Goal: Task Accomplishment & Management: Manage account settings

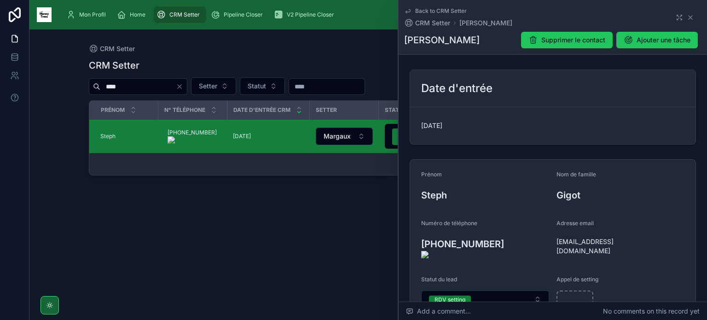
scroll to position [131, 0]
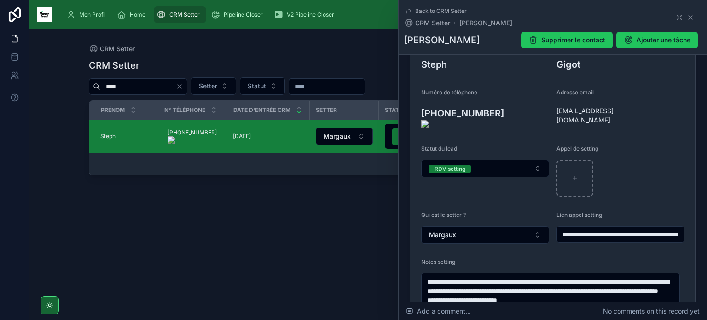
click at [183, 88] on icon "Clear" at bounding box center [179, 86] width 7 height 7
click at [176, 87] on input "text" at bounding box center [138, 86] width 76 height 13
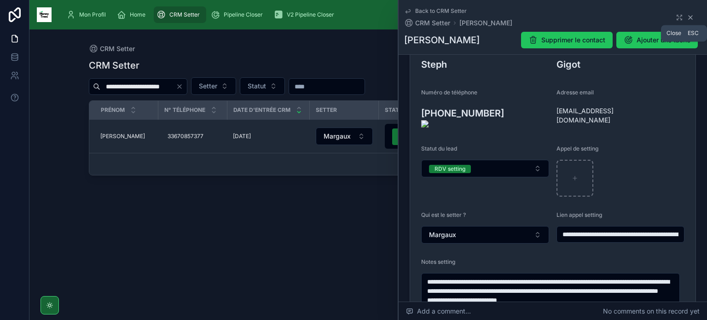
type input "**********"
click at [687, 15] on icon at bounding box center [690, 17] width 7 height 7
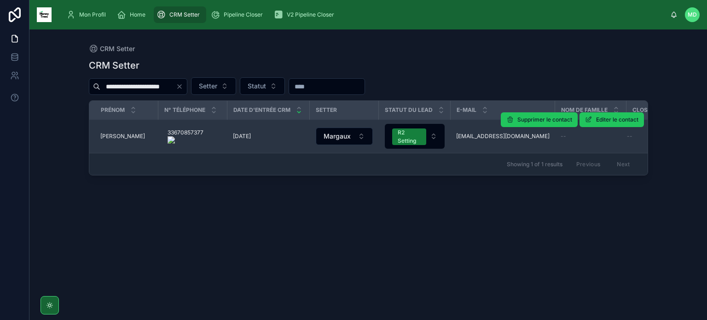
click at [107, 134] on span "Estelle" at bounding box center [122, 136] width 45 height 7
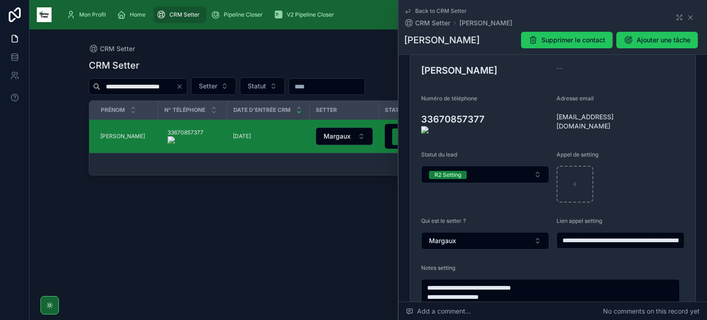
scroll to position [120, 0]
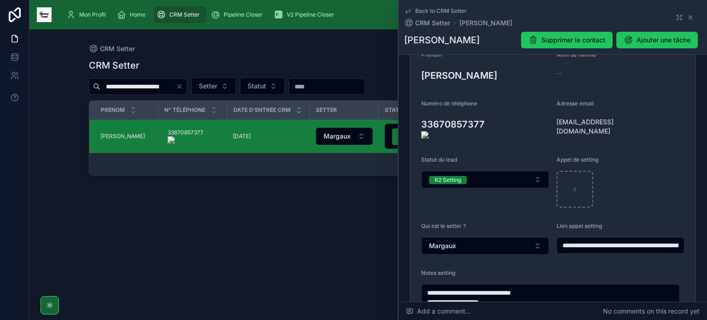
click at [489, 111] on onoff-telecom-ce-actions-button at bounding box center [489, 111] width 0 height 0
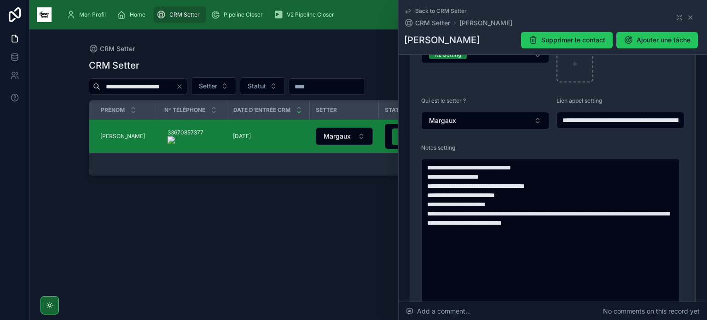
scroll to position [247, 0]
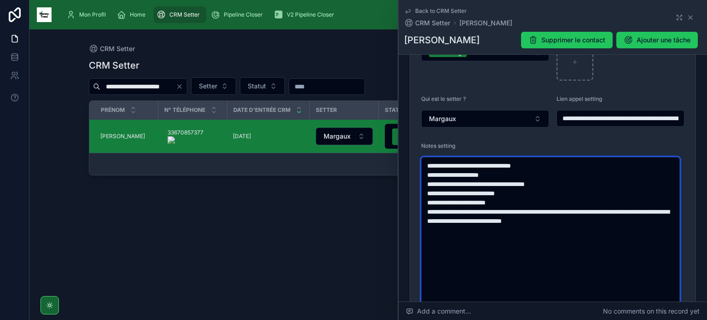
click at [514, 245] on textarea "**********" at bounding box center [550, 248] width 259 height 183
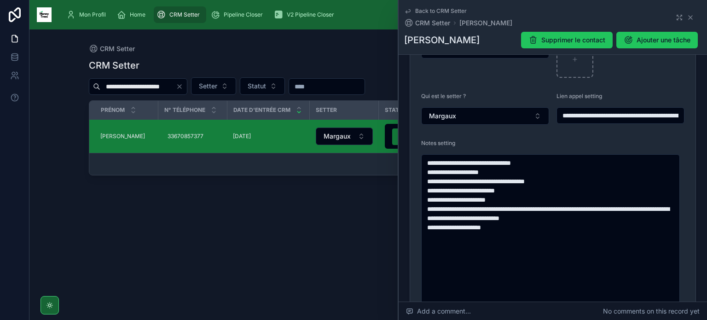
type textarea "**********"
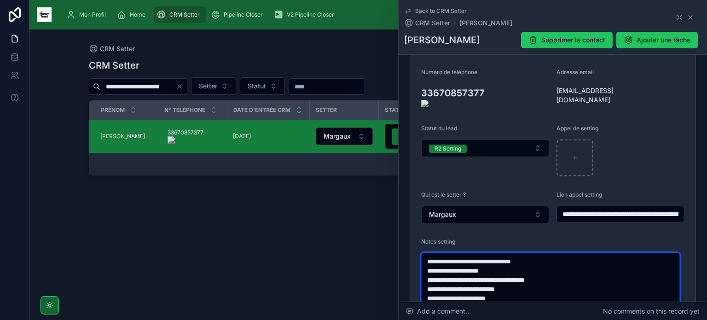
scroll to position [151, 0]
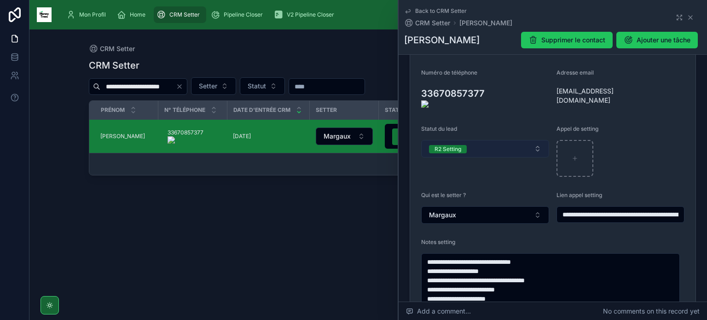
click at [508, 140] on button "R2 Setting" at bounding box center [485, 148] width 128 height 17
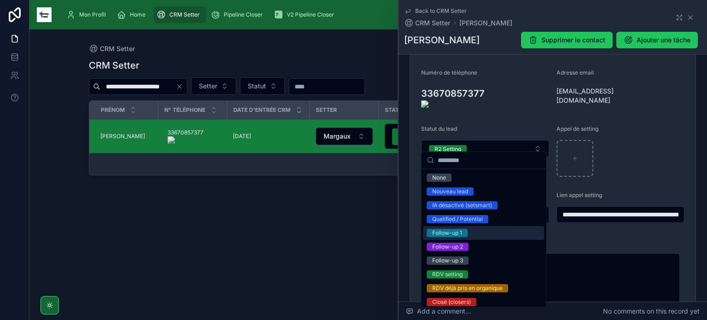
click at [462, 231] on span "Follow-up 1" at bounding box center [447, 233] width 41 height 8
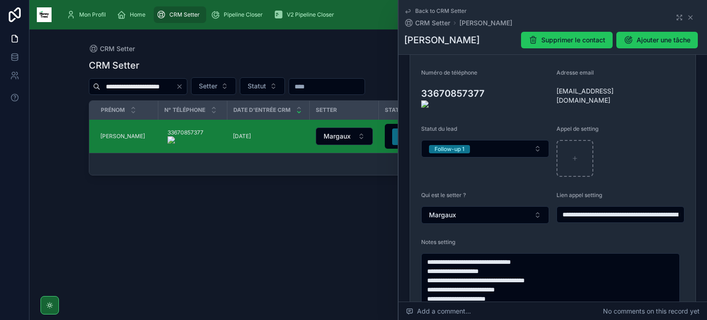
click at [183, 86] on icon "Clear" at bounding box center [179, 86] width 7 height 7
click at [174, 82] on input "text" at bounding box center [138, 86] width 76 height 13
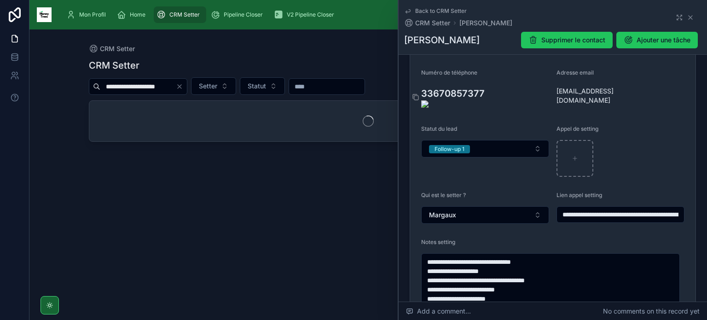
type input "**********"
click at [544, 90] on h3 "33670857377" at bounding box center [485, 97] width 128 height 21
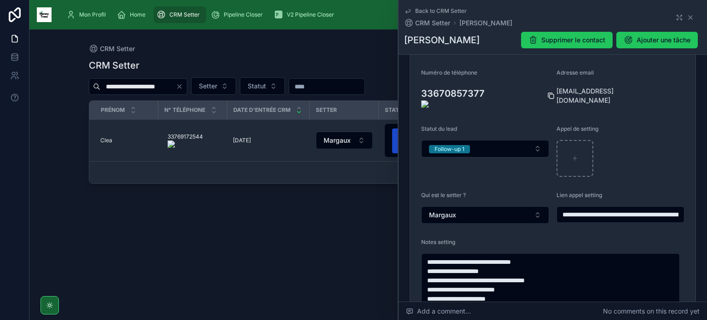
click at [552, 93] on icon at bounding box center [551, 95] width 7 height 7
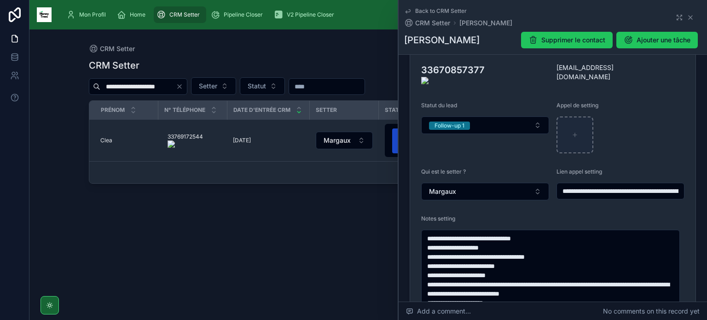
scroll to position [169, 0]
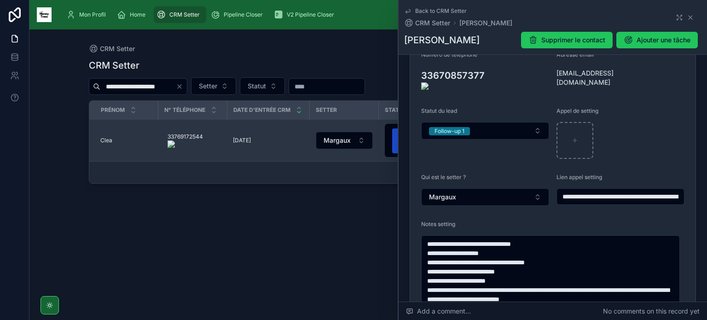
click at [104, 142] on span "Clea" at bounding box center [106, 140] width 12 height 7
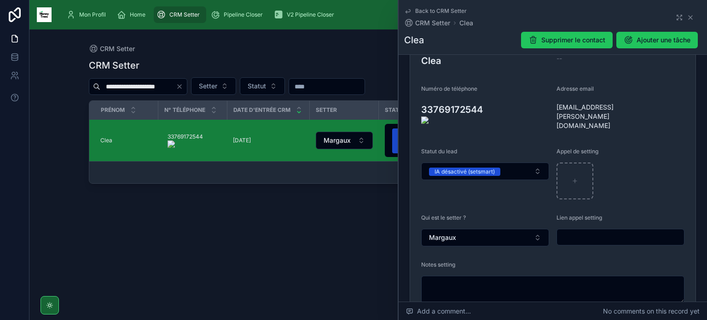
scroll to position [114, 0]
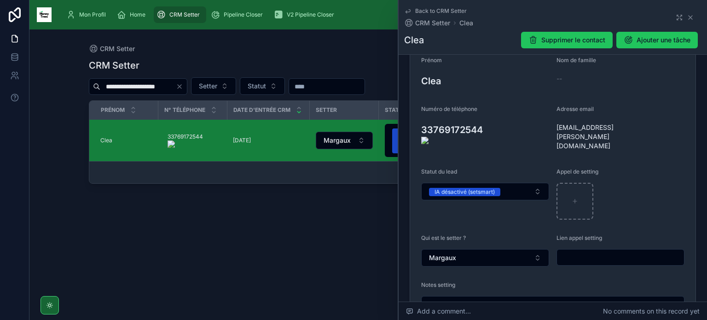
click at [488, 117] on onoff-telecom-ce-actions-button at bounding box center [488, 117] width 0 height 0
click at [511, 183] on button "IA désactivé (setsmart)" at bounding box center [485, 191] width 128 height 17
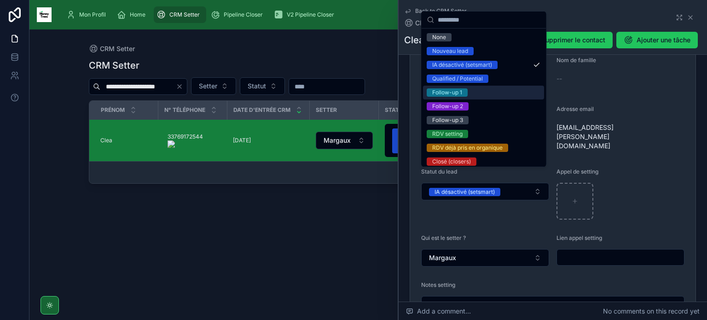
click at [480, 90] on div "Follow-up 1" at bounding box center [483, 93] width 121 height 14
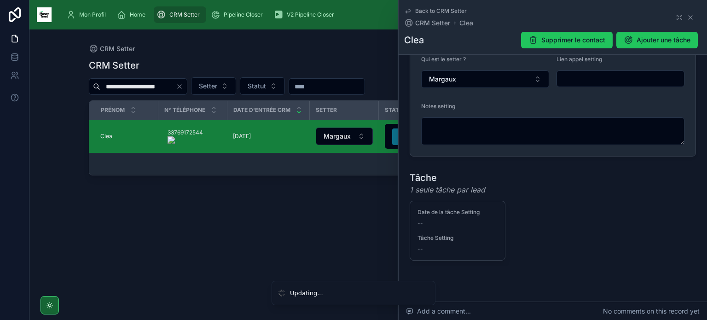
scroll to position [304, 0]
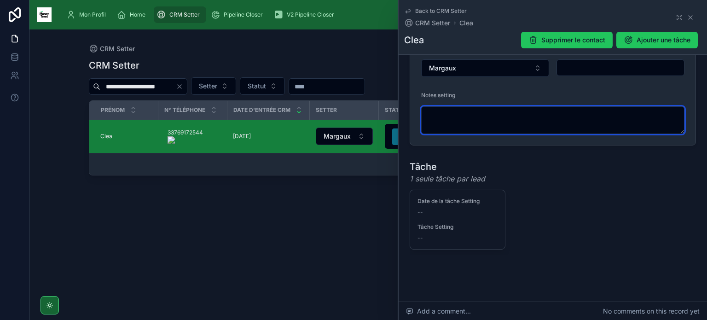
click at [480, 106] on textarea at bounding box center [552, 120] width 263 height 28
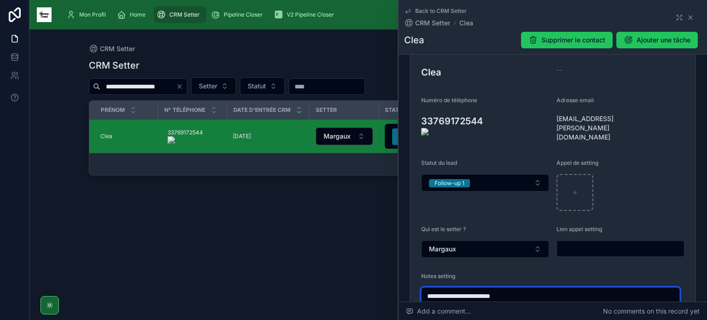
scroll to position [116, 0]
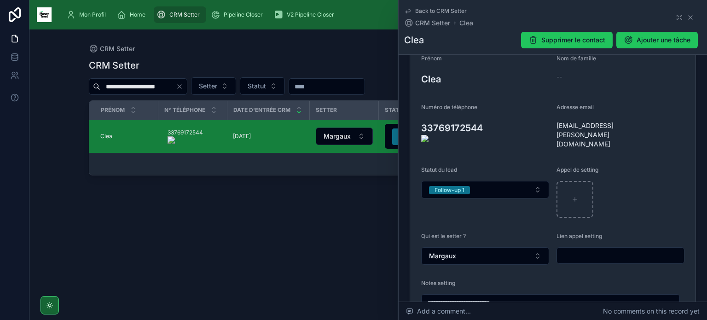
click at [488, 115] on onoff-telecom-ce-actions-button at bounding box center [488, 115] width 0 height 0
type textarea "**********"
click at [550, 131] on icon at bounding box center [551, 134] width 7 height 7
click at [92, 14] on span "Mon Profil" at bounding box center [92, 14] width 27 height 7
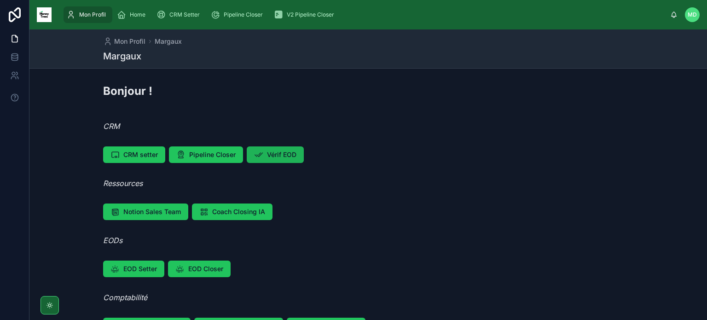
click at [296, 154] on button "Vérif EOD" at bounding box center [275, 154] width 57 height 17
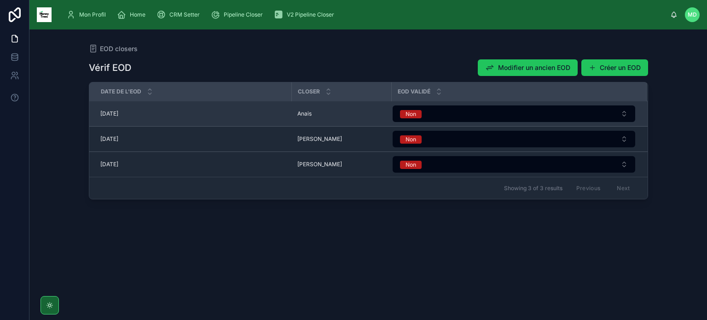
click at [285, 112] on div "30/09/2025 30/09/2025" at bounding box center [193, 113] width 186 height 7
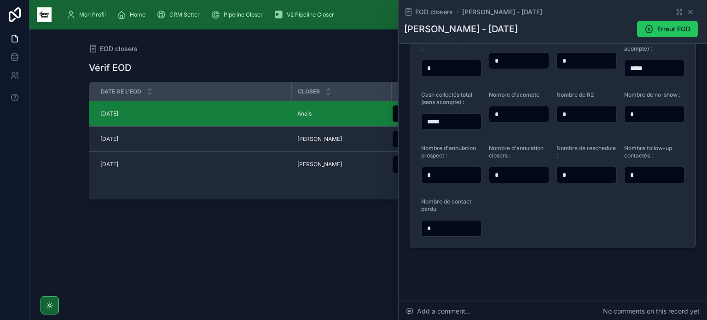
scroll to position [142, 0]
click at [181, 13] on span "CRM Setter" at bounding box center [184, 14] width 30 height 7
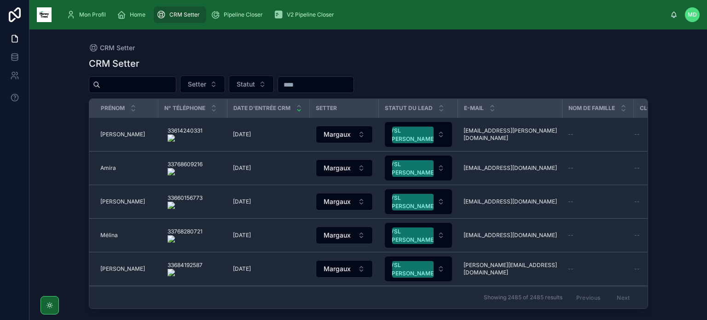
click at [157, 84] on input "text" at bounding box center [138, 84] width 76 height 13
paste input "**********"
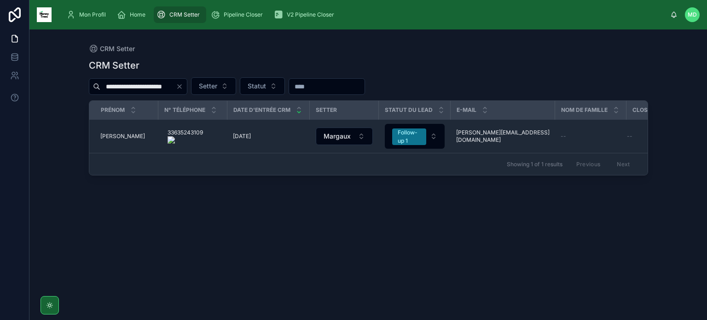
type input "**********"
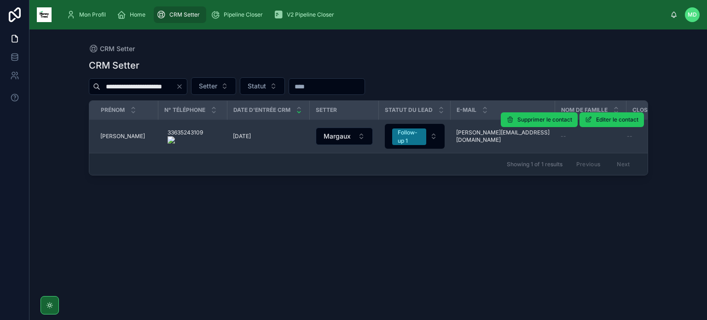
click at [109, 134] on span "[PERSON_NAME]" at bounding box center [122, 136] width 45 height 7
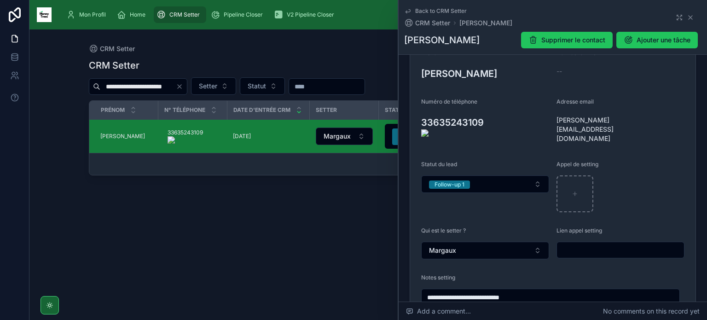
scroll to position [120, 0]
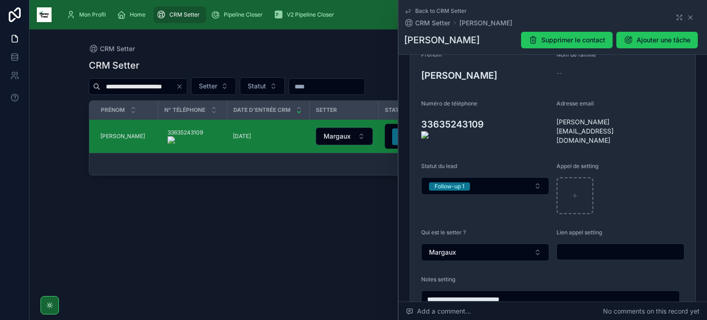
click at [489, 111] on onoff-telecom-ce-actions-button at bounding box center [489, 111] width 0 height 0
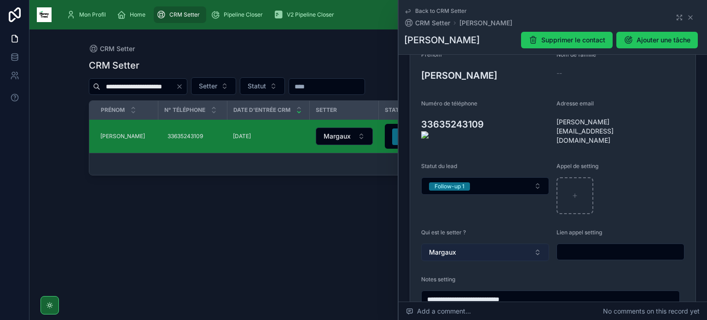
scroll to position [199, 0]
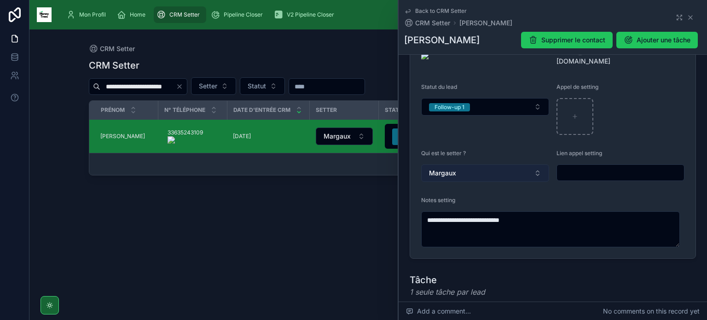
click at [524, 239] on form "**********" at bounding box center [552, 109] width 285 height 297
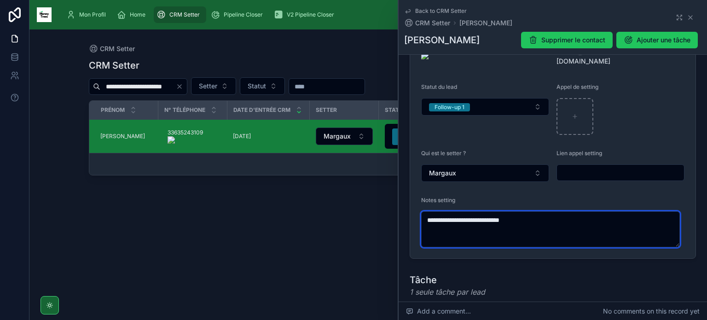
click at [534, 225] on textarea "**********" at bounding box center [550, 229] width 259 height 36
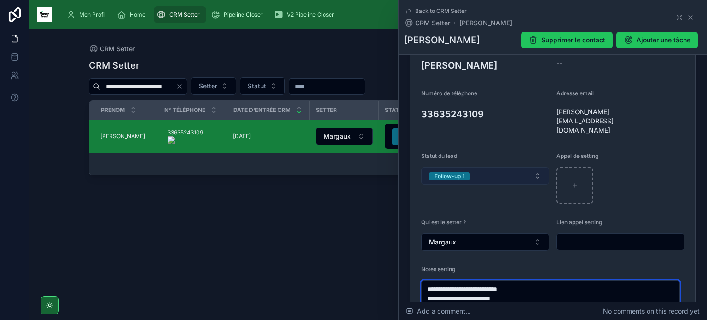
scroll to position [129, 0]
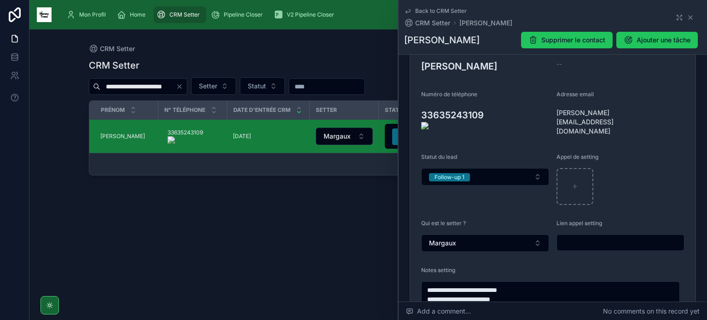
click at [489, 102] on onoff-telecom-ce-actions-button at bounding box center [489, 102] width 0 height 0
type textarea "**********"
click at [484, 168] on button "Follow-up 1" at bounding box center [485, 176] width 128 height 17
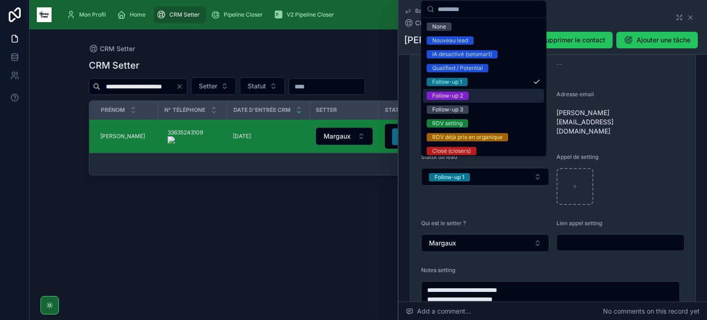
click at [487, 95] on div "Follow-up 2" at bounding box center [483, 96] width 121 height 14
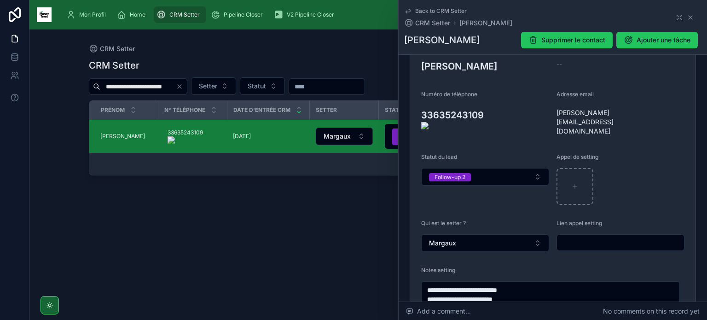
click at [183, 86] on icon "Clear" at bounding box center [179, 86] width 7 height 7
click at [167, 86] on input "text" at bounding box center [138, 86] width 76 height 13
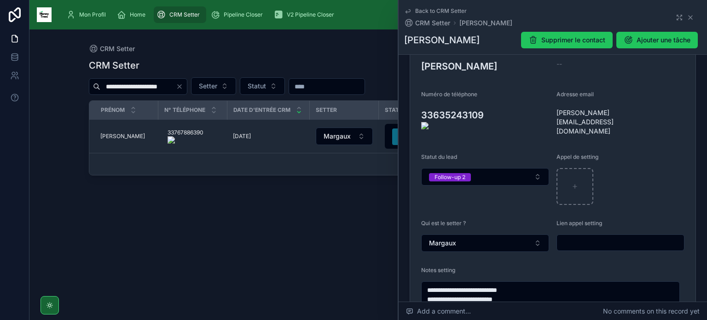
type input "**********"
click at [207, 123] on onoff-telecom-ce-actions-button at bounding box center [207, 123] width 0 height 0
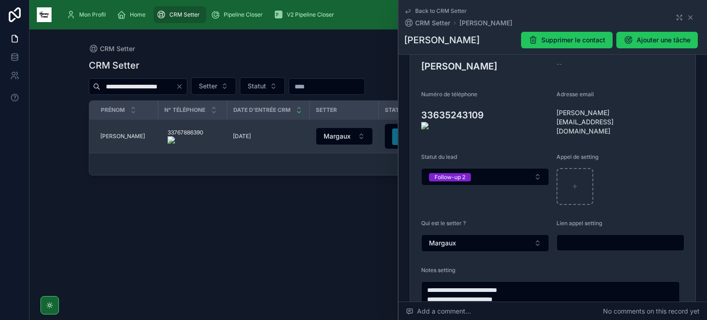
click at [104, 135] on span "Adeline" at bounding box center [122, 136] width 45 height 7
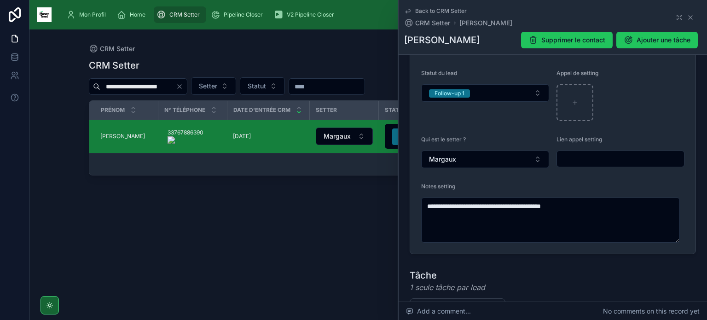
scroll to position [226, 0]
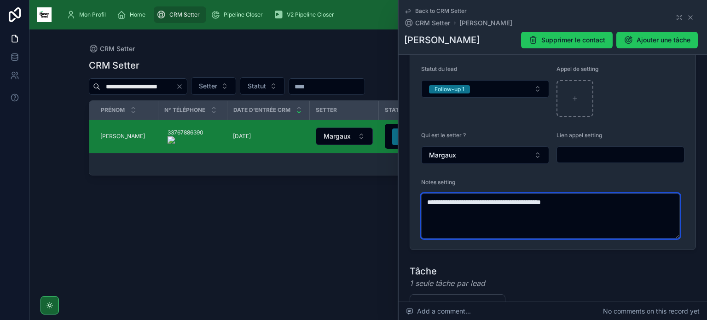
click at [527, 193] on textarea "**********" at bounding box center [550, 215] width 259 height 45
click at [523, 207] on textarea "**********" at bounding box center [550, 215] width 259 height 45
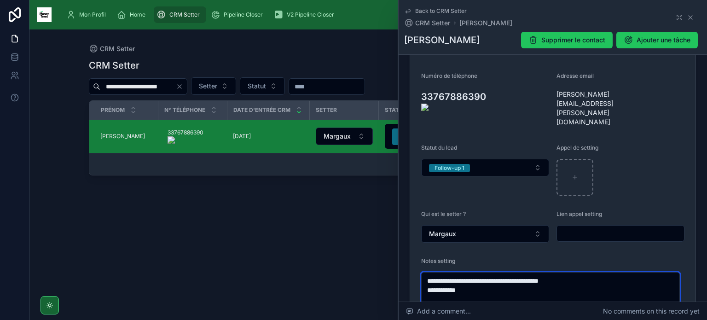
scroll to position [147, 0]
click at [489, 84] on onoff-telecom-ce-actions-button at bounding box center [489, 84] width 0 height 0
click at [510, 273] on textarea "**********" at bounding box center [550, 300] width 259 height 54
type textarea "**********"
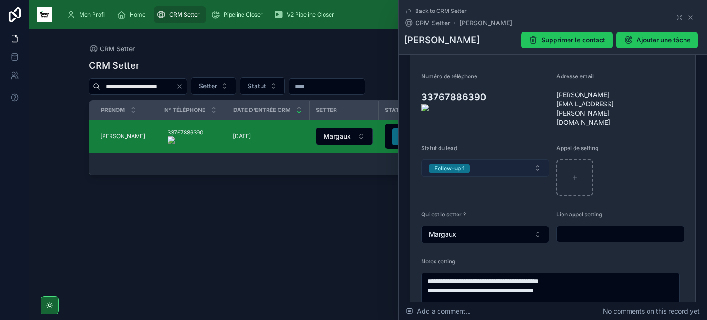
click at [528, 159] on button "Follow-up 1" at bounding box center [485, 167] width 128 height 17
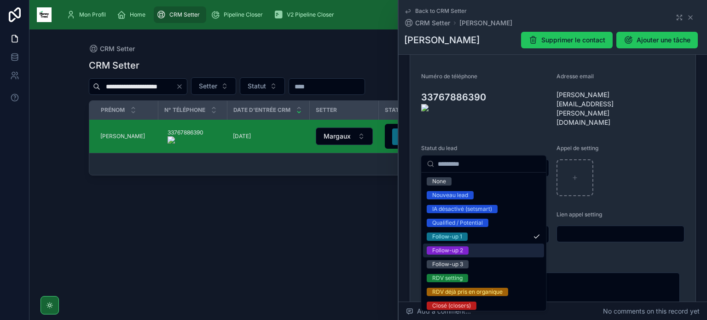
click at [479, 250] on div "Follow-up 2" at bounding box center [483, 251] width 121 height 14
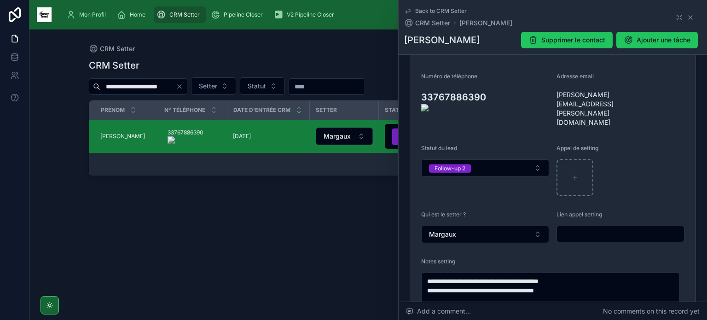
click at [183, 87] on icon "Clear" at bounding box center [179, 86] width 7 height 7
click at [173, 86] on input "text" at bounding box center [138, 86] width 76 height 13
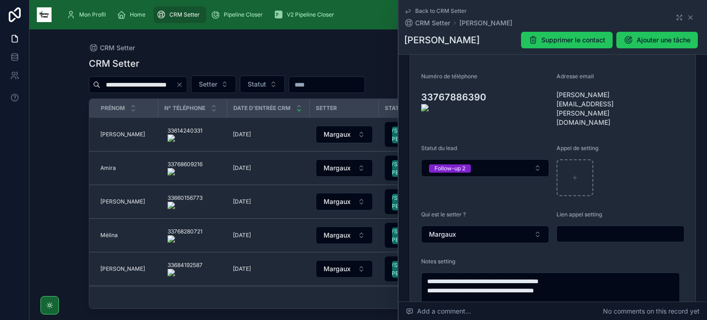
scroll to position [0, 0]
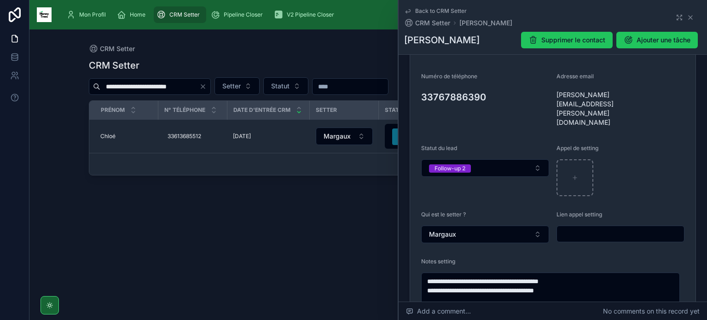
type input "**********"
click at [109, 134] on span "Chloé" at bounding box center [107, 136] width 15 height 7
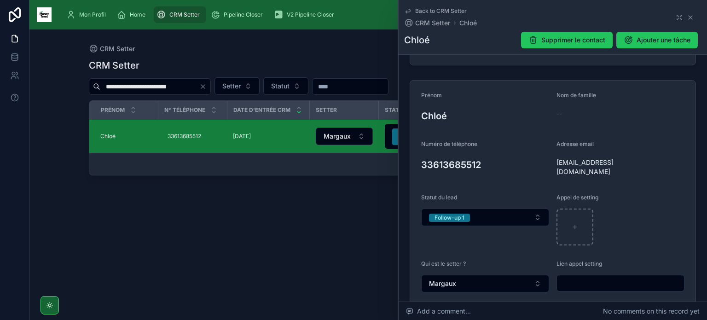
scroll to position [81, 0]
click at [486, 150] on onoff-telecom-ce-actions-button at bounding box center [486, 150] width 0 height 0
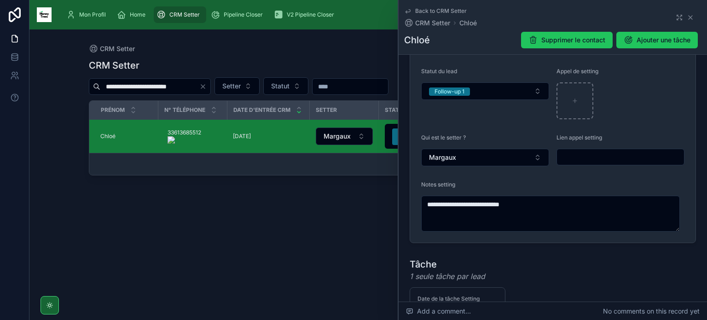
scroll to position [208, 0]
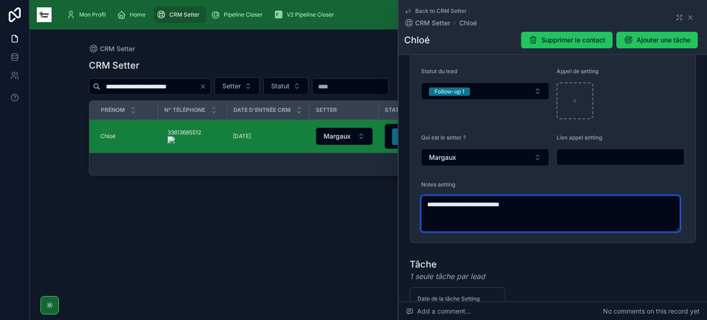
click at [528, 215] on textarea "**********" at bounding box center [550, 214] width 259 height 36
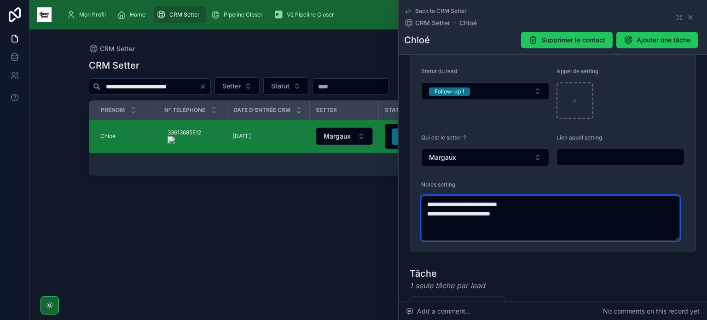
scroll to position [98, 0]
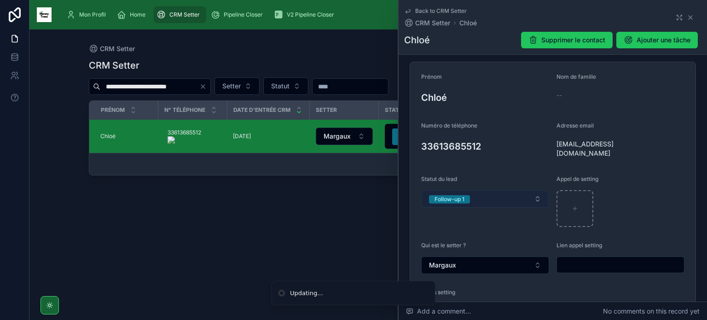
click at [518, 198] on button "Follow-up 1" at bounding box center [485, 198] width 128 height 17
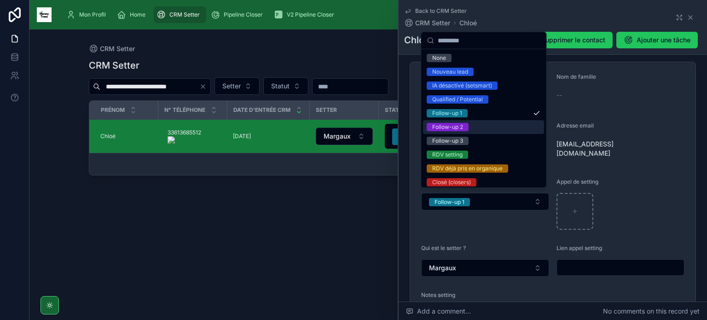
click at [472, 127] on div "Follow-up 2" at bounding box center [483, 127] width 121 height 14
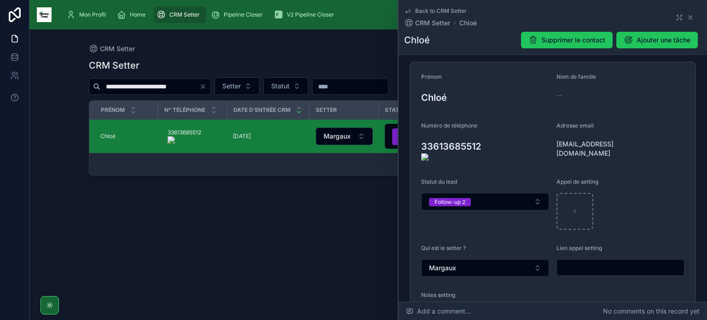
type textarea "**********"
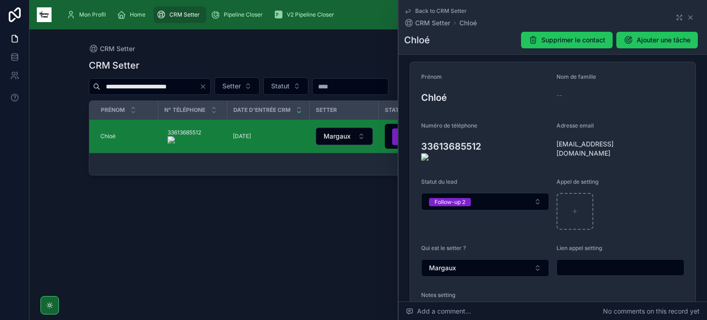
click at [486, 133] on onoff-telecom-ce-actions-button at bounding box center [486, 133] width 0 height 0
click at [202, 84] on icon "Clear" at bounding box center [202, 86] width 7 height 7
click at [193, 84] on input "text" at bounding box center [149, 86] width 99 height 13
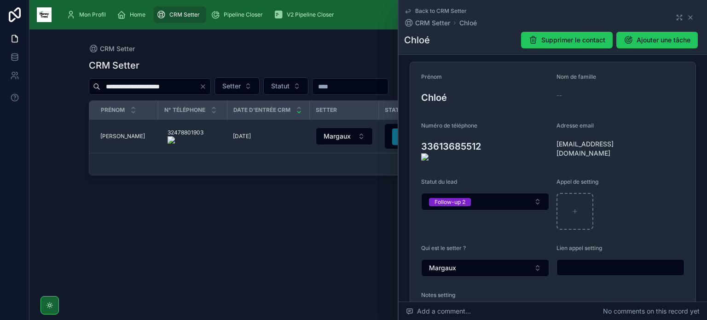
type input "**********"
click at [206, 123] on onoff-telecom-ce-actions-button at bounding box center [206, 123] width 0 height 0
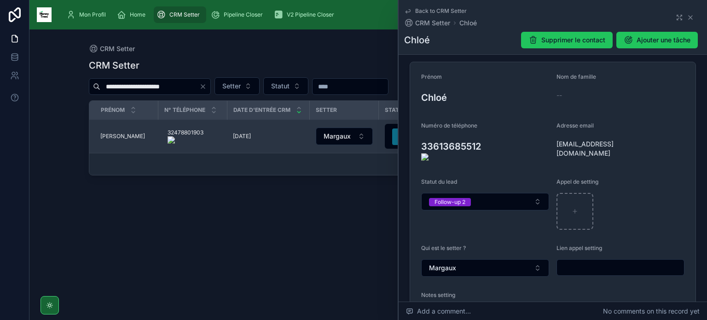
click at [107, 136] on span "Magali" at bounding box center [122, 136] width 45 height 7
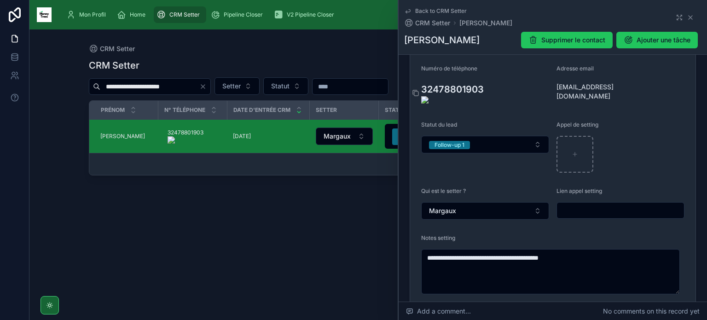
scroll to position [164, 0]
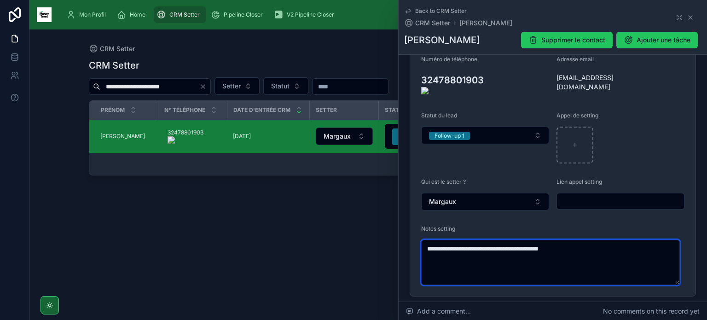
click at [606, 250] on textarea "**********" at bounding box center [550, 262] width 259 height 45
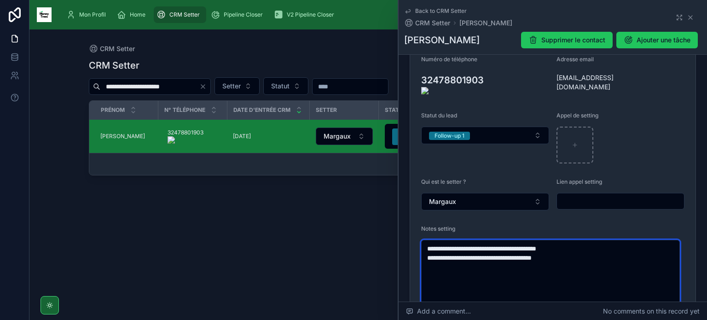
type textarea "**********"
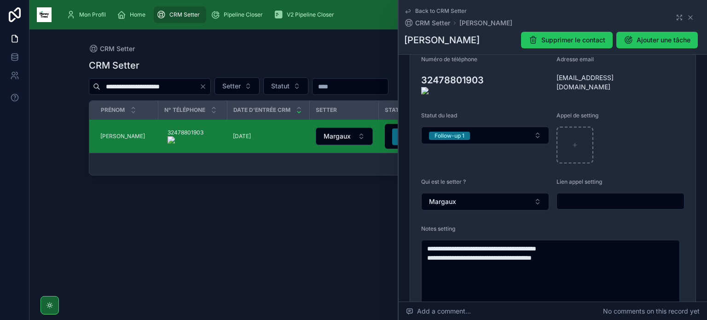
click at [489, 67] on onoff-telecom-ce-actions-button at bounding box center [489, 67] width 0 height 0
click at [479, 127] on button "Follow-up 1" at bounding box center [485, 135] width 128 height 17
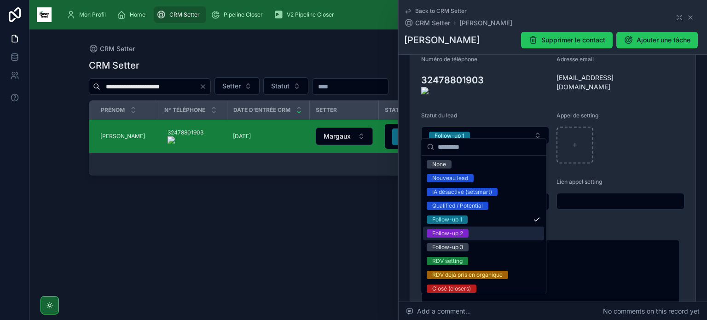
click at [466, 228] on div "Follow-up 2" at bounding box center [483, 234] width 121 height 14
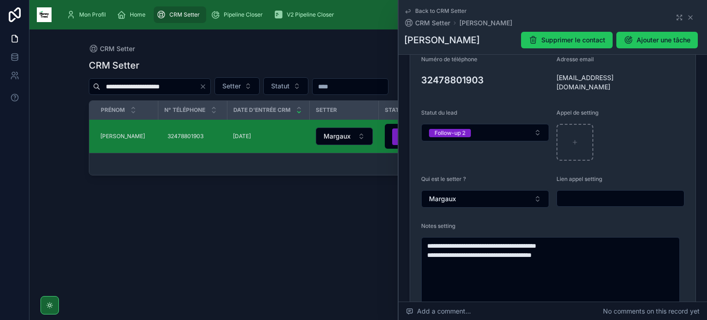
click at [204, 84] on icon "Clear" at bounding box center [202, 86] width 7 height 7
click at [184, 86] on input "text" at bounding box center [149, 86] width 99 height 13
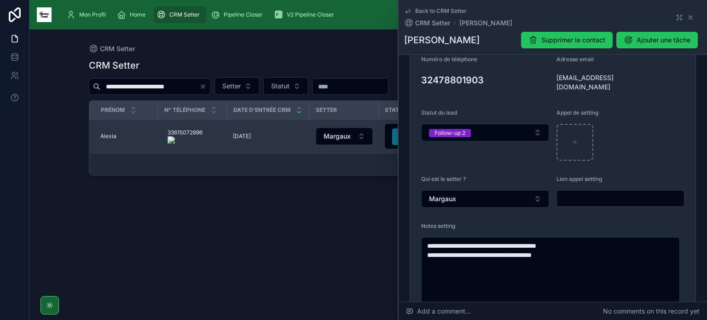
type input "**********"
click at [109, 136] on span "Alexia" at bounding box center [108, 136] width 16 height 7
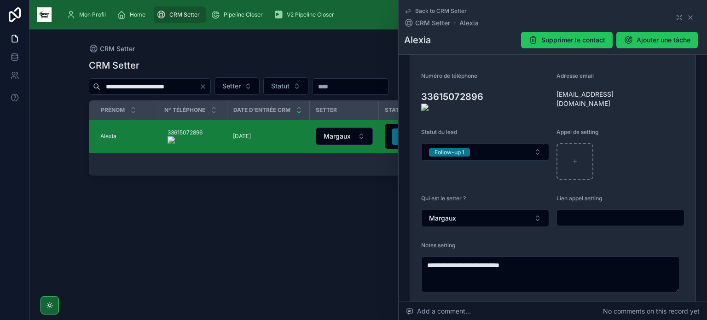
scroll to position [155, 0]
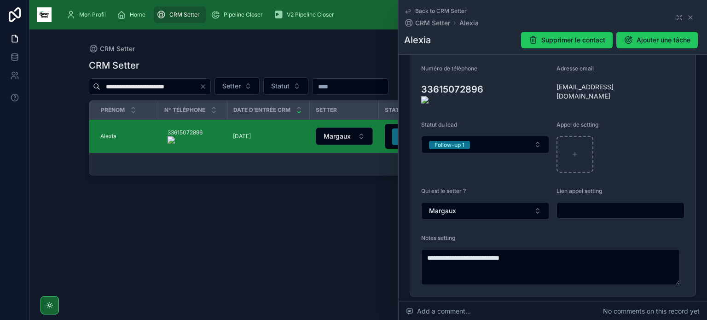
click at [488, 76] on onoff-telecom-ce-actions-button at bounding box center [488, 76] width 0 height 0
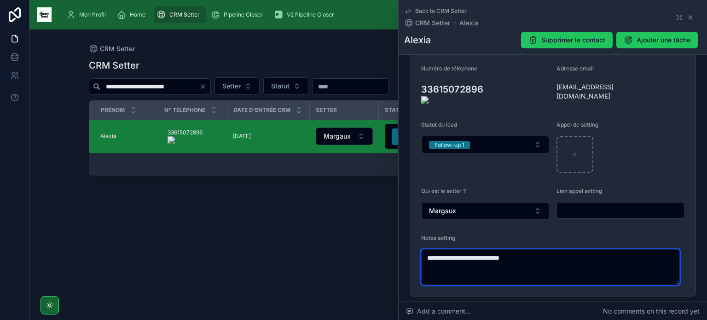
click at [556, 252] on textarea "**********" at bounding box center [550, 267] width 259 height 36
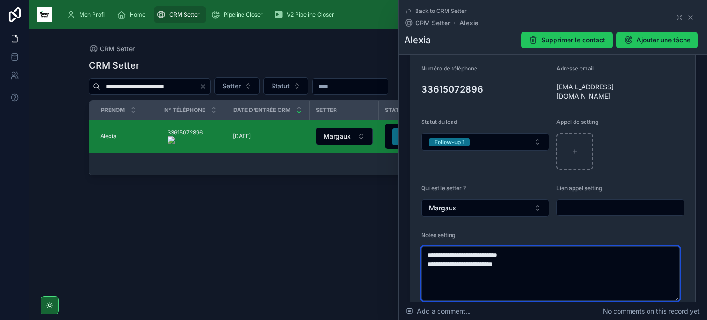
type textarea "**********"
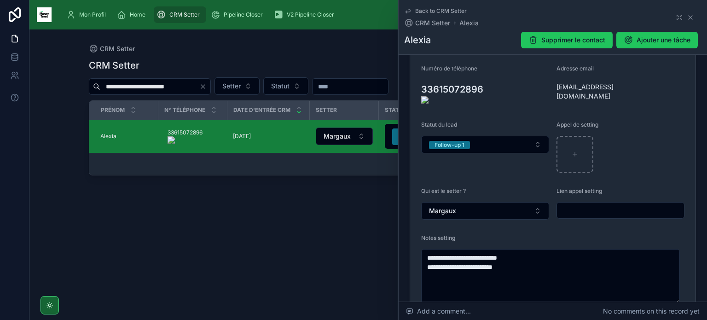
click at [488, 76] on onoff-telecom-ce-actions-button at bounding box center [488, 76] width 0 height 0
click at [479, 140] on button "Follow-up 1" at bounding box center [485, 144] width 128 height 17
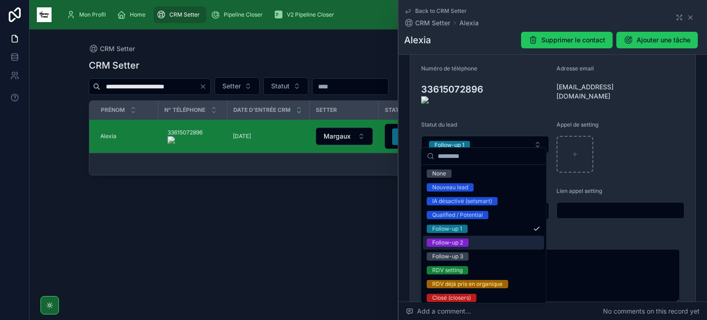
click at [462, 244] on div "Follow-up 2" at bounding box center [447, 243] width 31 height 8
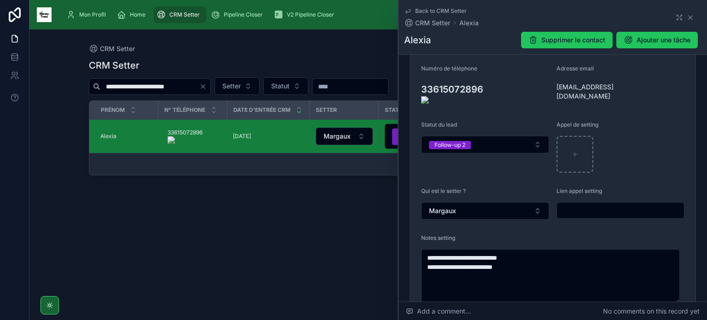
click at [206, 87] on icon "Clear" at bounding box center [202, 86] width 7 height 7
click at [177, 86] on input "text" at bounding box center [149, 86] width 99 height 13
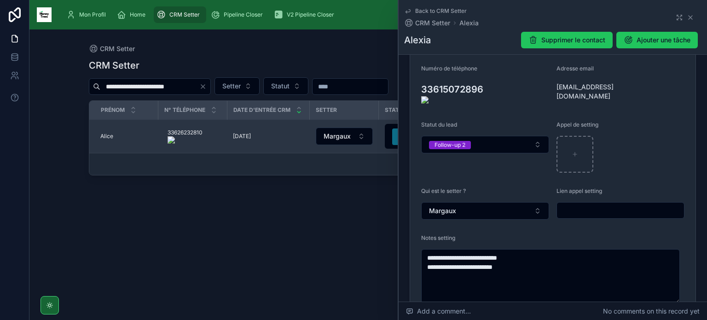
type input "**********"
click at [105, 133] on span "Alice" at bounding box center [106, 136] width 13 height 7
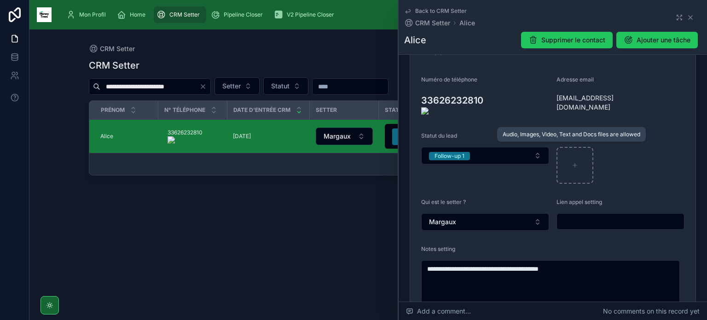
scroll to position [145, 0]
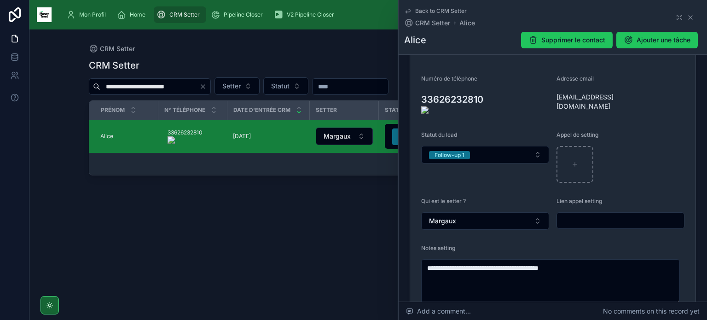
click at [489, 86] on onoff-telecom-ce-actions-button at bounding box center [489, 86] width 0 height 0
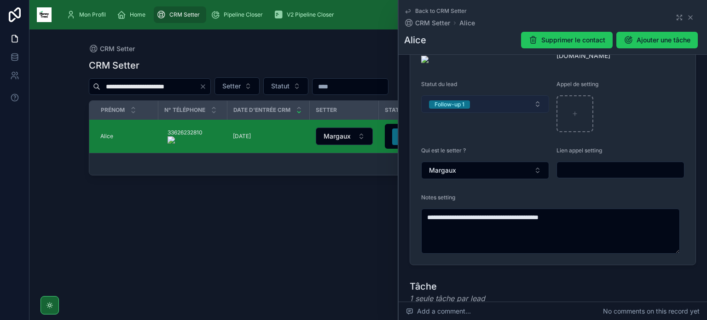
scroll to position [211, 0]
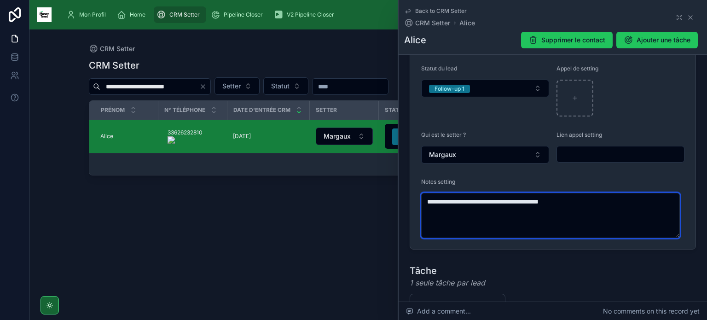
click at [613, 198] on textarea "**********" at bounding box center [550, 215] width 259 height 45
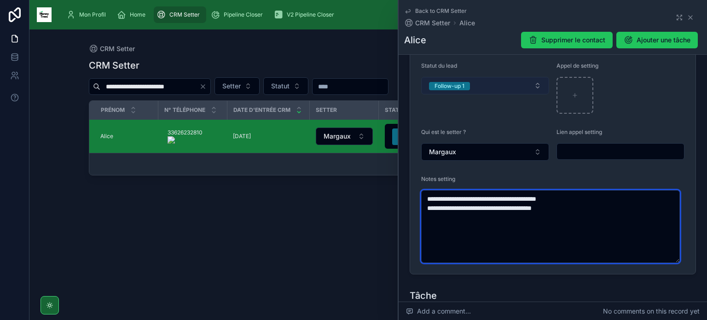
type textarea "**********"
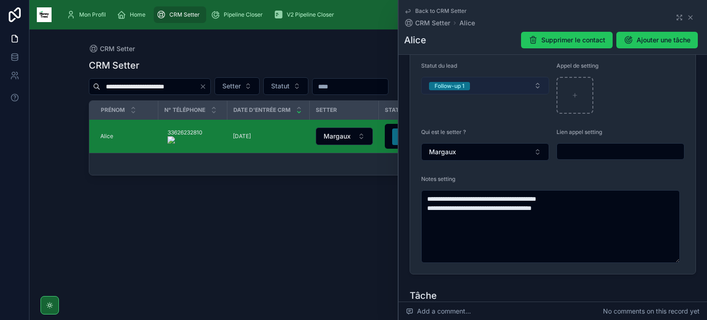
click at [515, 91] on button "Follow-up 1" at bounding box center [485, 85] width 128 height 17
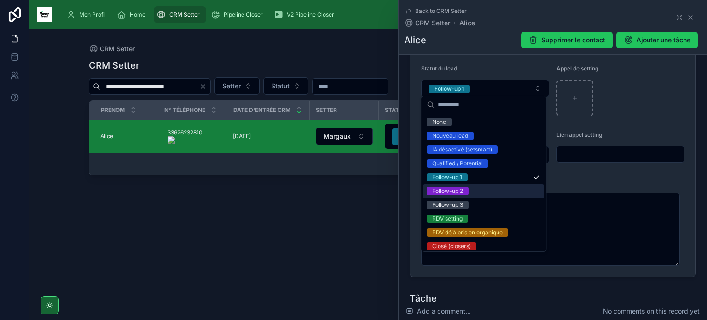
click at [501, 187] on div "Follow-up 2" at bounding box center [483, 191] width 121 height 14
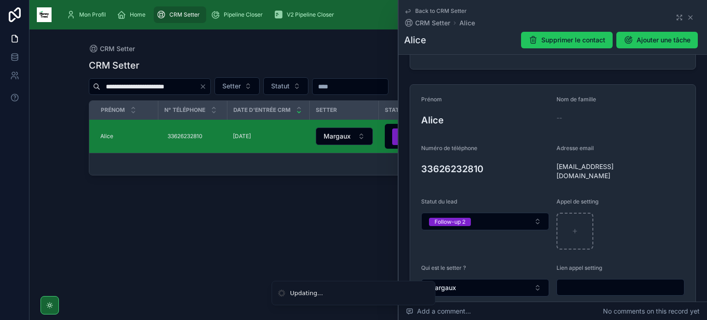
scroll to position [75, 0]
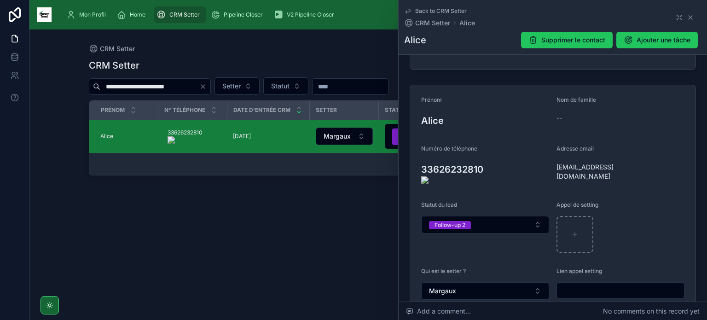
click at [489, 156] on onoff-telecom-ce-actions-button at bounding box center [489, 156] width 0 height 0
click at [201, 86] on icon "Clear" at bounding box center [202, 86] width 7 height 7
click at [181, 86] on input "text" at bounding box center [149, 86] width 99 height 13
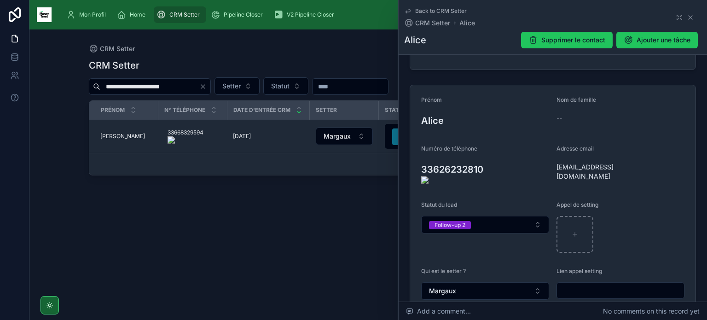
type input "**********"
click at [208, 123] on onoff-telecom-ce-actions-button at bounding box center [208, 123] width 0 height 0
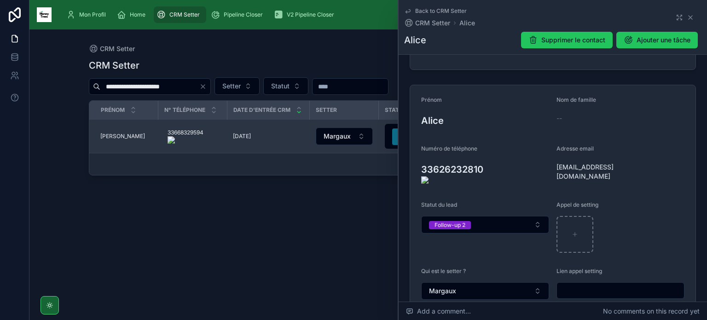
click at [100, 133] on span "Lydia" at bounding box center [122, 136] width 45 height 7
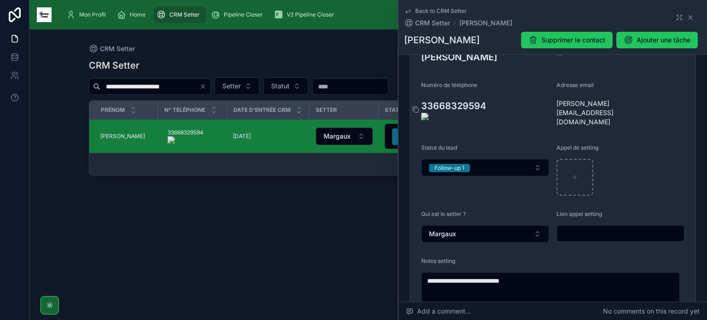
scroll to position [140, 0]
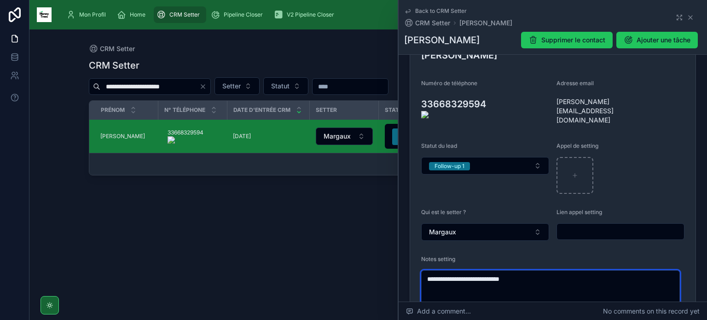
click at [516, 285] on textarea "**********" at bounding box center [550, 288] width 259 height 36
click at [503, 271] on textarea "**********" at bounding box center [550, 292] width 259 height 45
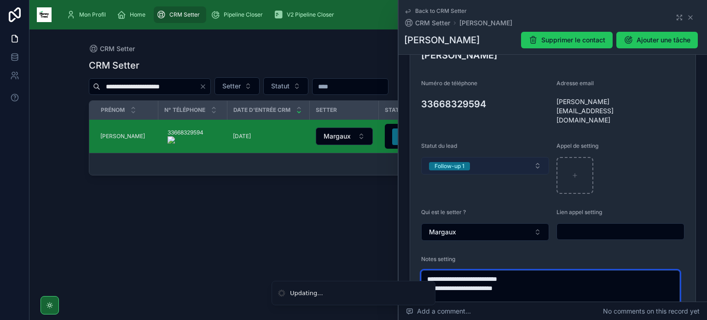
type textarea "**********"
click at [513, 157] on button "Follow-up 1" at bounding box center [485, 165] width 128 height 17
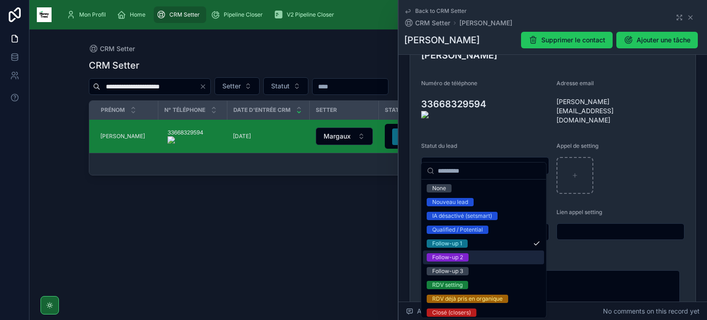
click at [505, 258] on div "Follow-up 2" at bounding box center [483, 258] width 121 height 14
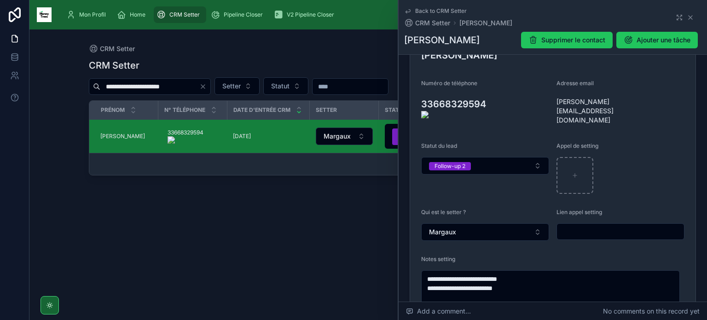
click at [491, 91] on onoff-telecom-ce-actions-button at bounding box center [491, 91] width 0 height 0
click at [204, 85] on icon "Clear" at bounding box center [203, 87] width 4 height 4
click at [168, 84] on input "text" at bounding box center [149, 86] width 99 height 13
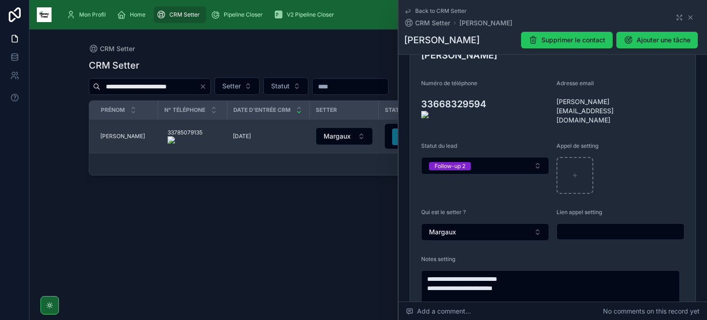
type input "**********"
click at [114, 134] on span "Manuella" at bounding box center [122, 136] width 45 height 7
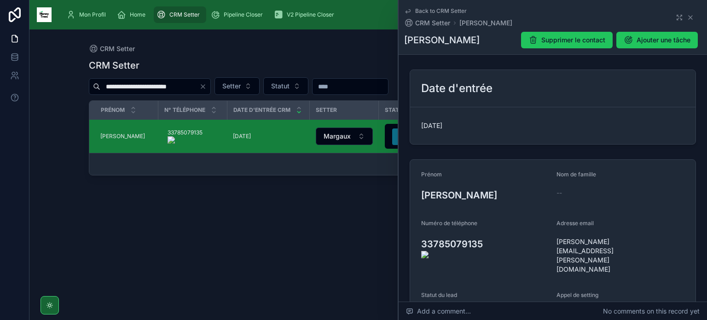
click at [487, 231] on onoff-telecom-ce-actions-button at bounding box center [487, 231] width 0 height 0
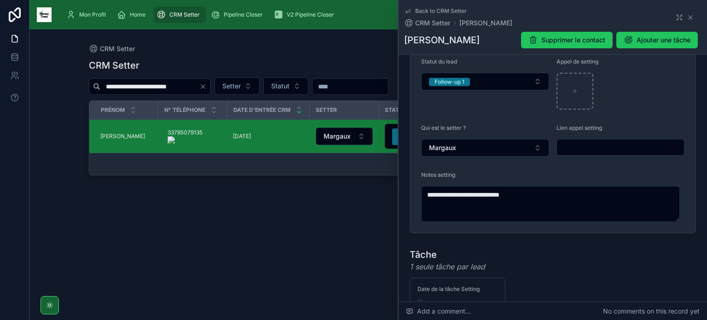
scroll to position [235, 0]
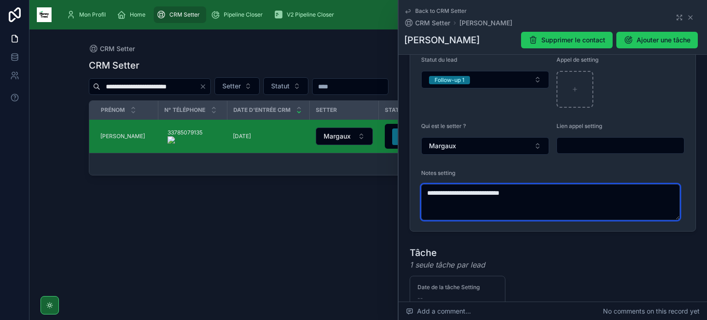
click at [553, 196] on textarea "**********" at bounding box center [550, 202] width 259 height 36
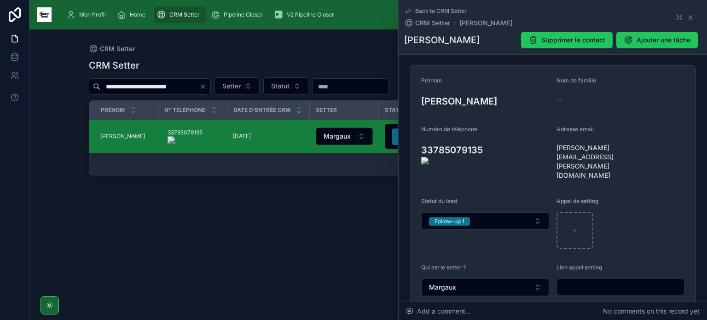
scroll to position [90, 0]
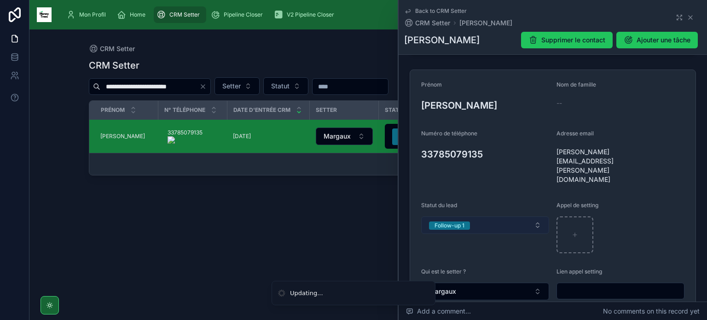
click at [526, 216] on button "Follow-up 1" at bounding box center [485, 224] width 128 height 17
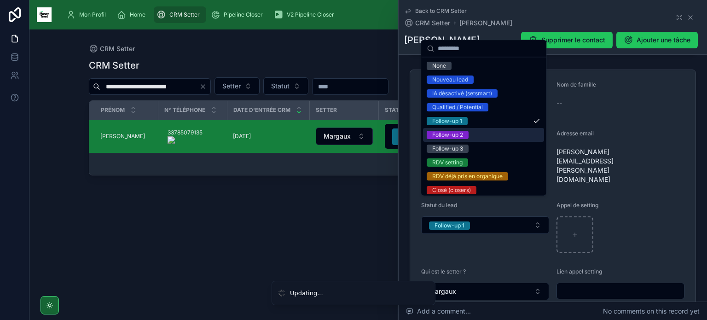
click at [462, 134] on div "Follow-up 2" at bounding box center [447, 135] width 31 height 8
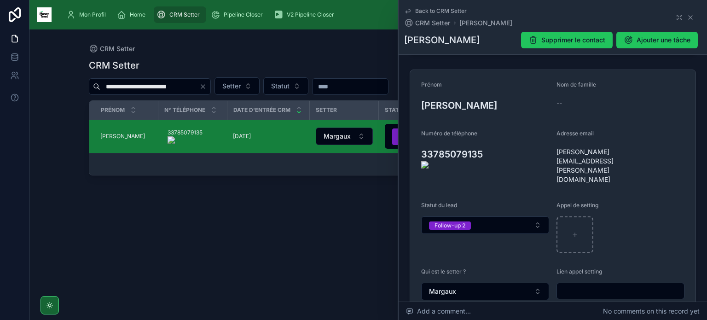
click at [487, 141] on onoff-telecom-ce-actions-button at bounding box center [487, 141] width 0 height 0
type textarea "**********"
click at [202, 87] on icon "Clear" at bounding box center [203, 87] width 4 height 4
click at [179, 86] on input "text" at bounding box center [149, 86] width 99 height 13
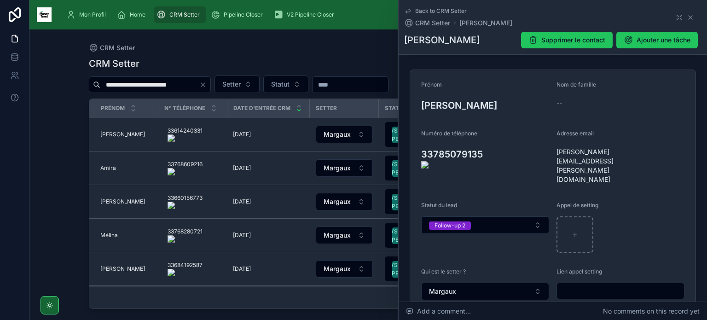
scroll to position [0, 0]
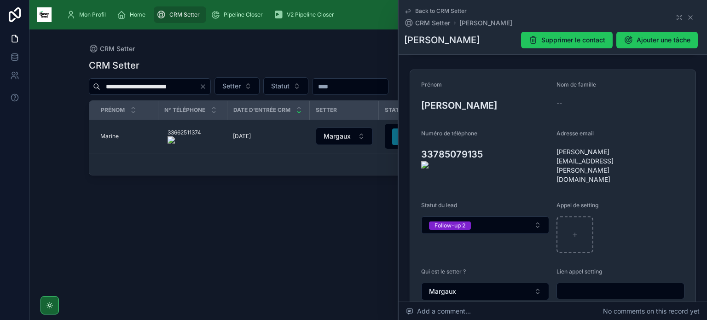
type input "**********"
click at [205, 123] on onoff-telecom-ce-actions-button at bounding box center [205, 123] width 0 height 0
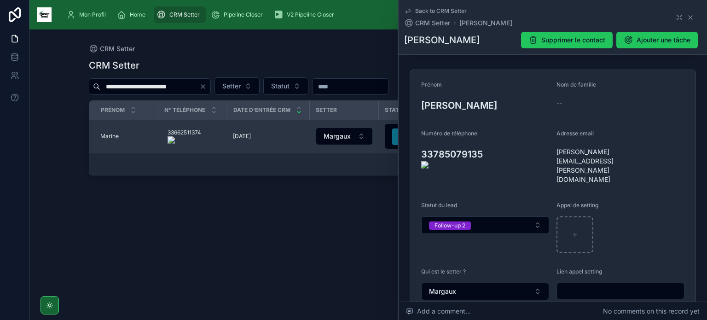
click at [110, 136] on span "Marine" at bounding box center [109, 136] width 18 height 7
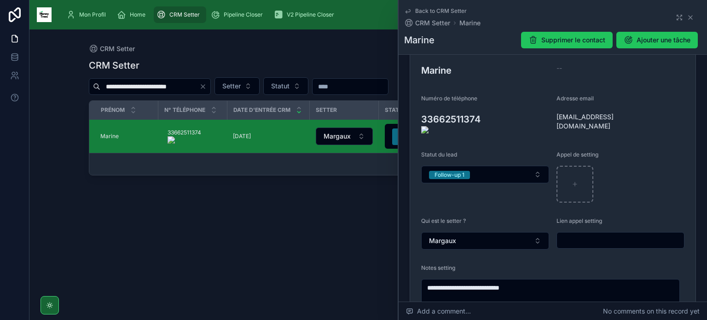
scroll to position [125, 0]
click at [496, 290] on textarea "**********" at bounding box center [550, 297] width 259 height 36
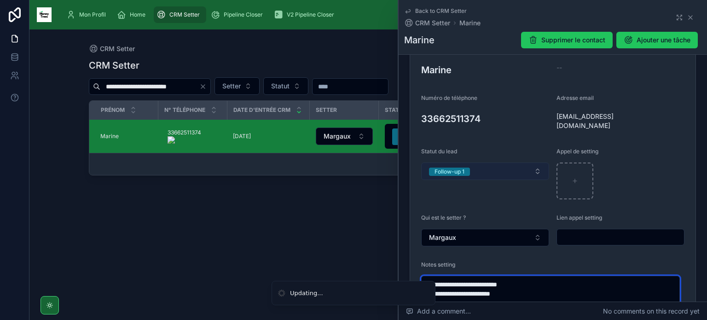
type textarea "**********"
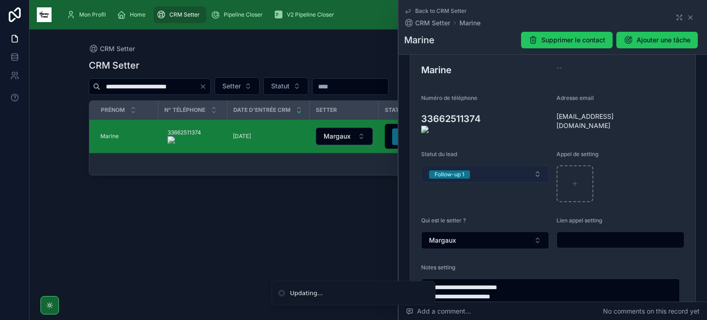
click at [513, 175] on button "Follow-up 1" at bounding box center [485, 173] width 128 height 17
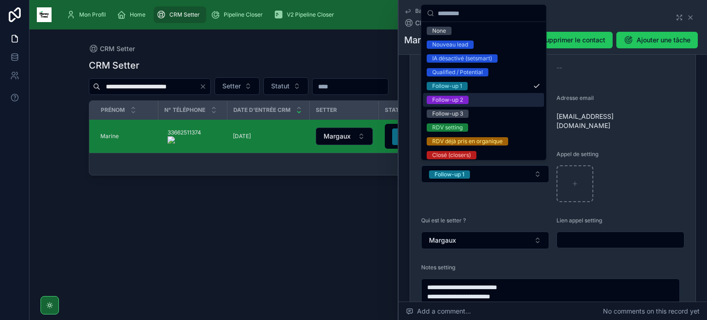
click at [473, 94] on div "Follow-up 2" at bounding box center [483, 100] width 121 height 14
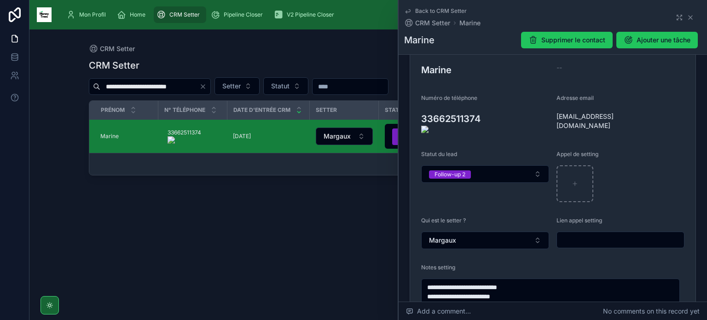
click at [485, 106] on onoff-telecom-ce-actions-button at bounding box center [485, 106] width 0 height 0
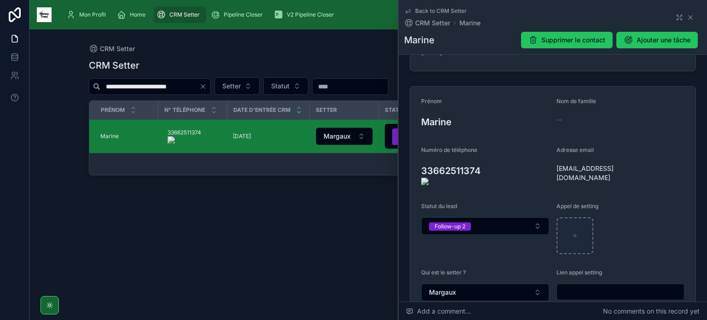
scroll to position [72, 0]
click at [687, 17] on icon at bounding box center [690, 17] width 7 height 7
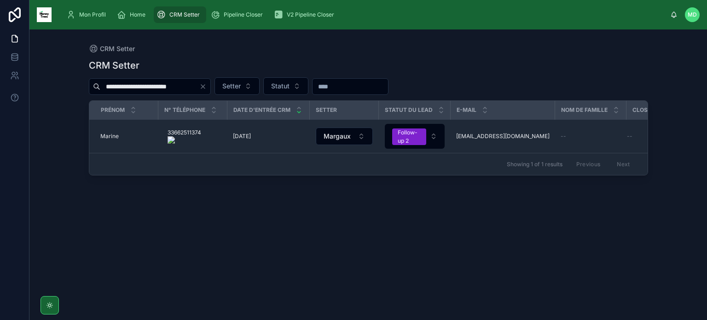
click at [204, 84] on icon "Clear" at bounding box center [202, 86] width 7 height 7
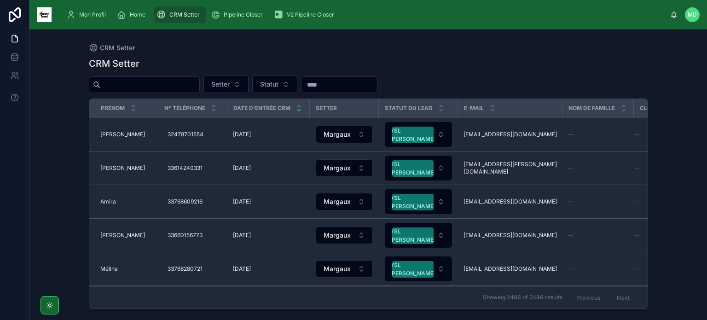
click at [126, 88] on input "text" at bounding box center [149, 84] width 99 height 13
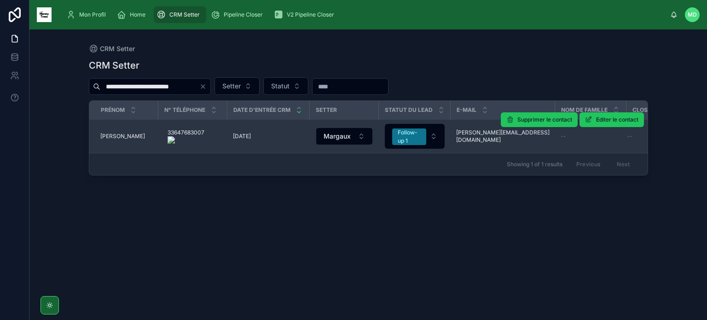
type input "**********"
click at [102, 134] on span "[PERSON_NAME]" at bounding box center [122, 136] width 45 height 7
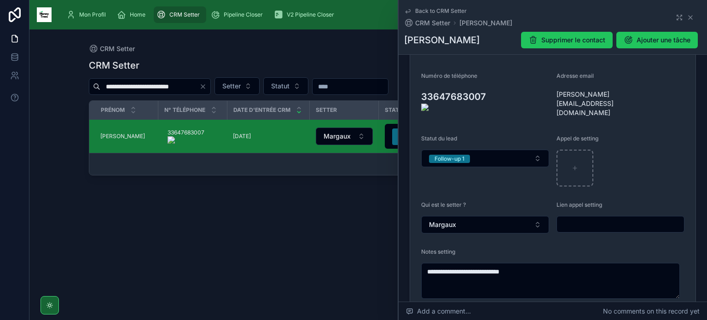
scroll to position [146, 0]
click at [490, 85] on onoff-telecom-ce-actions-button at bounding box center [490, 85] width 0 height 0
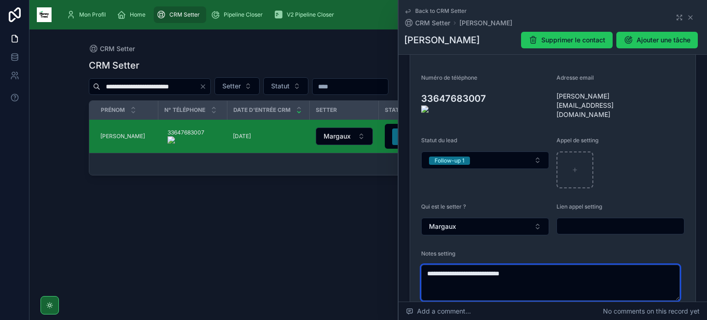
click at [558, 284] on textarea "**********" at bounding box center [550, 283] width 259 height 36
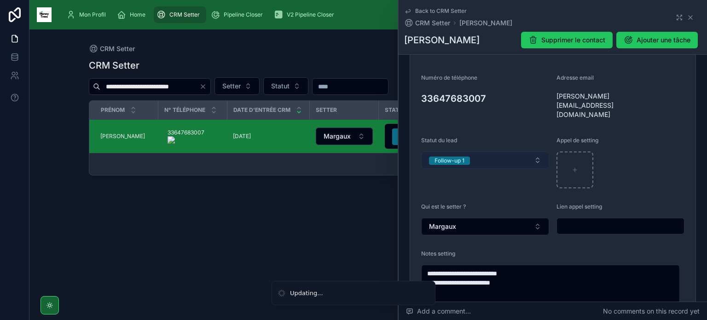
click at [498, 156] on button "Follow-up 1" at bounding box center [485, 159] width 128 height 17
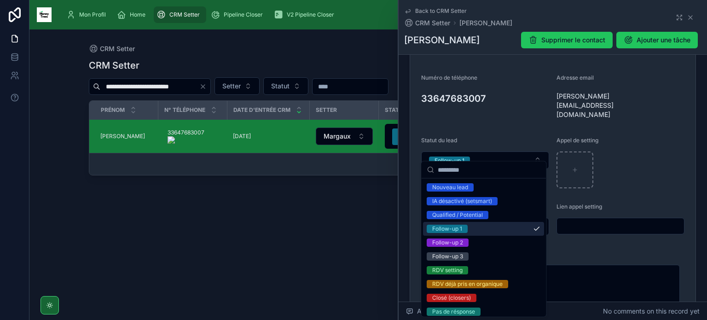
scroll to position [14, 0]
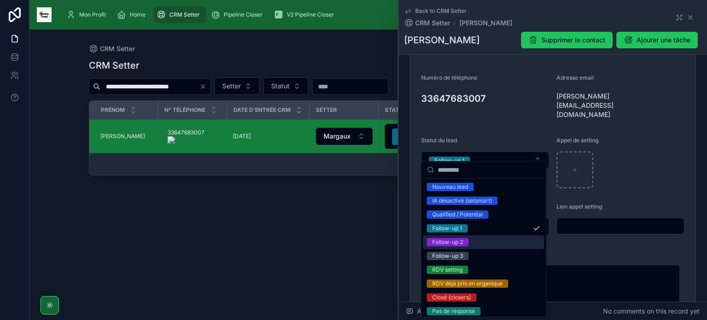
click at [487, 241] on div "Follow-up 2" at bounding box center [483, 242] width 121 height 14
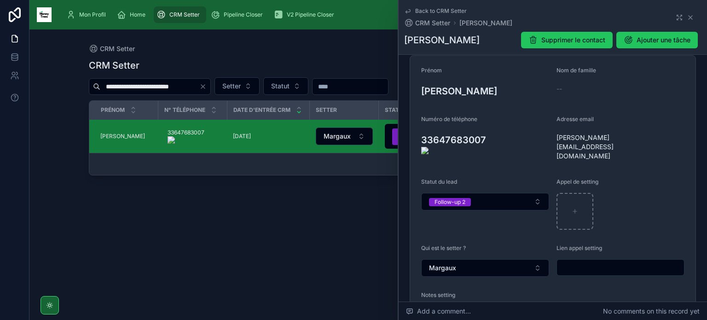
scroll to position [103, 0]
type textarea "**********"
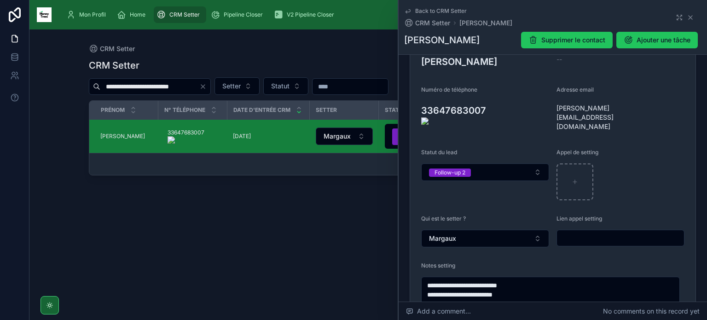
scroll to position [132, 0]
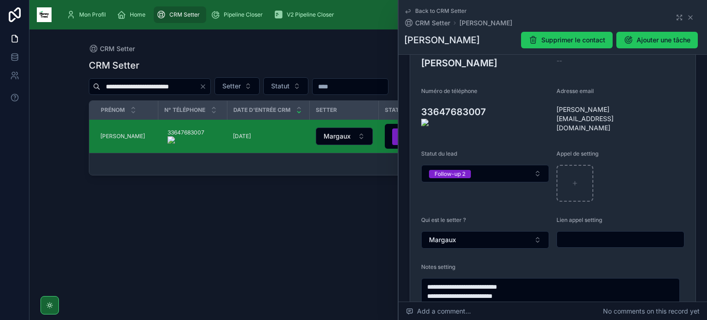
click at [490, 99] on onoff-telecom-ce-actions-button at bounding box center [490, 99] width 0 height 0
click at [204, 86] on icon "Clear" at bounding box center [202, 86] width 7 height 7
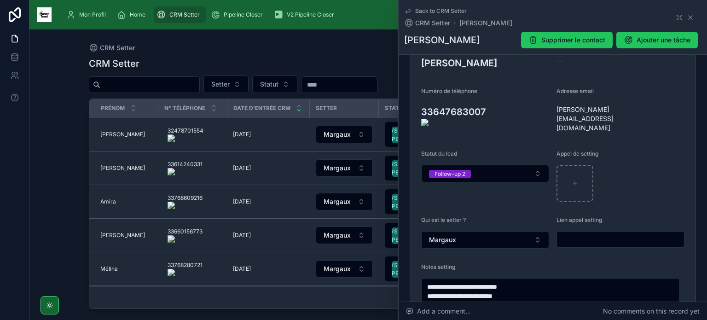
click at [179, 81] on input "text" at bounding box center [149, 84] width 99 height 13
paste input "**********"
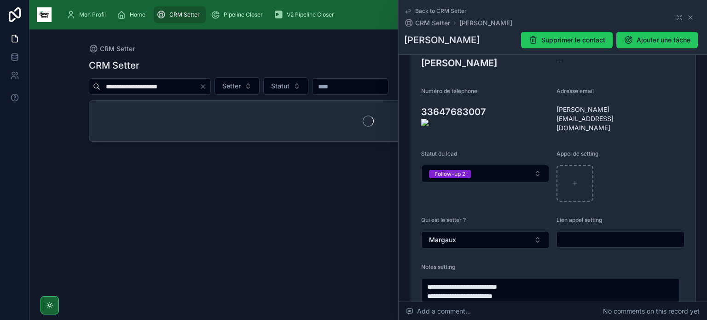
type input "**********"
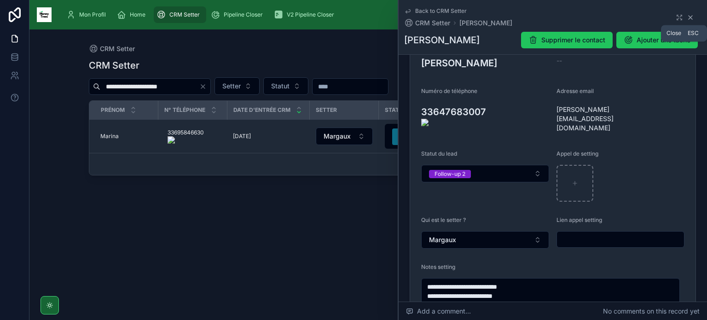
click at [688, 14] on icon at bounding box center [690, 17] width 7 height 7
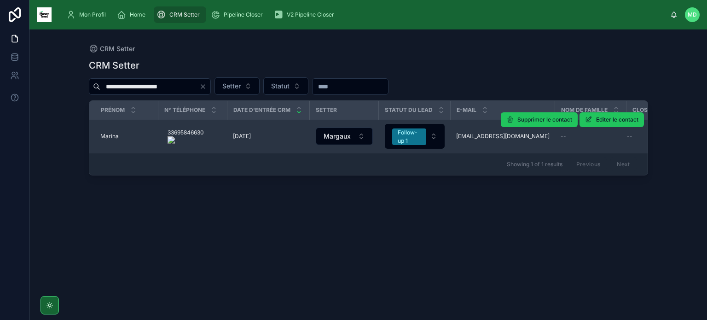
click at [102, 134] on span "Marina" at bounding box center [109, 136] width 18 height 7
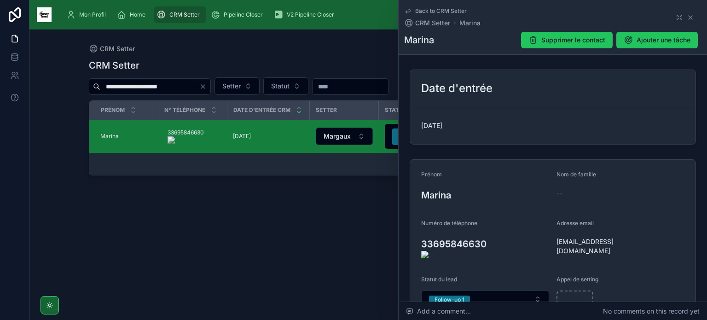
click at [491, 231] on onoff-telecom-ce-actions-button at bounding box center [491, 231] width 0 height 0
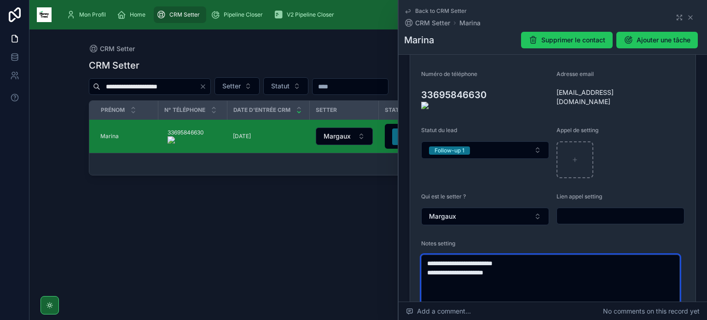
click at [519, 262] on textarea "**********" at bounding box center [550, 282] width 259 height 54
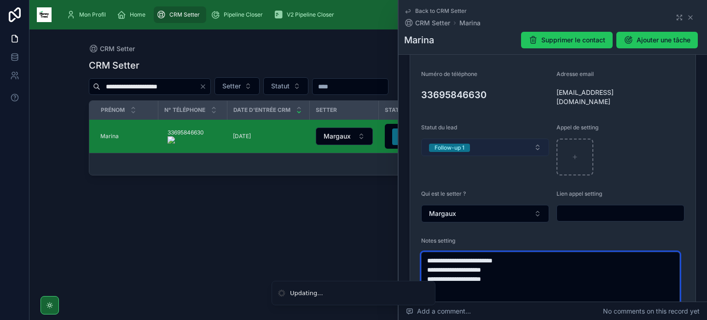
type textarea "**********"
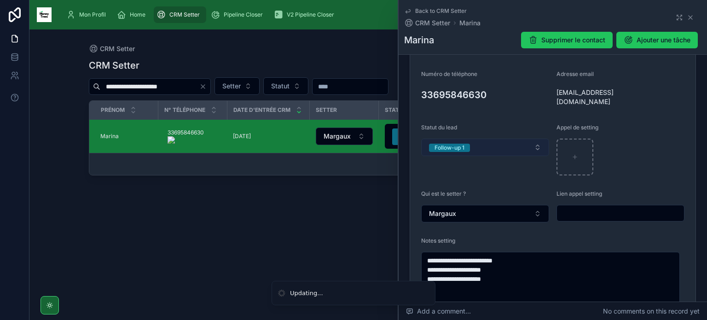
click at [508, 139] on button "Follow-up 1" at bounding box center [485, 147] width 128 height 17
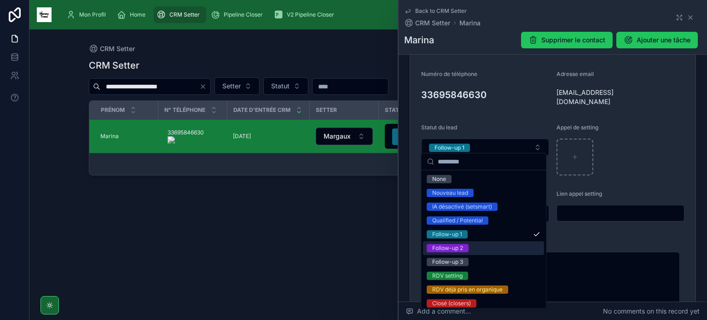
click at [484, 249] on div "Follow-up 2" at bounding box center [483, 248] width 121 height 14
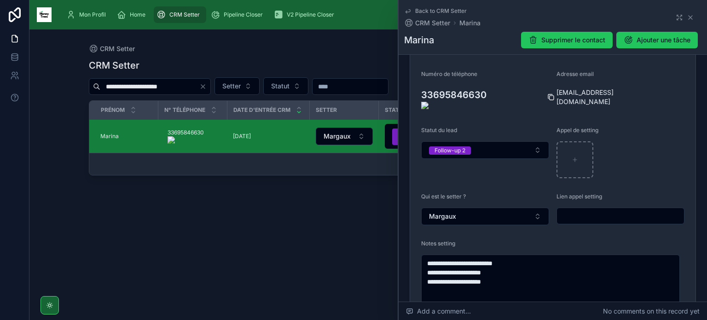
click at [551, 96] on icon at bounding box center [552, 98] width 4 height 4
click at [204, 85] on icon "Clear" at bounding box center [202, 86] width 7 height 7
click at [165, 84] on input "text" at bounding box center [149, 86] width 99 height 13
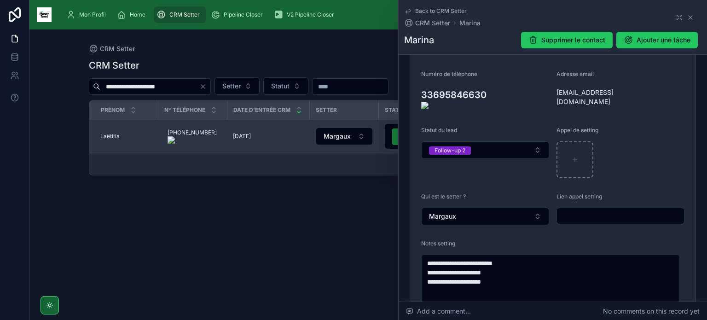
type input "**********"
click at [114, 133] on span "Laëtitia" at bounding box center [109, 136] width 19 height 7
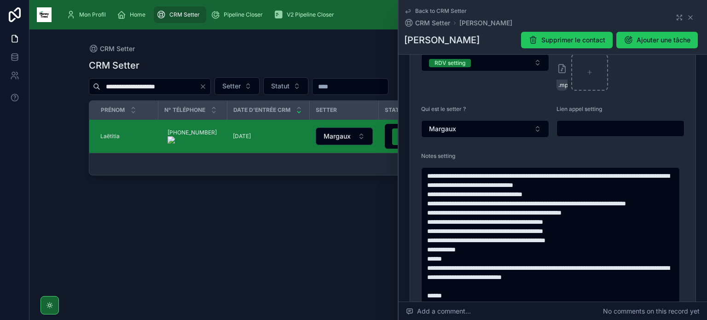
scroll to position [245, 0]
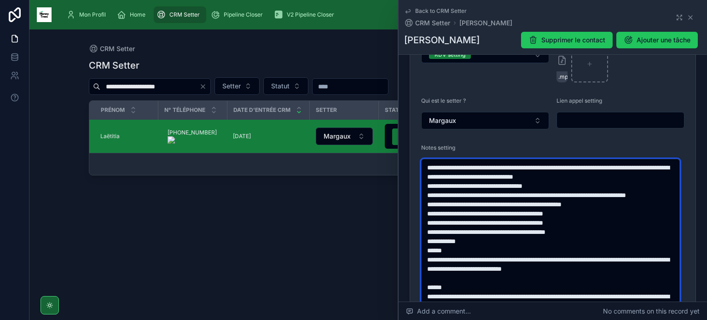
click at [510, 160] on textarea at bounding box center [550, 301] width 259 height 285
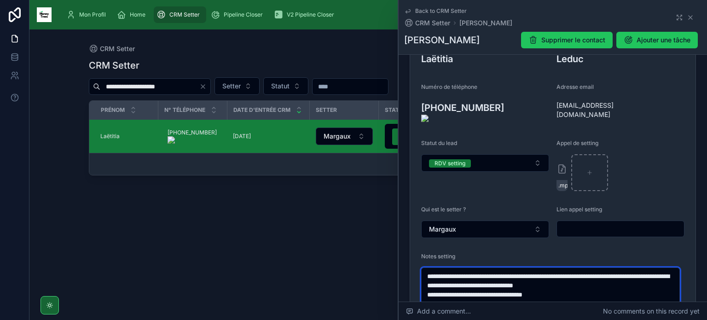
scroll to position [136, 0]
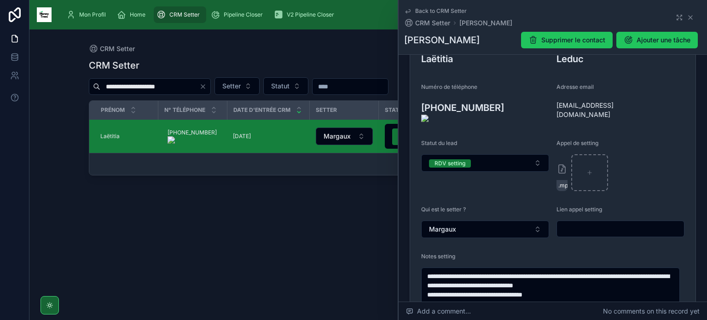
click at [496, 95] on onoff-telecom-ce-actions-button at bounding box center [496, 95] width 0 height 0
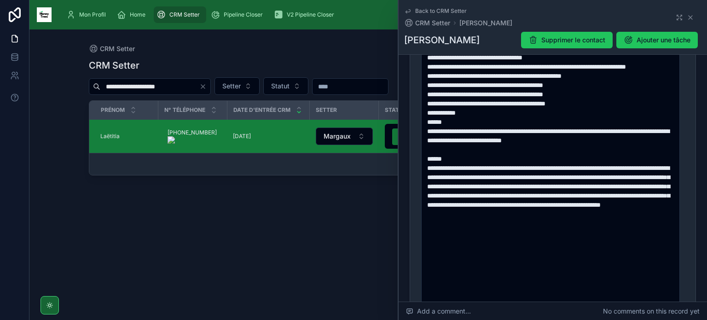
scroll to position [375, 0]
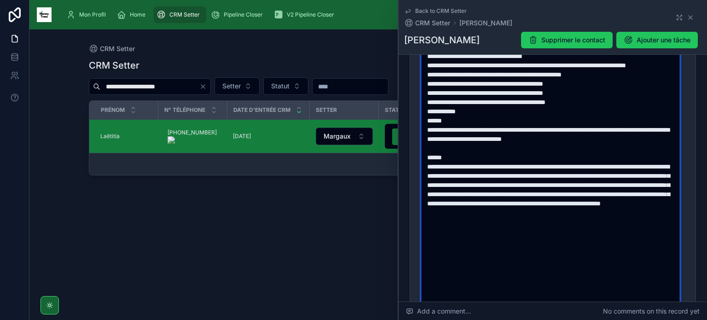
click at [511, 265] on textarea at bounding box center [550, 171] width 259 height 285
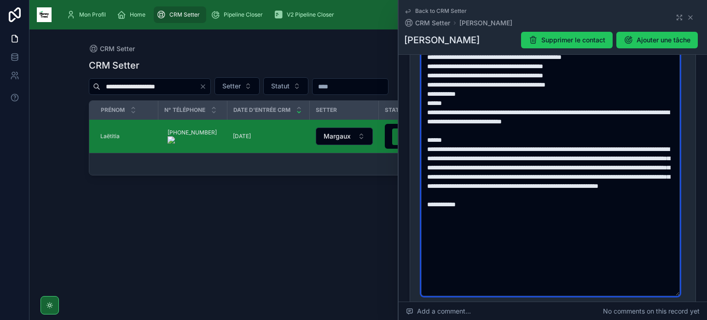
scroll to position [393, 0]
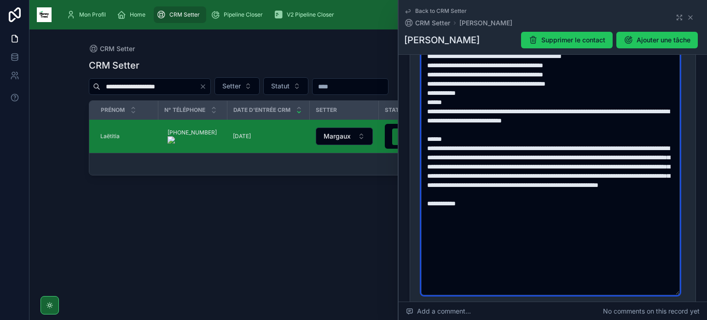
click at [472, 215] on textarea at bounding box center [550, 153] width 259 height 285
type textarea "**********"
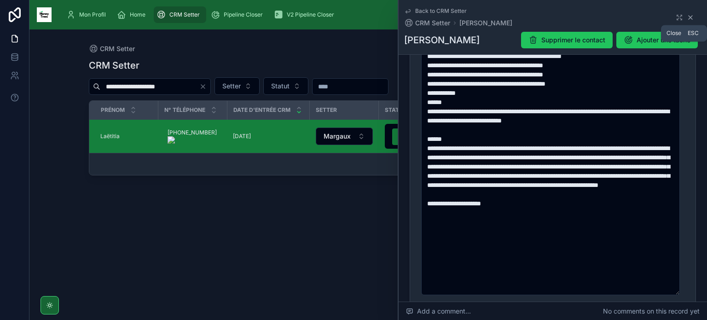
click at [689, 19] on icon at bounding box center [691, 18] width 4 height 4
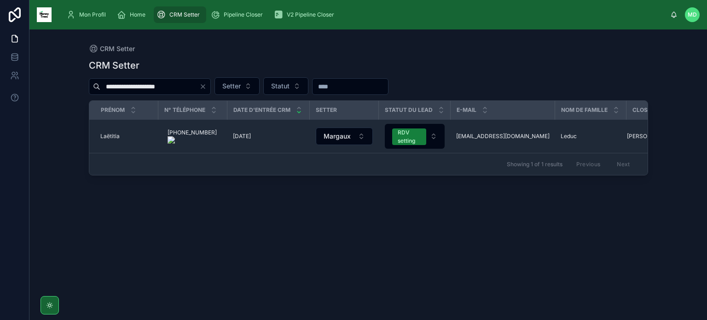
click at [200, 87] on icon "Clear" at bounding box center [202, 86] width 7 height 7
click at [174, 90] on input "text" at bounding box center [149, 86] width 99 height 13
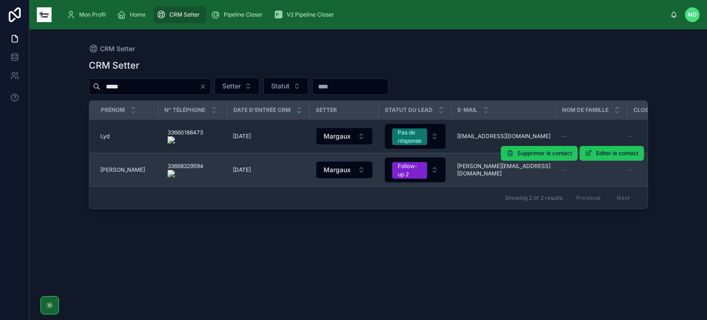
type input "*****"
click at [105, 166] on span "Lydia" at bounding box center [122, 169] width 45 height 7
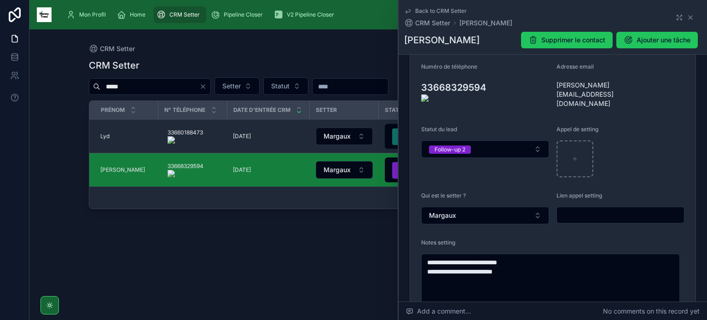
scroll to position [158, 0]
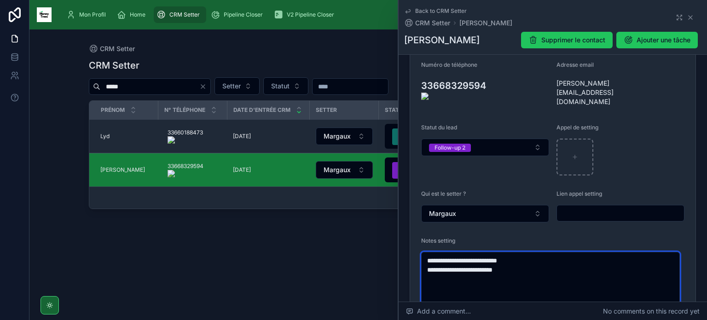
click at [539, 256] on textarea "**********" at bounding box center [550, 279] width 259 height 54
type textarea "**********"
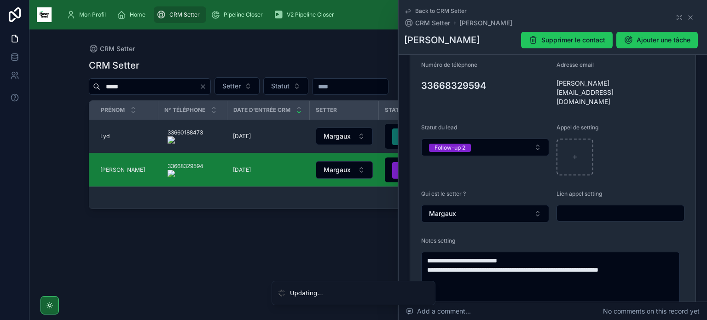
click at [488, 124] on div "Statut du lead Follow-up 2" at bounding box center [485, 150] width 128 height 52
click at [485, 139] on button "Follow-up 2" at bounding box center [485, 147] width 128 height 17
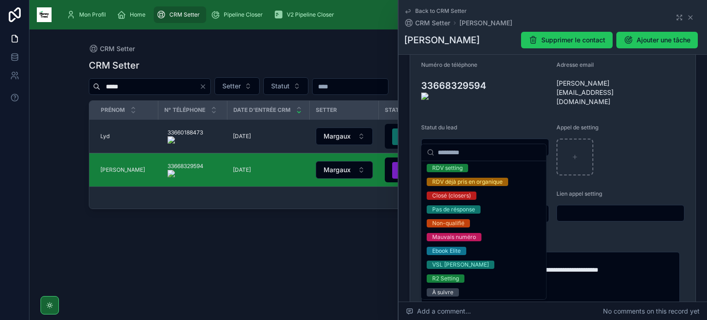
scroll to position [101, 0]
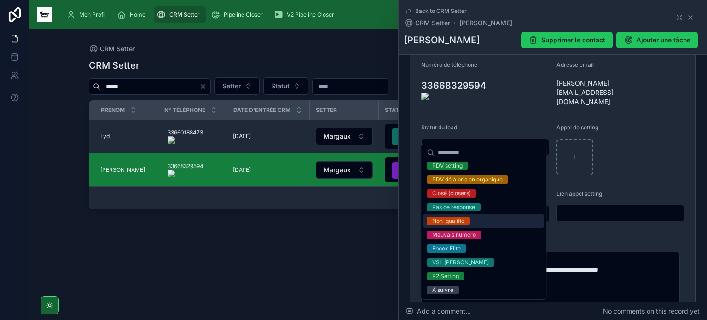
click at [470, 220] on div "Non-qualifié" at bounding box center [483, 221] width 121 height 14
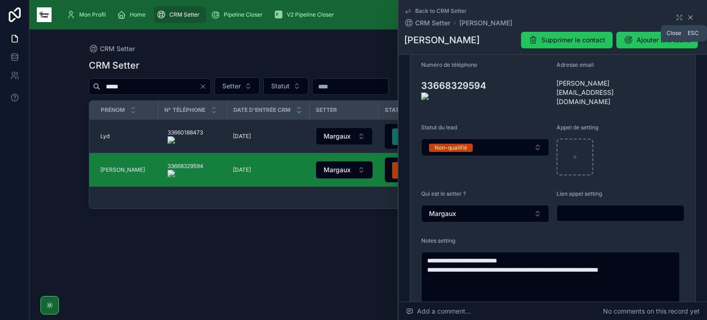
click at [689, 18] on icon at bounding box center [691, 18] width 4 height 4
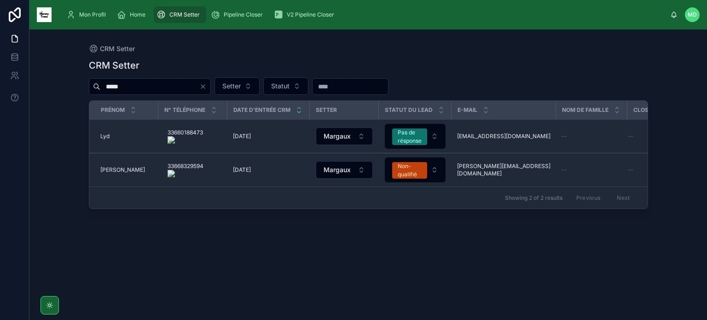
click at [202, 86] on icon "Clear" at bounding box center [202, 86] width 7 height 7
click at [315, 82] on input "text" at bounding box center [340, 86] width 76 height 13
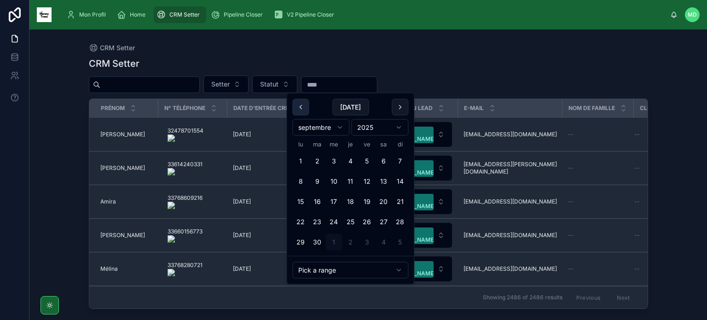
click at [301, 110] on button at bounding box center [300, 107] width 17 height 17
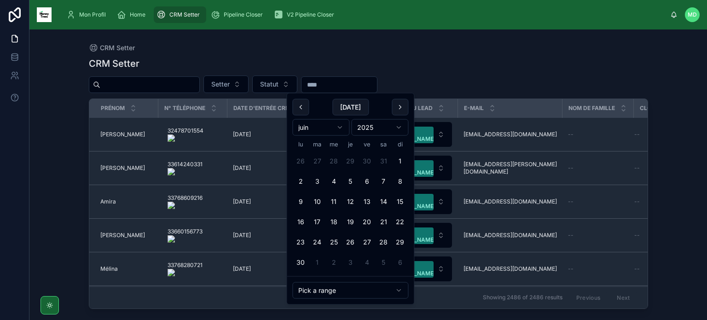
click at [301, 110] on button at bounding box center [300, 107] width 17 height 17
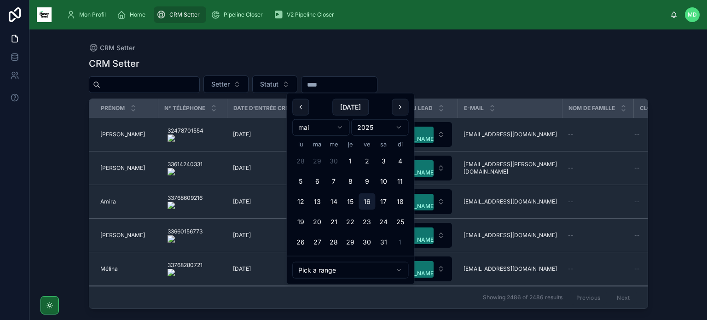
click at [365, 202] on button "16" at bounding box center [367, 201] width 17 height 17
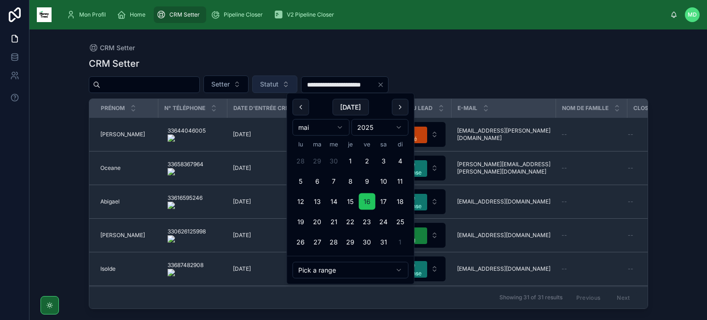
click at [273, 86] on span "Statut" at bounding box center [269, 84] width 18 height 9
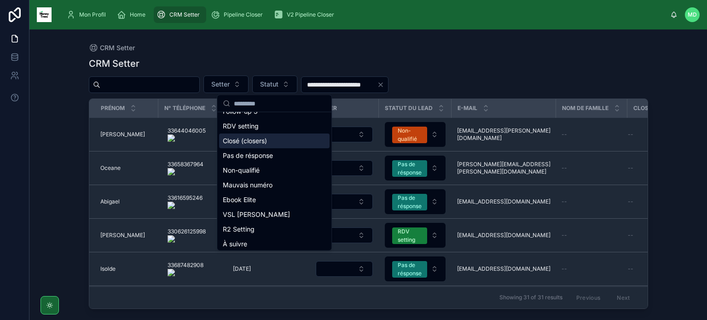
scroll to position [88, 0]
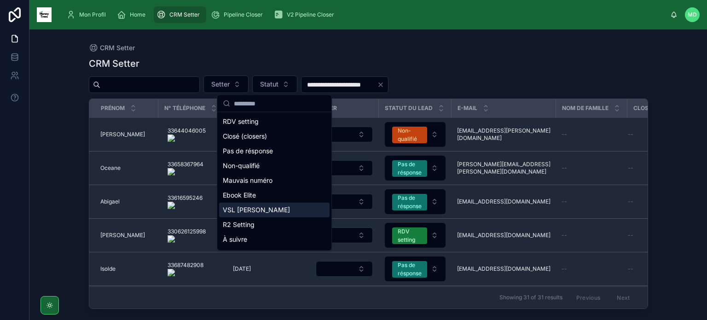
click at [274, 213] on div "VSL [PERSON_NAME]" at bounding box center [274, 210] width 111 height 15
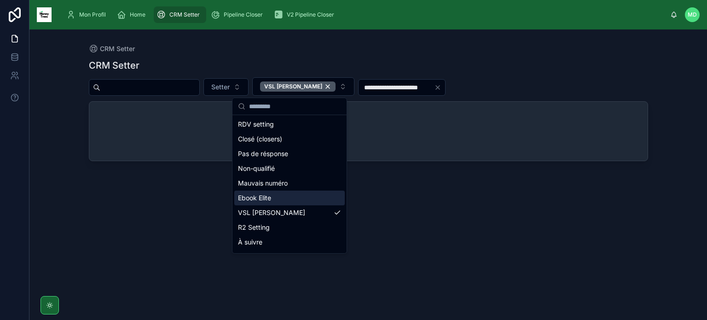
scroll to position [85, 0]
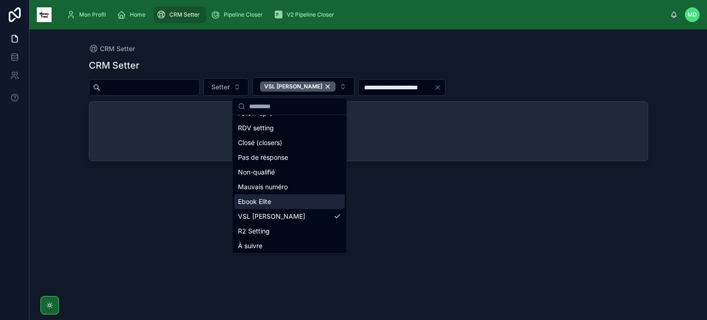
click at [285, 203] on div "Ebook Elite" at bounding box center [289, 201] width 111 height 15
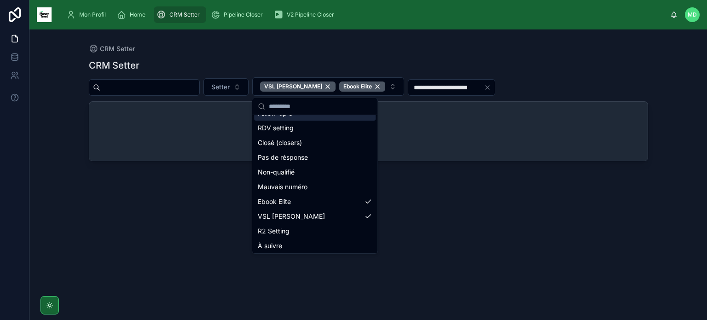
click at [381, 38] on div "**********" at bounding box center [368, 169] width 589 height 280
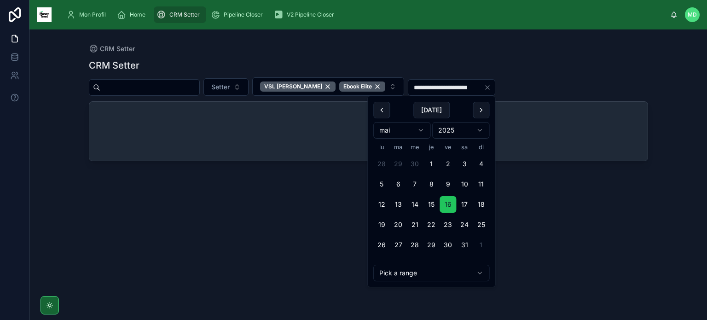
click at [420, 85] on input "**********" at bounding box center [446, 87] width 76 height 13
click at [428, 204] on button "15" at bounding box center [431, 204] width 17 height 17
type input "**********"
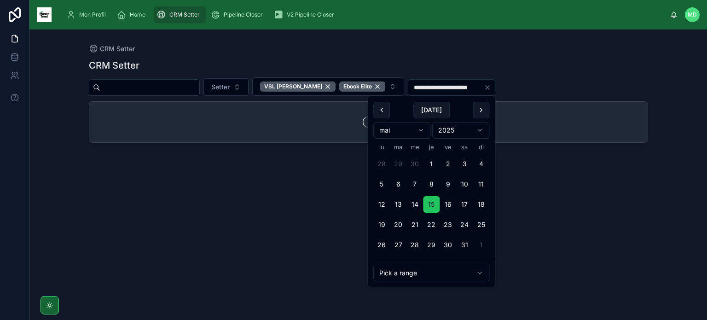
click at [442, 53] on div "**********" at bounding box center [368, 181] width 559 height 256
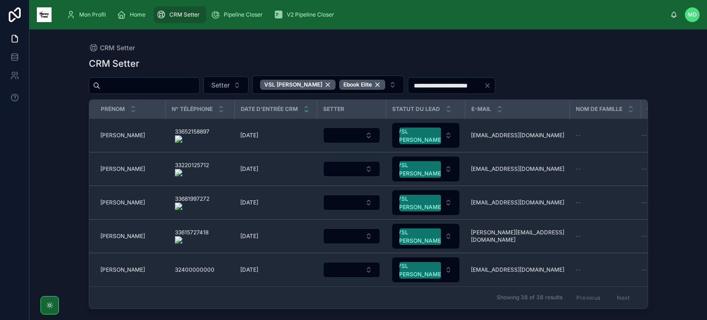
click at [213, 122] on onoff-telecom-ce-actions-button at bounding box center [213, 122] width 0 height 0
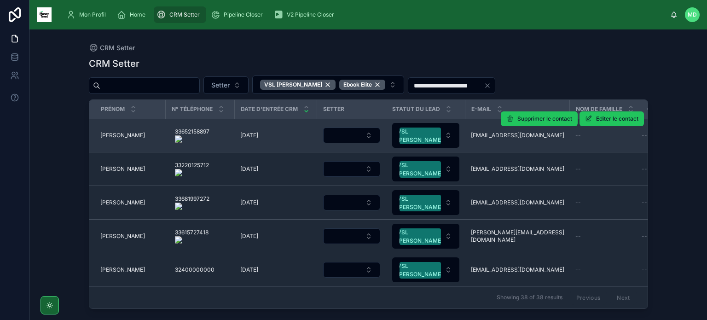
click at [112, 136] on span "[PERSON_NAME]" at bounding box center [122, 135] width 45 height 7
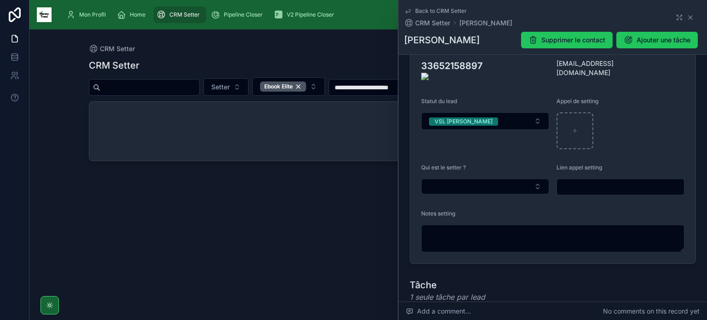
scroll to position [179, 0]
click at [312, 85] on button "Ebook Elite" at bounding box center [288, 86] width 73 height 18
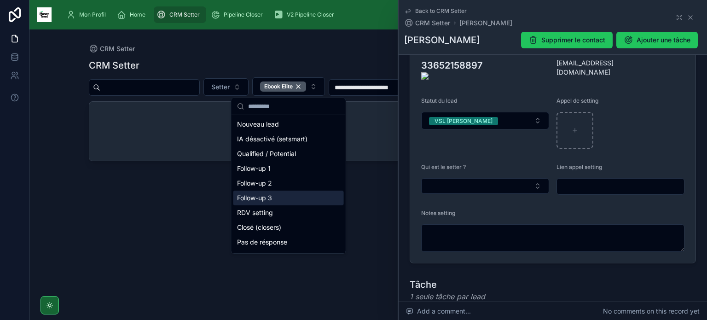
scroll to position [101, 0]
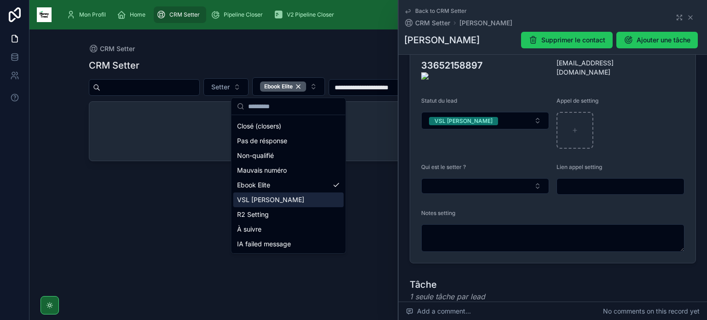
click at [289, 204] on div "VSL [PERSON_NAME]" at bounding box center [288, 199] width 111 height 15
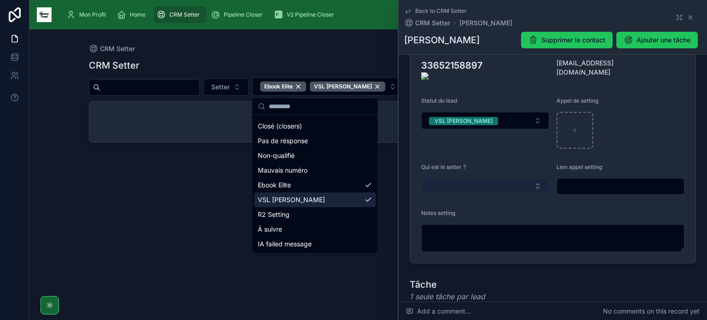
click at [427, 186] on button "Select Button" at bounding box center [485, 186] width 128 height 16
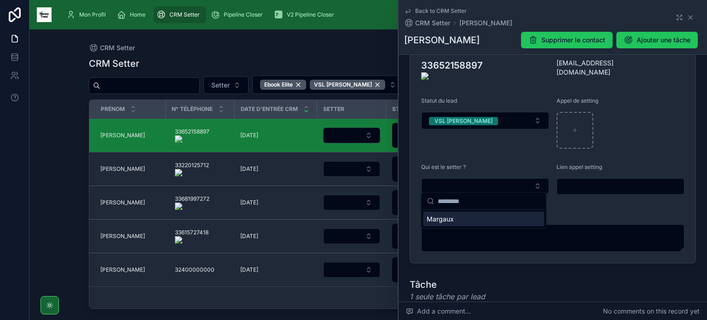
click at [462, 221] on div "Margaux" at bounding box center [483, 219] width 121 height 15
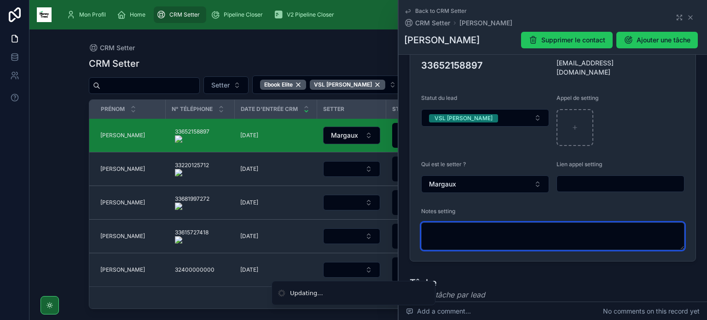
click at [458, 237] on textarea at bounding box center [552, 236] width 263 height 28
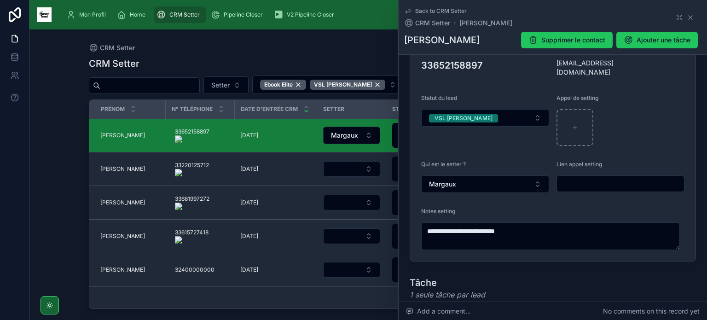
click at [415, 64] on form "**********" at bounding box center [552, 121] width 285 height 280
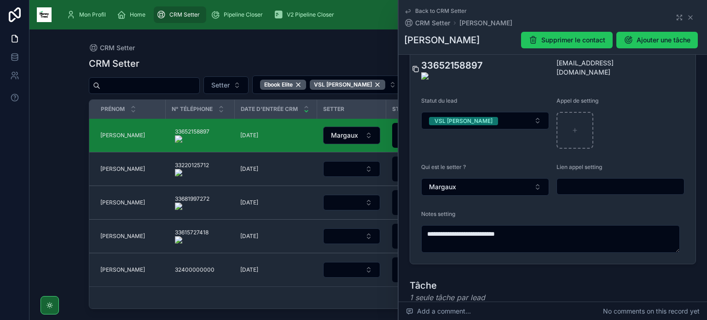
click at [418, 65] on icon at bounding box center [415, 68] width 7 height 7
type textarea "**********"
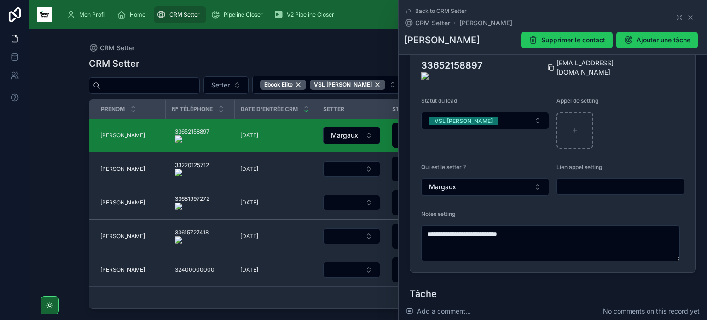
click at [552, 64] on icon at bounding box center [551, 67] width 7 height 7
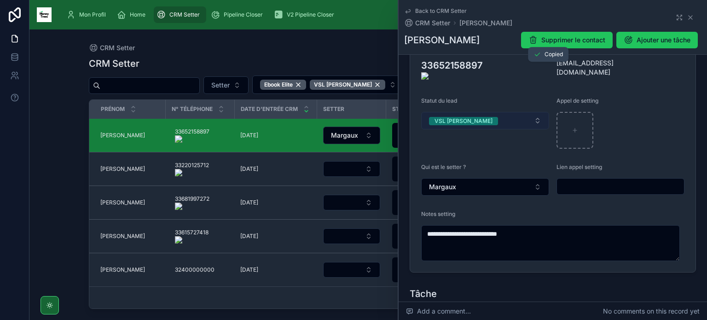
click at [521, 118] on button "VSL [PERSON_NAME]" at bounding box center [485, 120] width 128 height 17
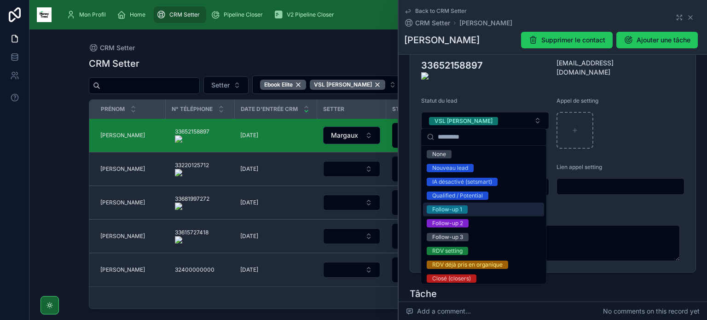
click at [488, 211] on div "Follow-up 1" at bounding box center [483, 210] width 121 height 14
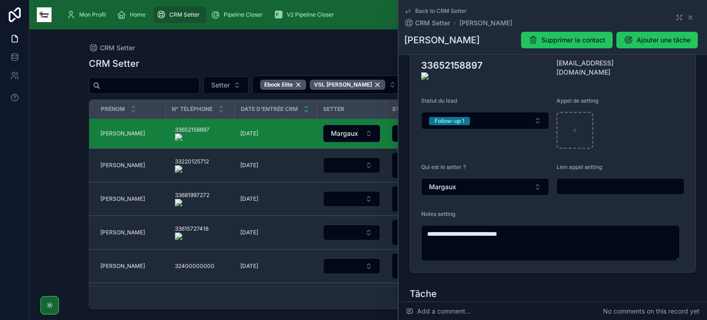
click at [212, 156] on onoff-telecom-ce-actions-button at bounding box center [212, 156] width 0 height 0
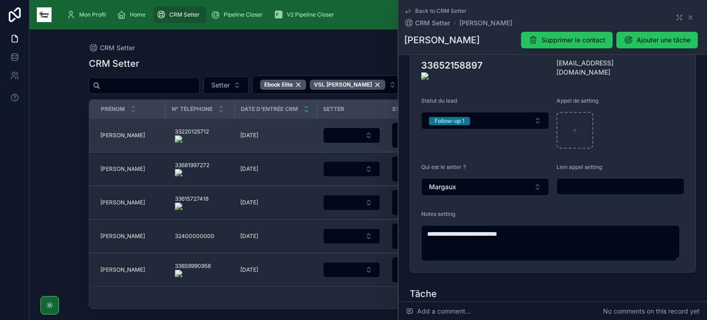
click at [112, 138] on span "[PERSON_NAME]" at bounding box center [122, 135] width 45 height 7
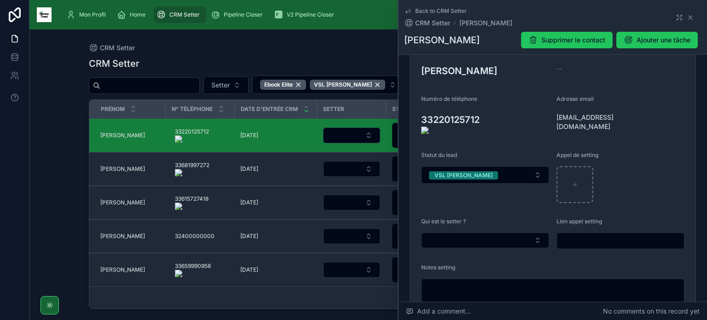
scroll to position [134, 0]
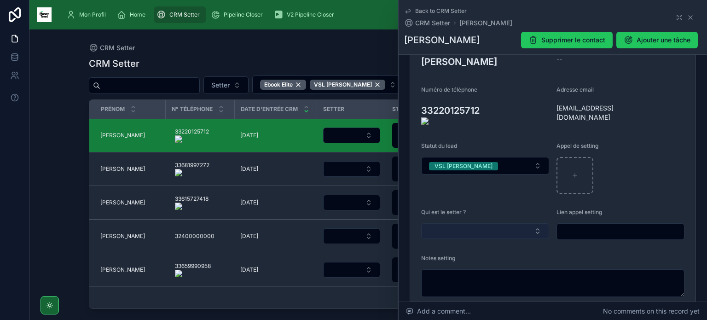
click at [500, 225] on button "Select Button" at bounding box center [485, 231] width 128 height 16
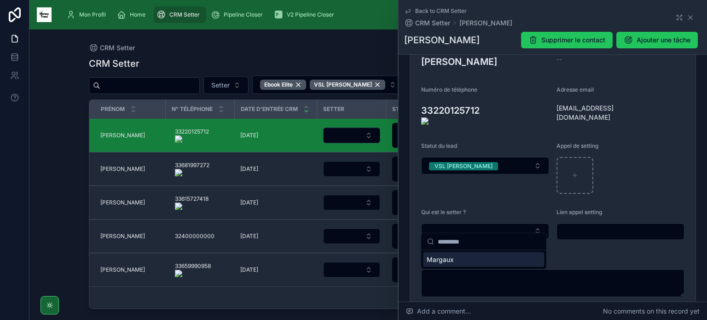
click at [475, 258] on div "Margaux" at bounding box center [483, 259] width 121 height 15
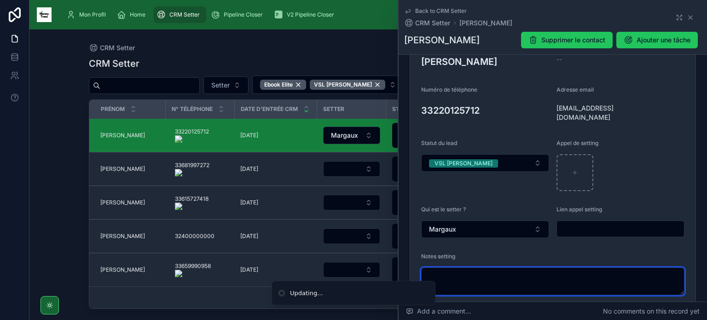
click at [478, 281] on textarea at bounding box center [552, 282] width 263 height 28
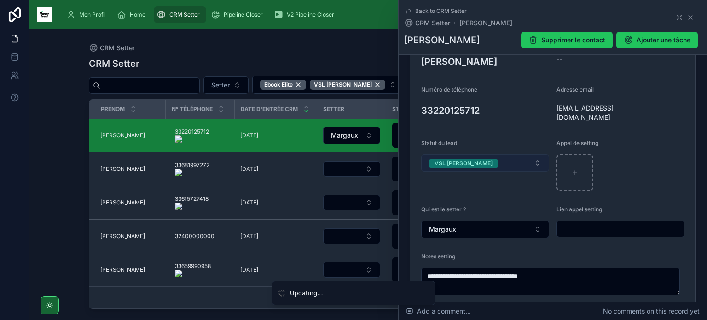
click at [483, 162] on button "VSL [PERSON_NAME]" at bounding box center [485, 162] width 128 height 17
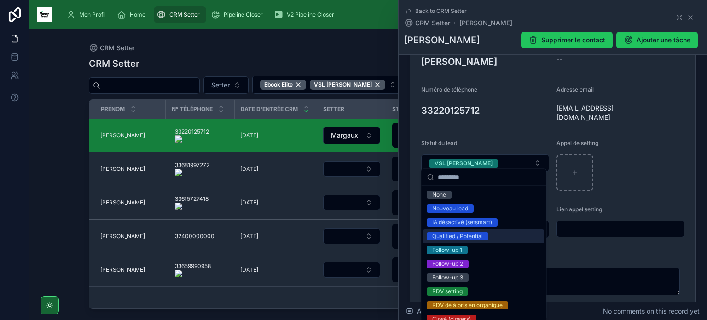
scroll to position [114, 0]
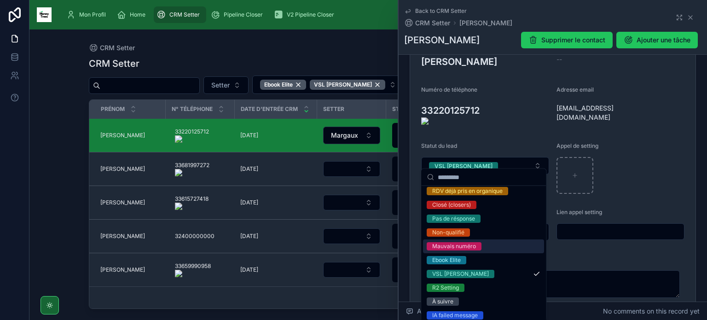
click at [481, 245] on span "Mauvais numéro" at bounding box center [454, 246] width 55 height 8
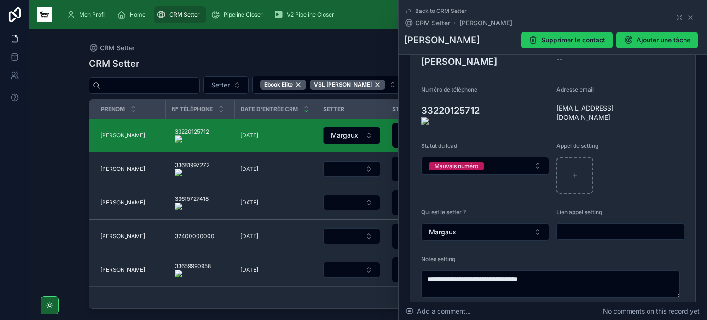
type textarea "**********"
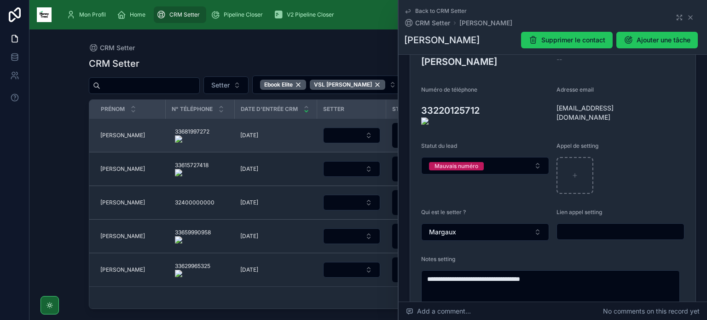
click at [105, 135] on span "[PERSON_NAME]" at bounding box center [122, 135] width 45 height 7
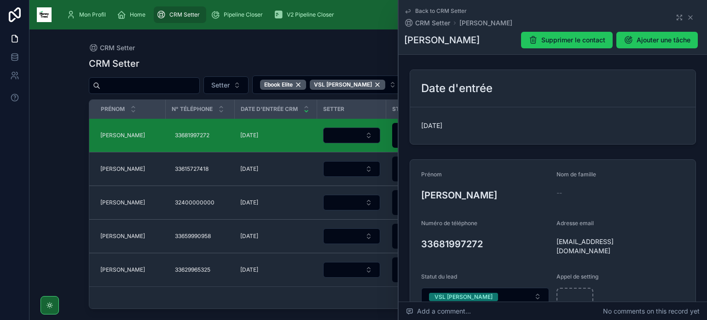
scroll to position [134, 0]
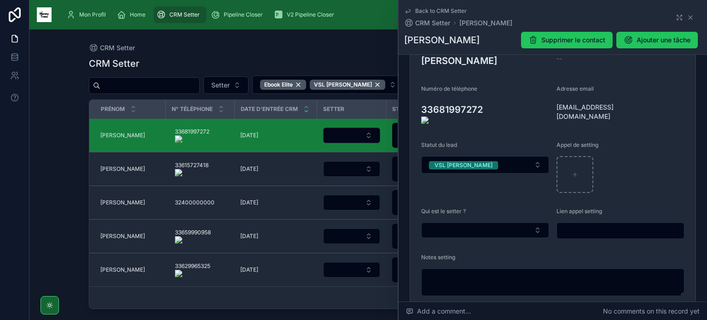
click at [487, 97] on onoff-telecom-ce-actions-button at bounding box center [487, 97] width 0 height 0
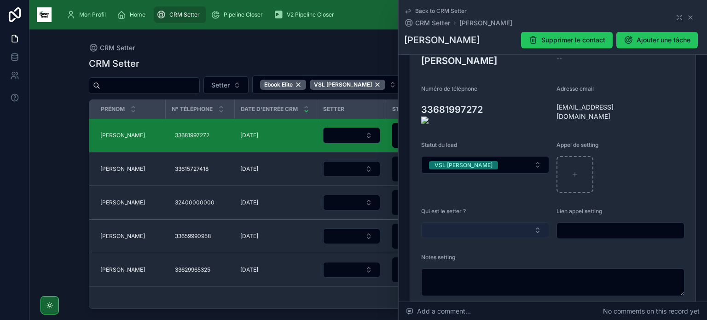
click at [435, 222] on button "Select Button" at bounding box center [485, 230] width 128 height 16
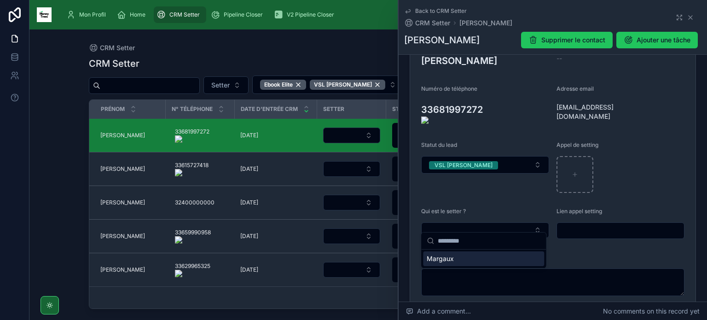
click at [444, 259] on span "Margaux" at bounding box center [440, 258] width 27 height 9
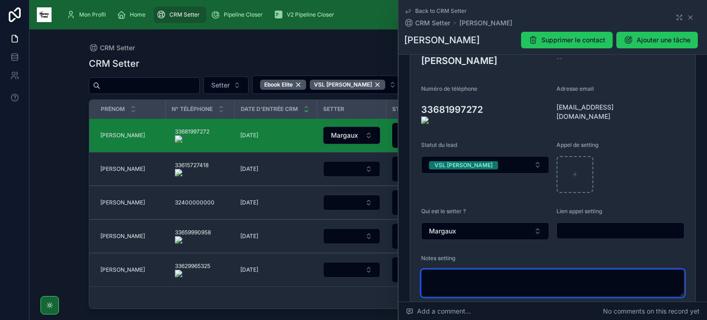
click at [446, 276] on textarea at bounding box center [552, 283] width 263 height 28
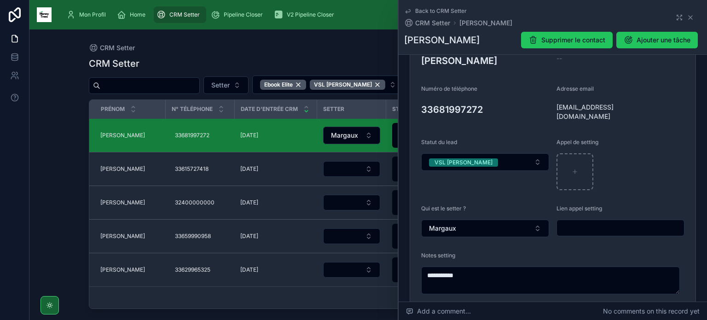
click at [415, 108] on form "**********" at bounding box center [552, 165] width 285 height 280
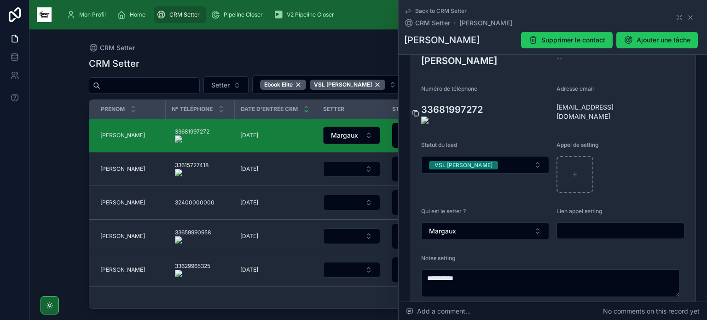
click at [415, 112] on icon at bounding box center [416, 114] width 4 height 4
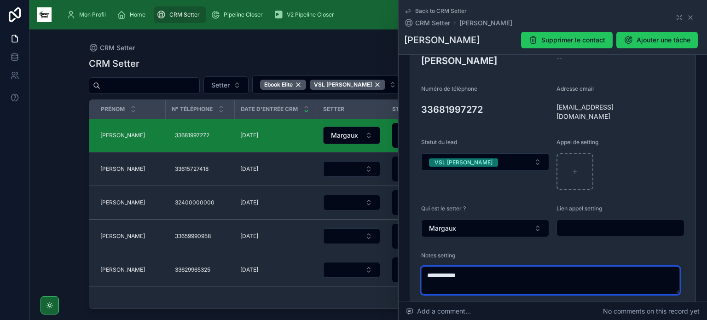
click at [467, 270] on textarea "**********" at bounding box center [550, 281] width 259 height 28
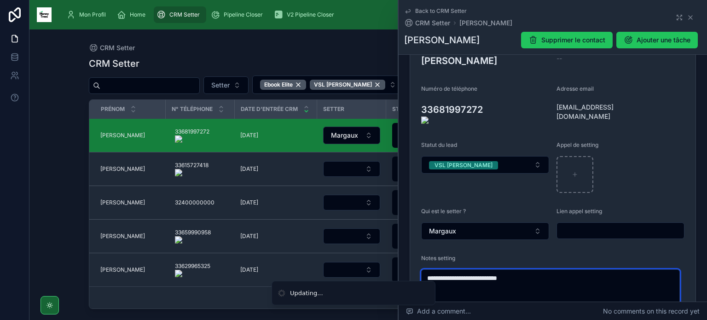
type textarea "**********"
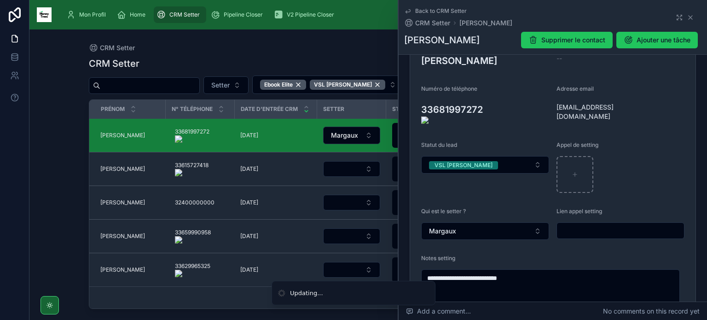
click at [549, 105] on form "**********" at bounding box center [552, 170] width 285 height 291
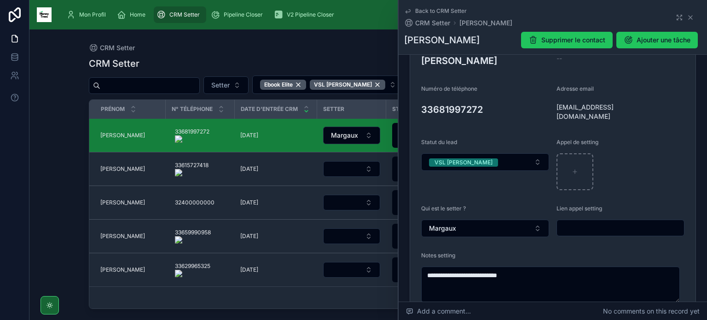
click at [548, 106] on form "**********" at bounding box center [552, 169] width 285 height 288
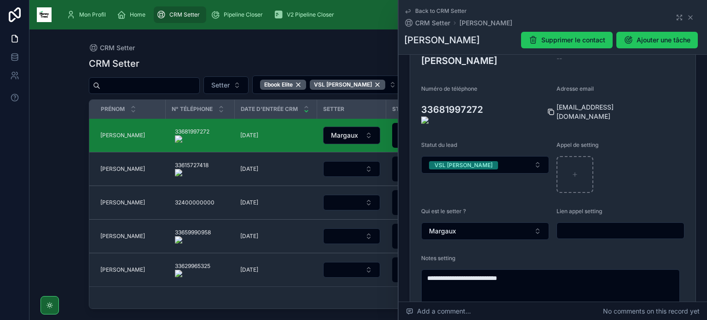
click at [549, 108] on icon at bounding box center [551, 111] width 7 height 7
click at [523, 156] on button "VSL [PERSON_NAME]" at bounding box center [485, 164] width 128 height 17
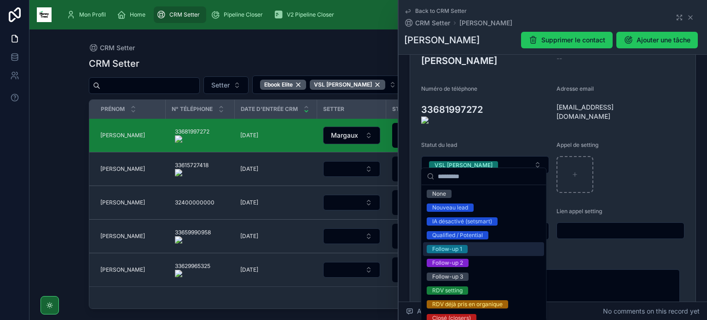
click at [471, 248] on div "Follow-up 1" at bounding box center [483, 249] width 121 height 14
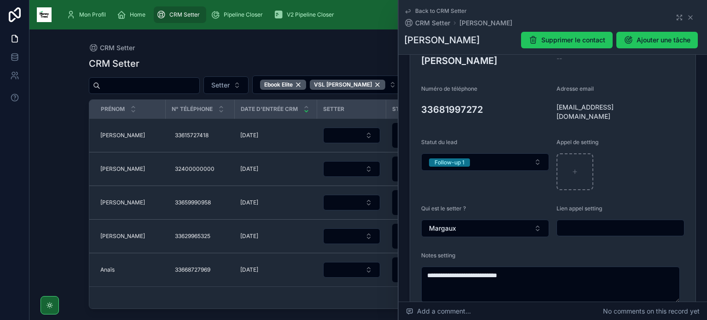
click at [212, 156] on onoff-telecom-ce-actions-button at bounding box center [212, 156] width 0 height 0
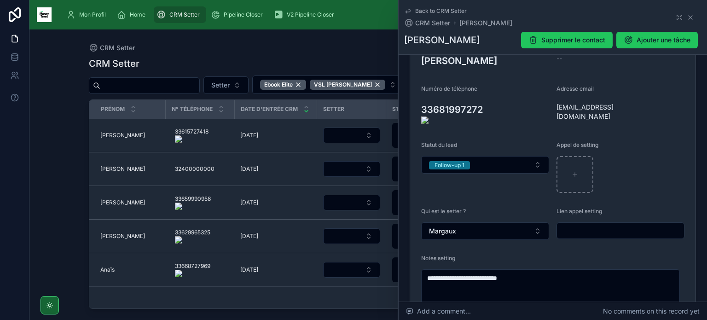
drag, startPoint x: 103, startPoint y: 134, endPoint x: 433, endPoint y: 217, distance: 339.9
click at [103, 134] on span "[PERSON_NAME]" at bounding box center [122, 135] width 45 height 7
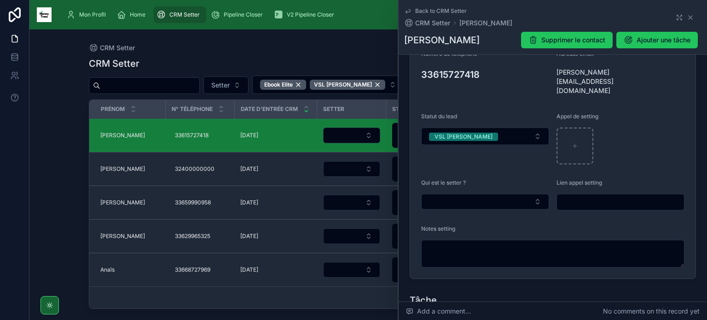
scroll to position [169, 0]
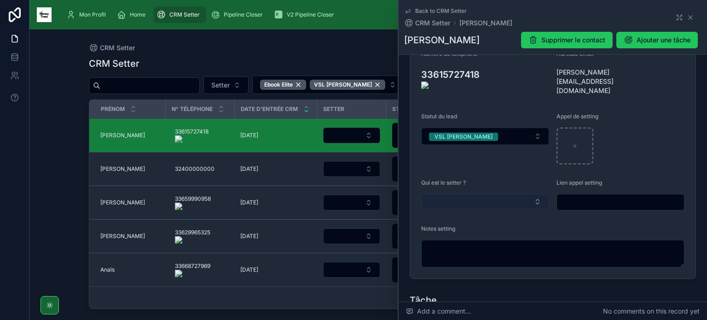
click at [469, 194] on button "Select Button" at bounding box center [485, 202] width 128 height 16
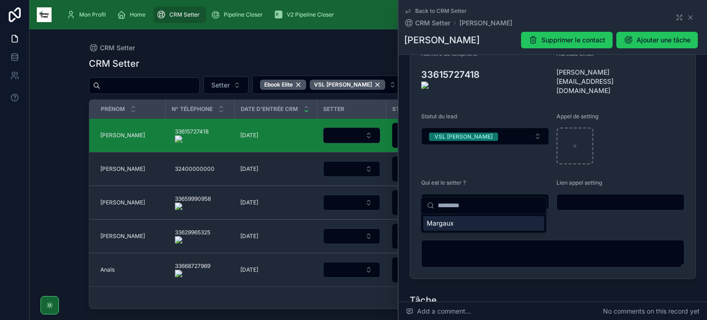
click at [464, 222] on div "Margaux" at bounding box center [483, 223] width 121 height 15
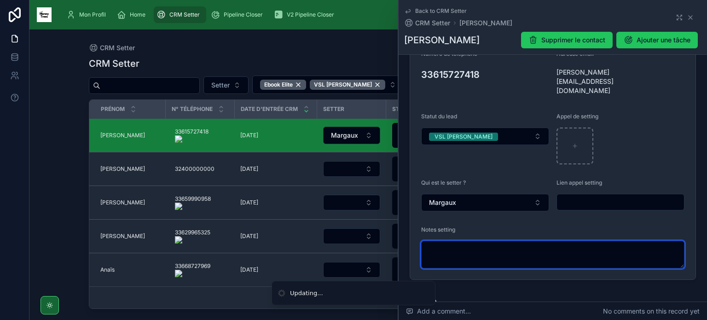
click at [461, 243] on textarea at bounding box center [552, 255] width 263 height 28
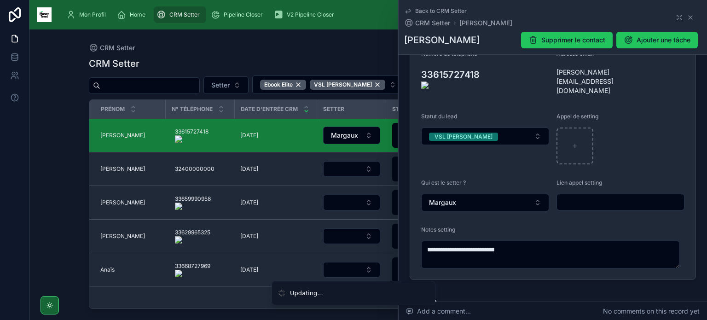
click at [549, 73] on form "**********" at bounding box center [552, 134] width 285 height 289
click at [414, 77] on icon at bounding box center [416, 79] width 4 height 4
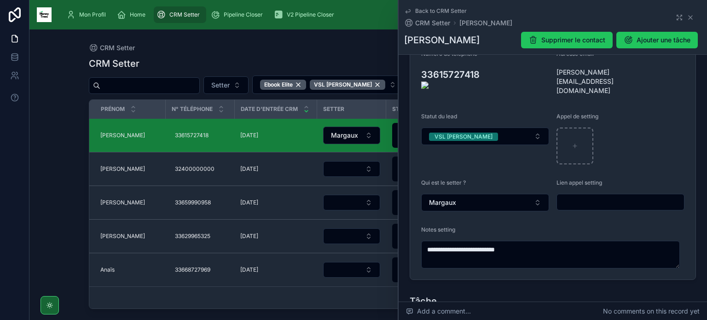
type textarea "**********"
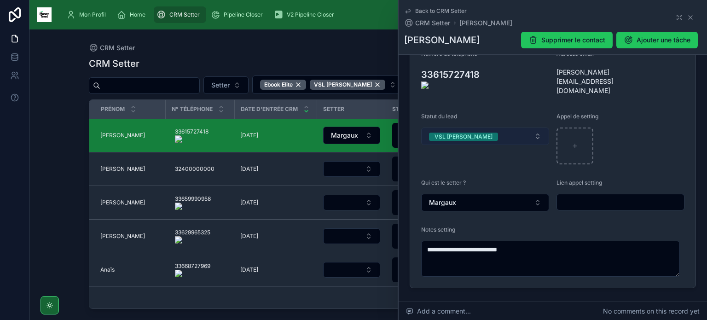
click at [483, 128] on button "VSL [PERSON_NAME]" at bounding box center [485, 136] width 128 height 17
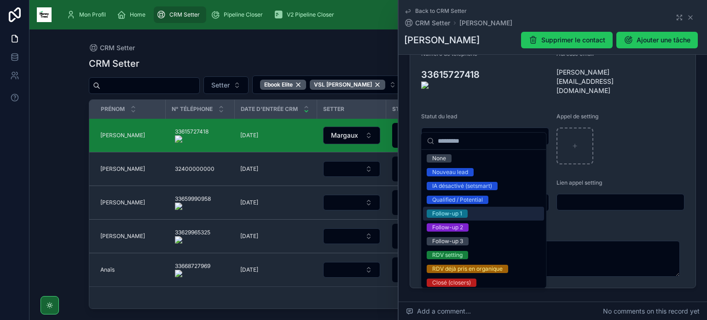
click at [468, 211] on div "Follow-up 1" at bounding box center [483, 214] width 121 height 14
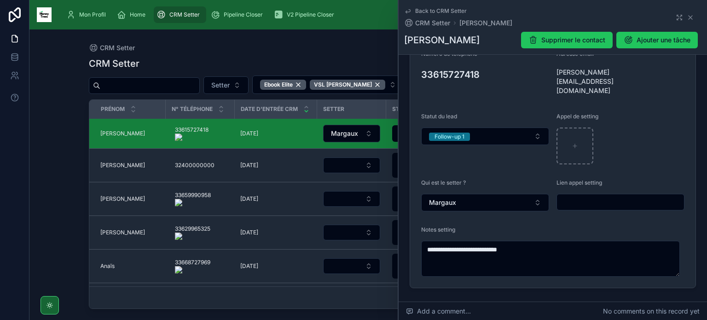
click at [551, 71] on form "**********" at bounding box center [552, 138] width 285 height 297
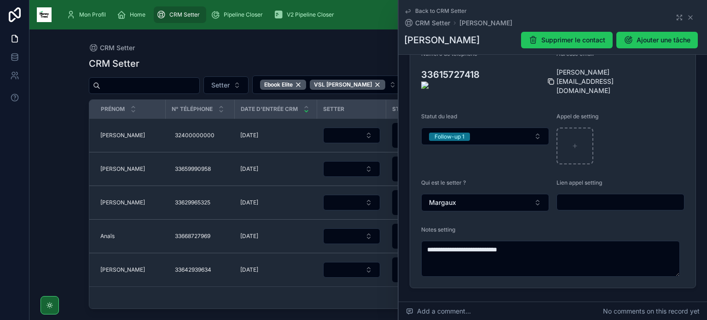
click at [551, 78] on icon at bounding box center [551, 81] width 7 height 7
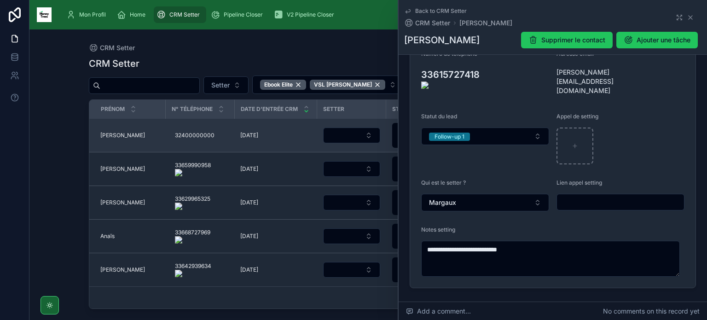
click at [105, 134] on span "[PERSON_NAME]" at bounding box center [122, 135] width 45 height 7
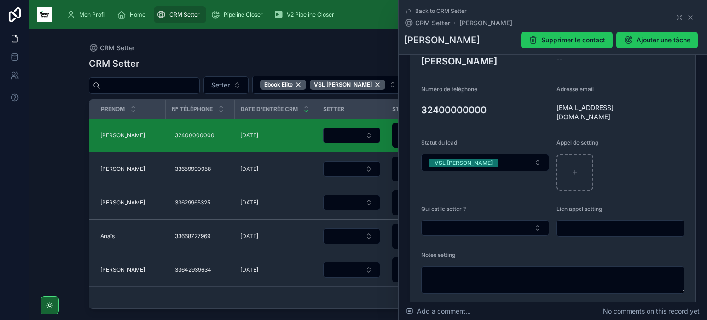
scroll to position [157, 0]
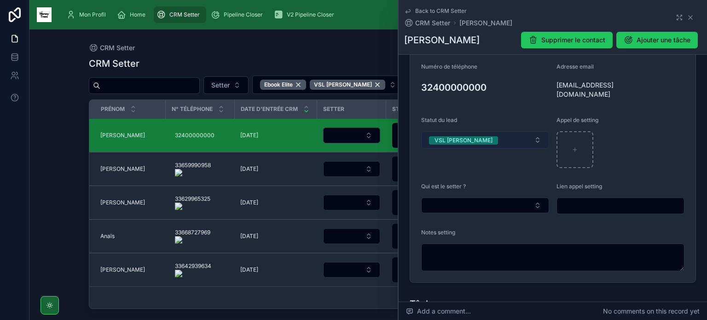
click at [495, 132] on button "VSL [PERSON_NAME]" at bounding box center [485, 139] width 128 height 17
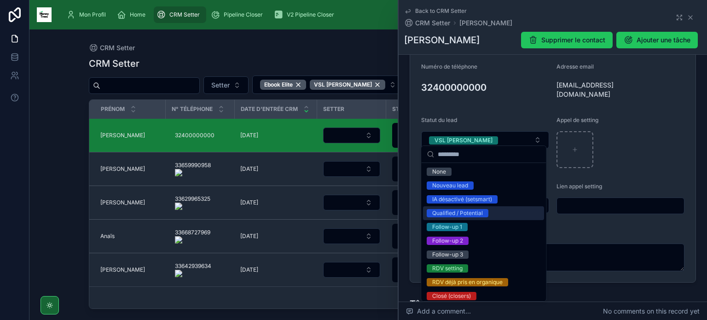
scroll to position [114, 0]
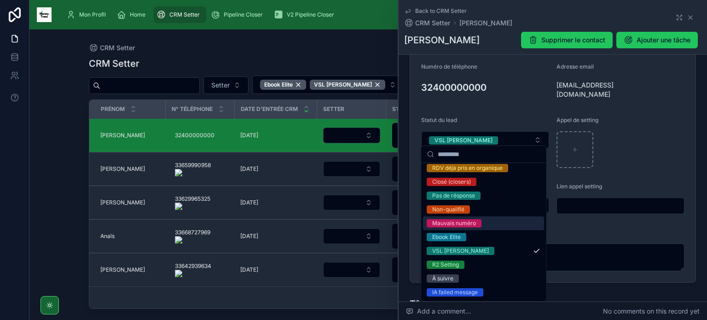
click at [466, 226] on div "Mauvais numéro" at bounding box center [454, 223] width 44 height 8
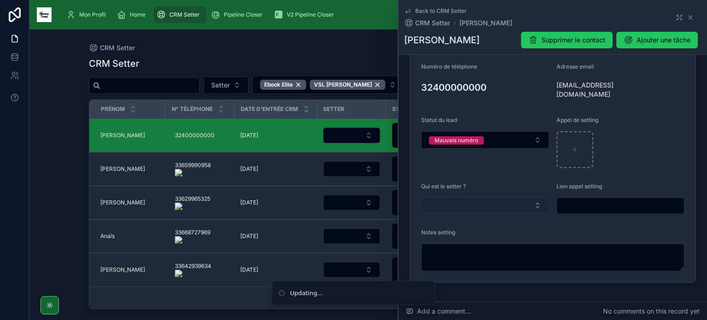
click at [494, 207] on button "Select Button" at bounding box center [485, 206] width 128 height 16
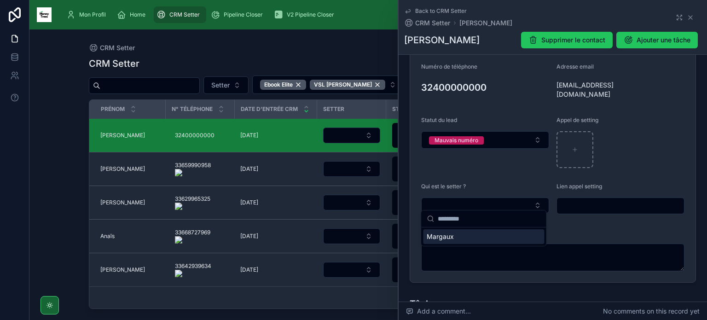
click at [471, 235] on div "Margaux" at bounding box center [483, 236] width 121 height 15
click at [465, 244] on div "Margaux" at bounding box center [483, 236] width 121 height 15
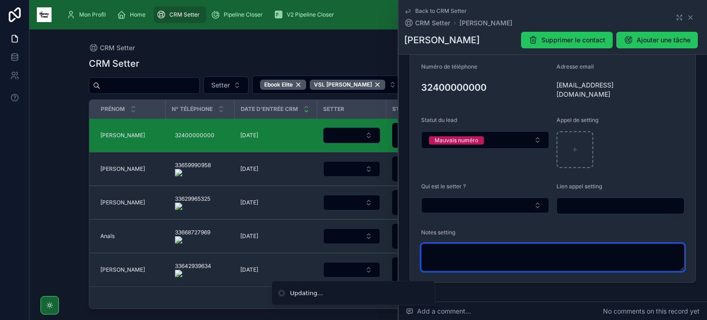
click at [465, 254] on textarea at bounding box center [552, 258] width 263 height 28
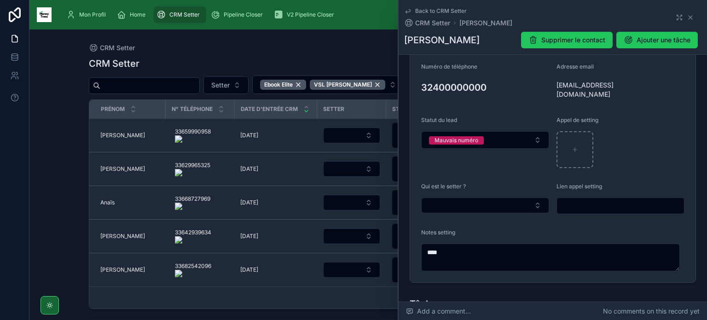
type textarea "****"
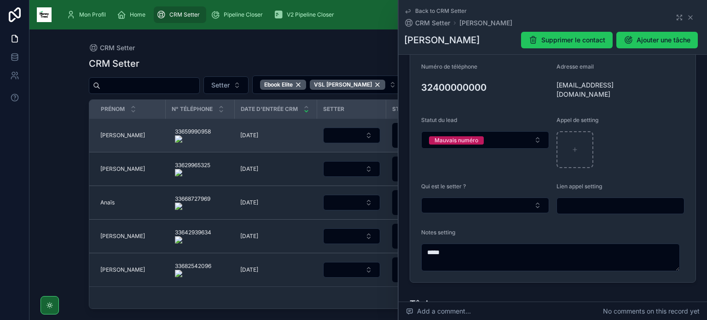
click at [109, 134] on span "[PERSON_NAME]" at bounding box center [122, 135] width 45 height 7
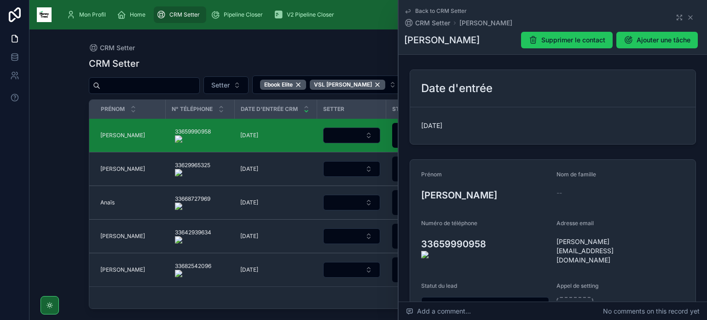
click at [491, 231] on onoff-telecom-ce-actions-button at bounding box center [491, 231] width 0 height 0
click at [414, 244] on icon at bounding box center [415, 247] width 7 height 7
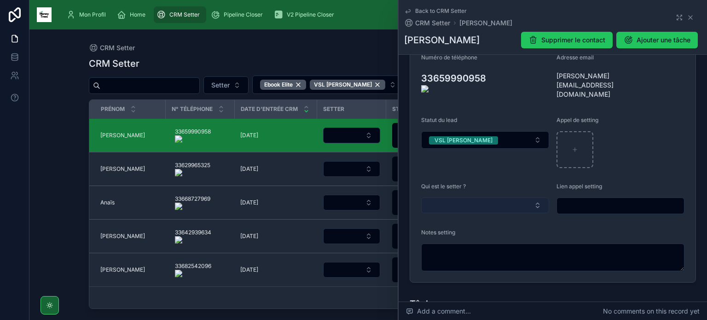
click at [506, 200] on button "Select Button" at bounding box center [485, 206] width 128 height 16
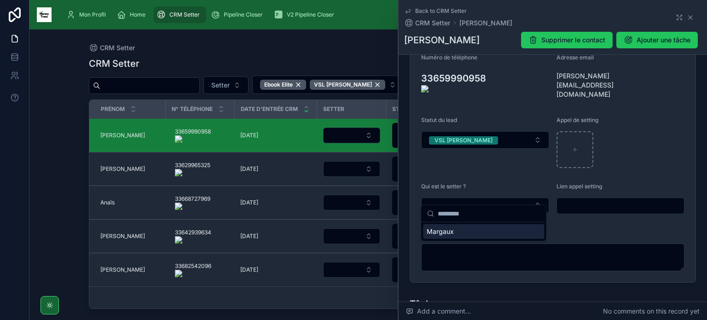
click at [462, 230] on div "Margaux" at bounding box center [483, 231] width 121 height 15
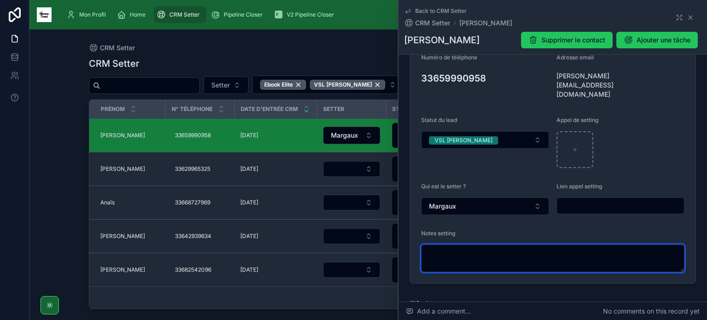
click at [444, 256] on textarea at bounding box center [552, 259] width 263 height 28
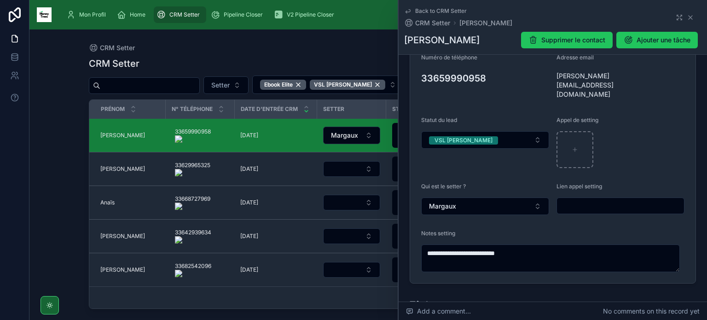
click at [548, 77] on form "**********" at bounding box center [552, 138] width 285 height 289
click at [548, 82] on icon at bounding box center [551, 85] width 7 height 7
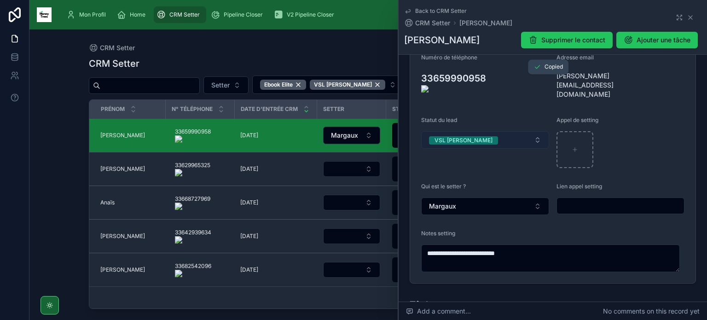
click at [508, 131] on button "VSL [PERSON_NAME]" at bounding box center [485, 139] width 128 height 17
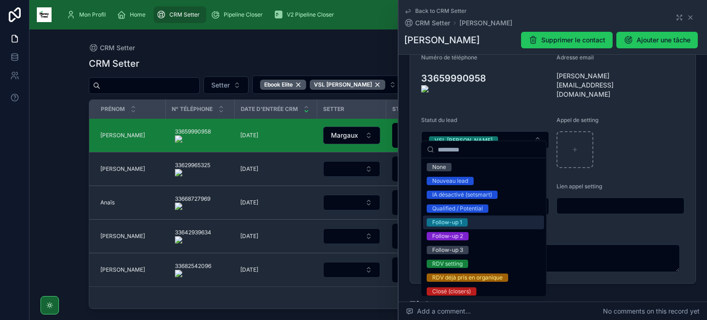
click at [477, 227] on div "Follow-up 1" at bounding box center [483, 223] width 121 height 14
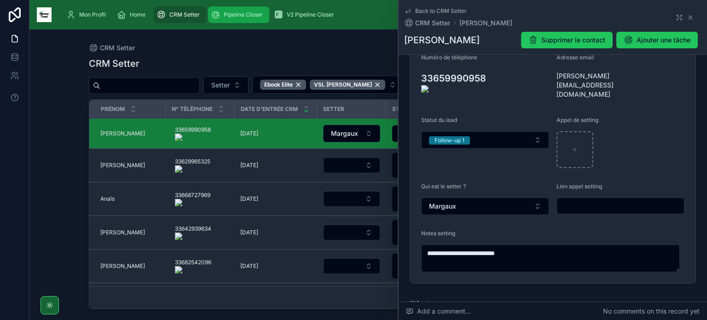
type textarea "**********"
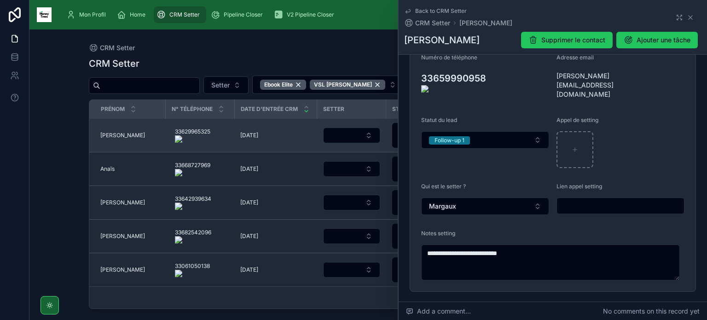
click at [107, 135] on span "[PERSON_NAME]" at bounding box center [122, 135] width 45 height 7
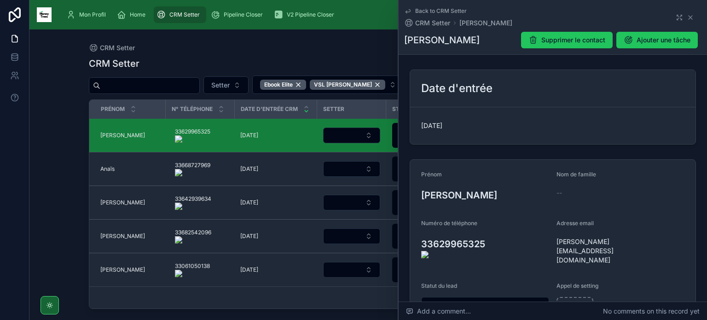
click at [490, 231] on onoff-telecom-ce-actions-button at bounding box center [490, 231] width 0 height 0
click at [415, 244] on icon at bounding box center [415, 247] width 7 height 7
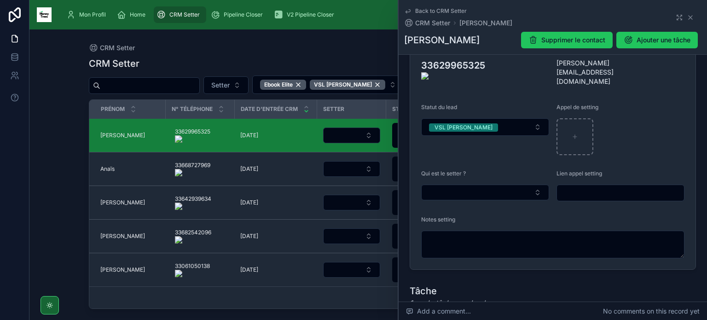
scroll to position [180, 0]
click at [489, 187] on button "Select Button" at bounding box center [485, 192] width 128 height 16
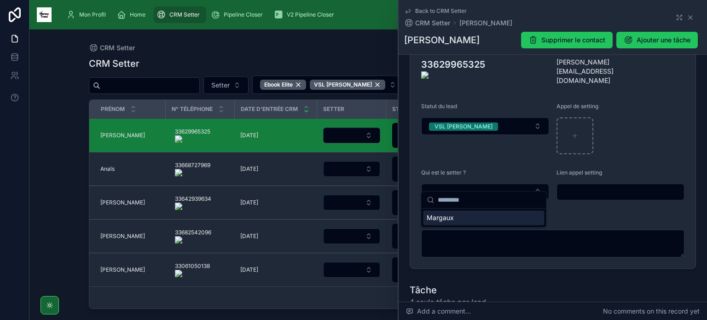
click at [480, 221] on div "Margaux" at bounding box center [483, 217] width 121 height 15
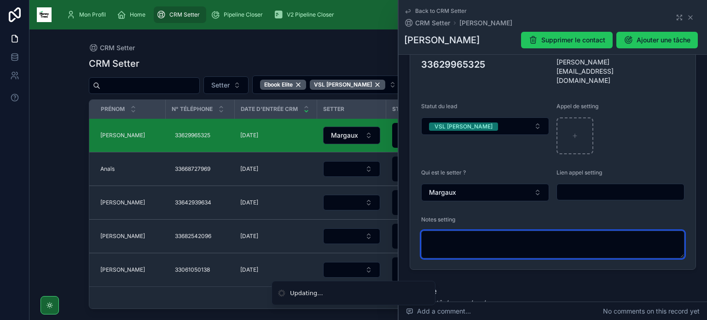
click at [480, 233] on textarea at bounding box center [552, 245] width 263 height 28
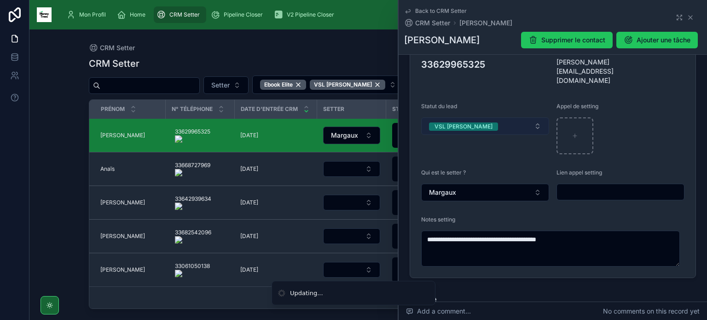
click at [507, 122] on button "VSL [PERSON_NAME]" at bounding box center [485, 125] width 128 height 17
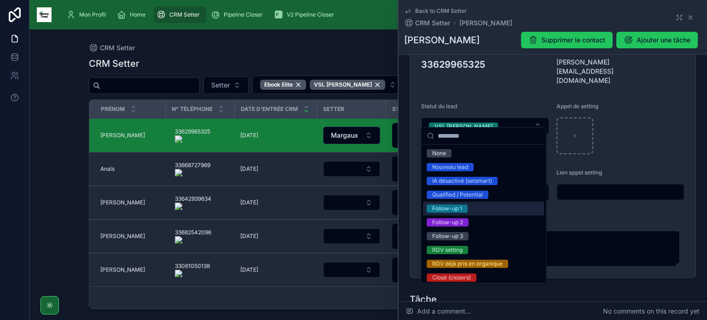
click at [488, 204] on div "Follow-up 1" at bounding box center [483, 209] width 121 height 14
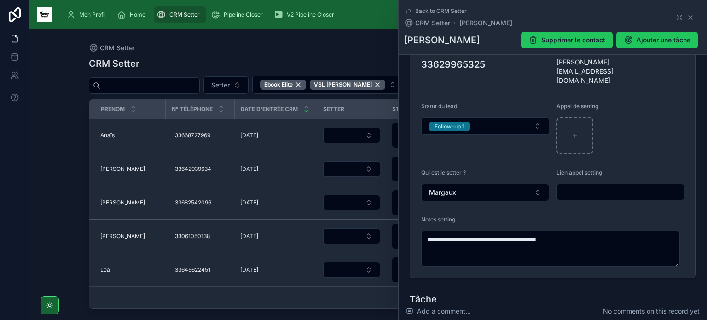
click at [551, 66] on form "**********" at bounding box center [552, 128] width 285 height 297
click at [549, 70] on form "**********" at bounding box center [552, 128] width 285 height 297
click at [549, 68] on icon at bounding box center [551, 71] width 7 height 7
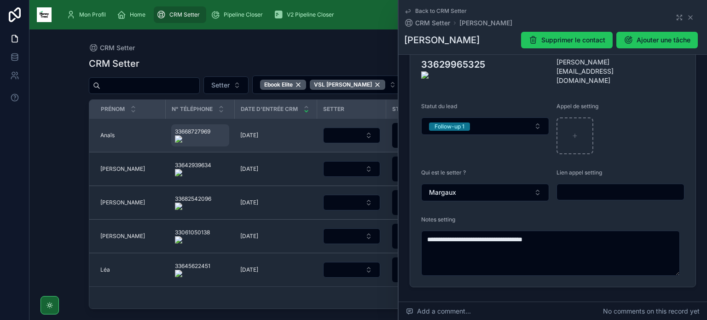
type textarea "**********"
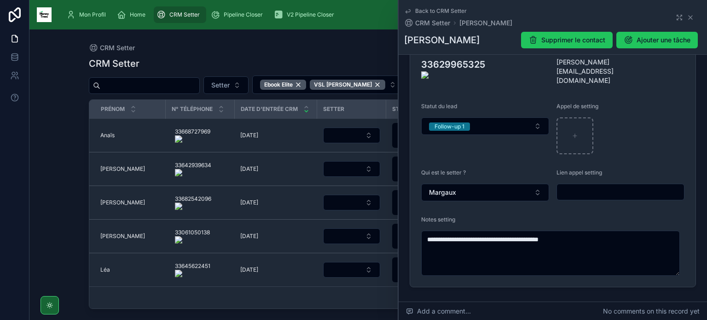
click at [215, 122] on onoff-telecom-ce-actions-button at bounding box center [215, 122] width 0 height 0
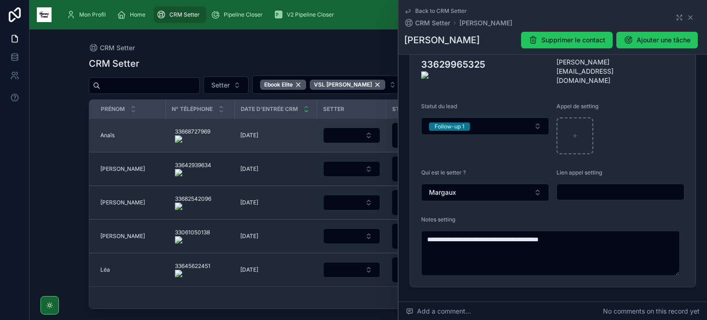
click at [114, 138] on div "Anaïs Anaïs" at bounding box center [130, 135] width 60 height 7
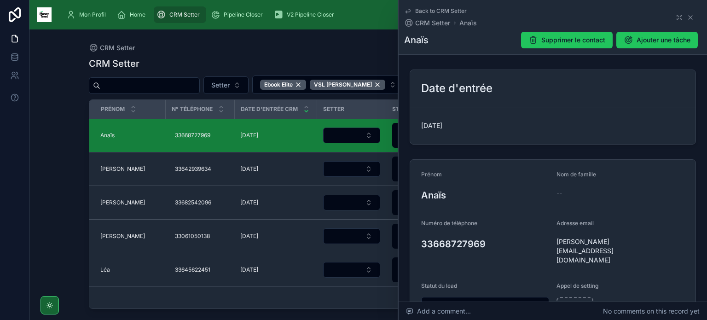
scroll to position [225, 0]
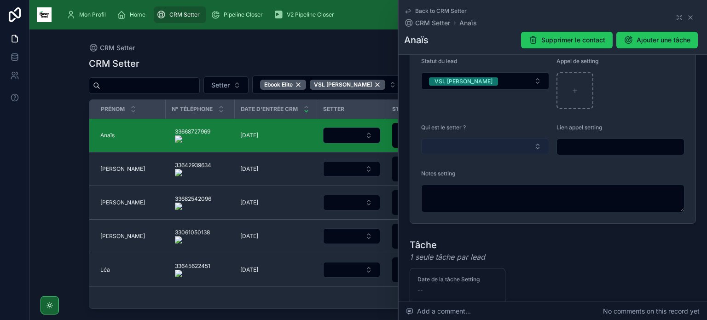
click at [511, 139] on button "Select Button" at bounding box center [485, 147] width 128 height 16
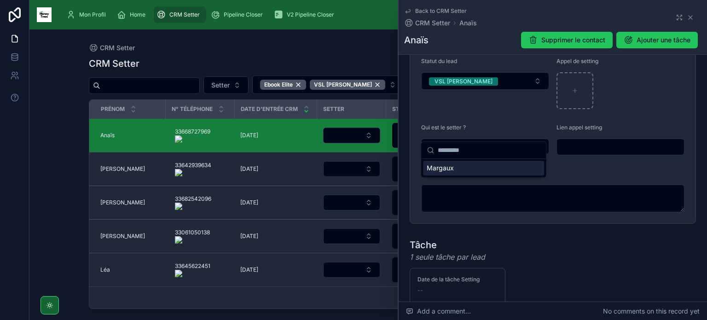
click at [501, 168] on div "Margaux" at bounding box center [483, 168] width 121 height 15
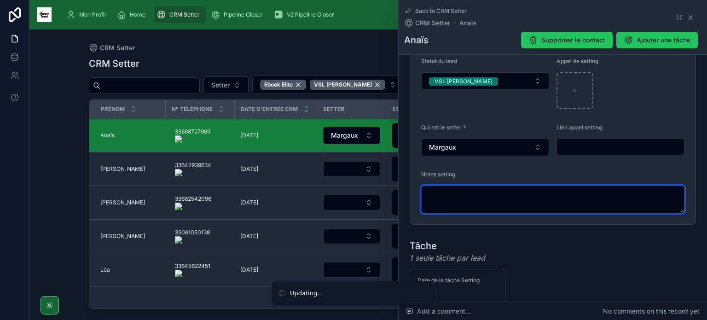
click at [500, 186] on textarea at bounding box center [552, 200] width 263 height 28
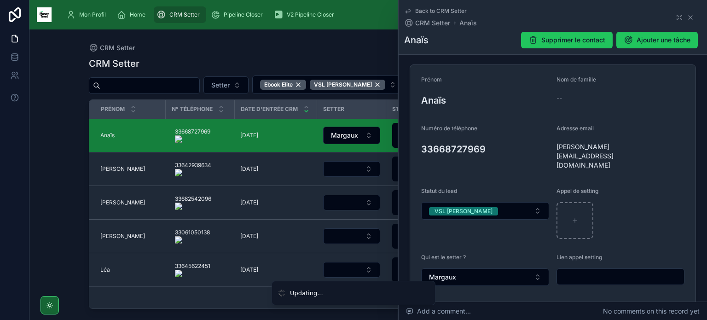
scroll to position [94, 0]
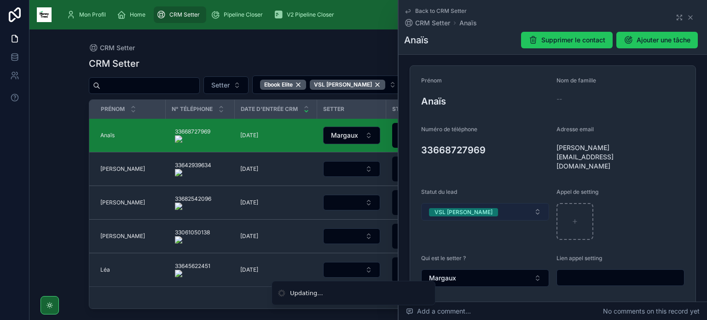
click at [516, 203] on button "VSL [PERSON_NAME]" at bounding box center [485, 211] width 128 height 17
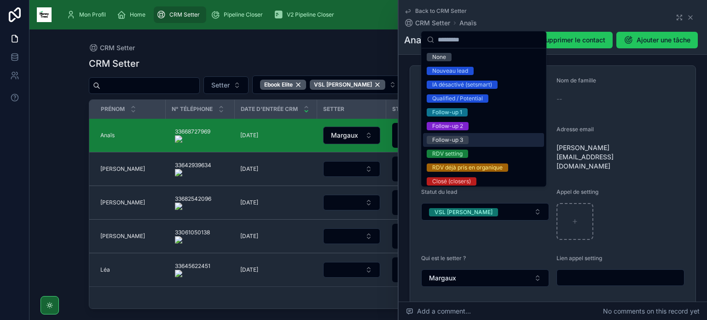
scroll to position [114, 0]
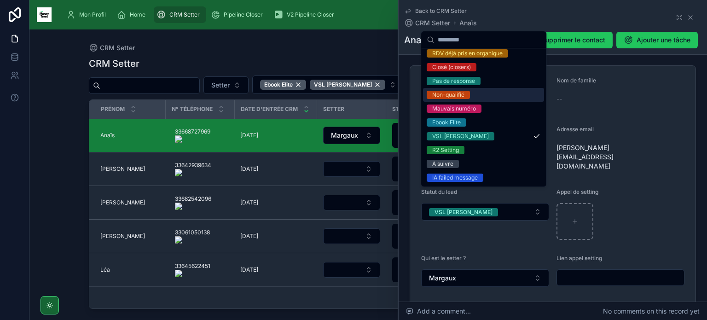
click at [490, 99] on div "Non-qualifié" at bounding box center [483, 95] width 121 height 14
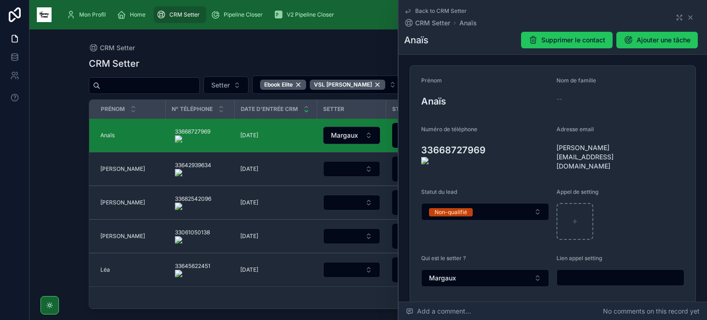
type textarea "**********"
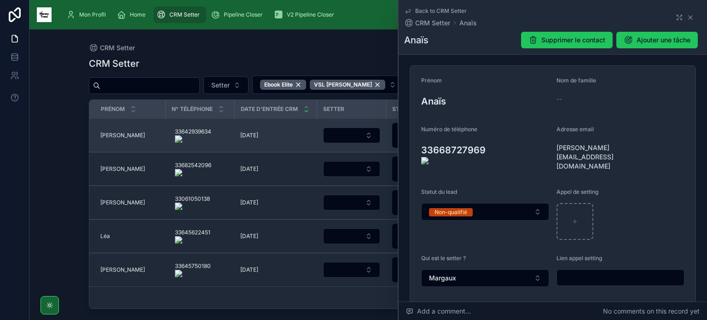
click at [112, 133] on span "[PERSON_NAME]" at bounding box center [122, 135] width 45 height 7
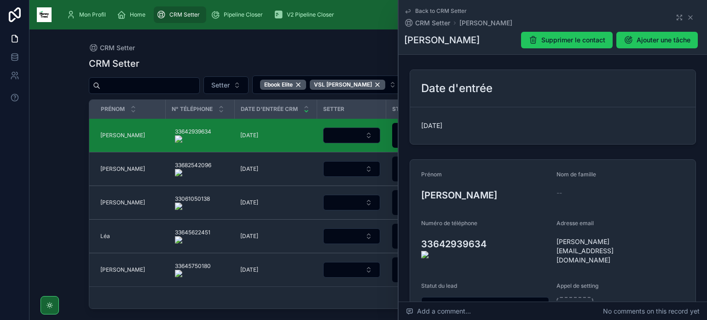
click at [491, 231] on onoff-telecom-ce-actions-button at bounding box center [491, 231] width 0 height 0
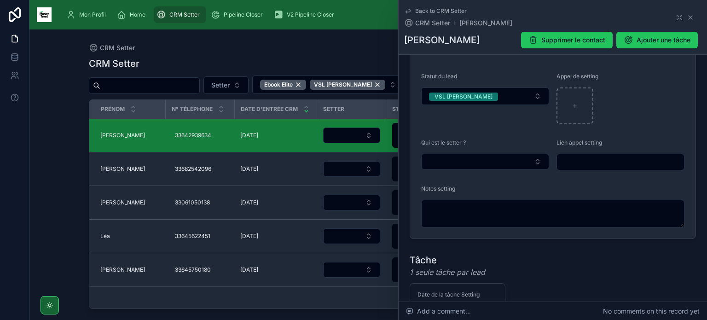
scroll to position [210, 0]
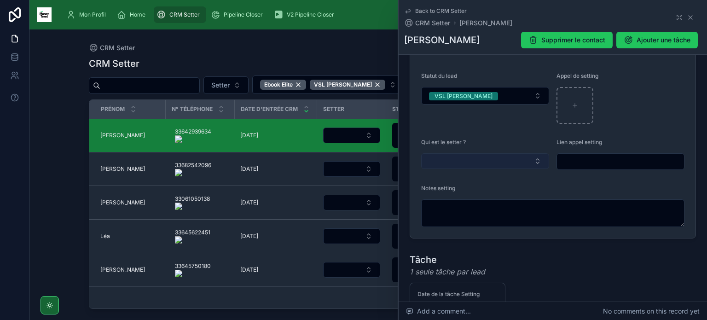
click at [512, 153] on button "Select Button" at bounding box center [485, 161] width 128 height 16
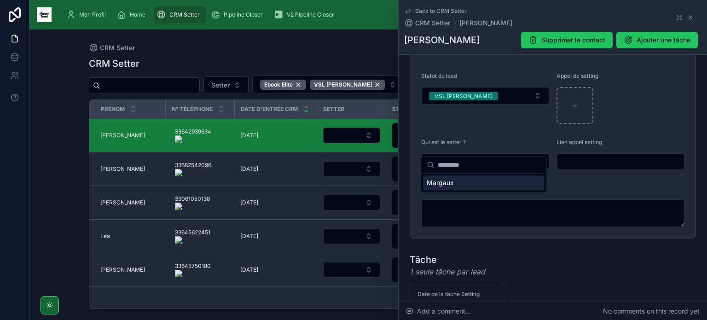
click at [490, 182] on div "Margaux" at bounding box center [483, 182] width 121 height 15
click at [484, 190] on div "Margaux" at bounding box center [483, 182] width 121 height 15
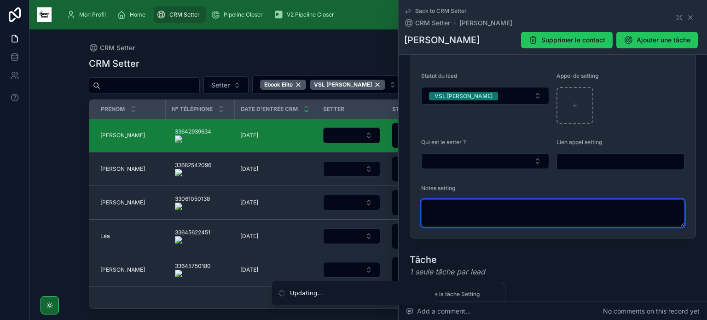
click at [484, 199] on textarea at bounding box center [552, 213] width 263 height 28
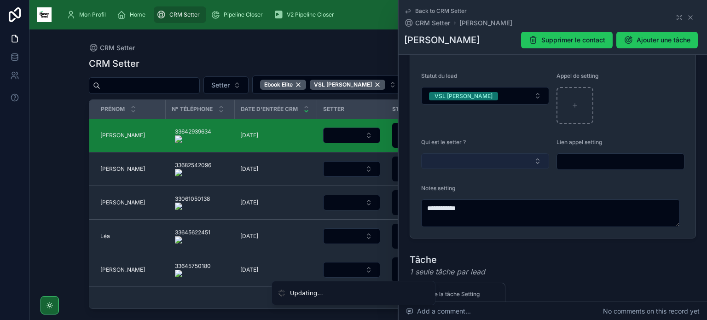
click at [508, 153] on button "Select Button" at bounding box center [485, 161] width 128 height 16
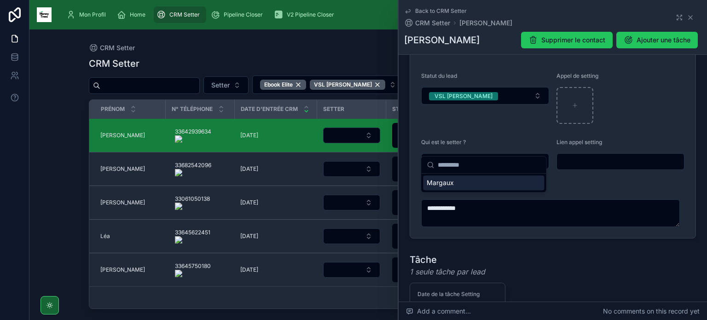
click at [497, 184] on div "Margaux" at bounding box center [483, 182] width 121 height 15
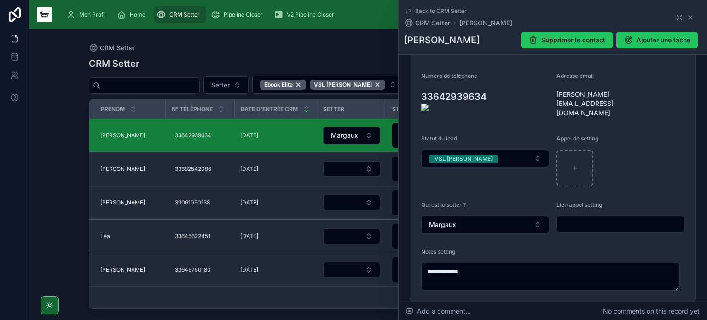
scroll to position [147, 0]
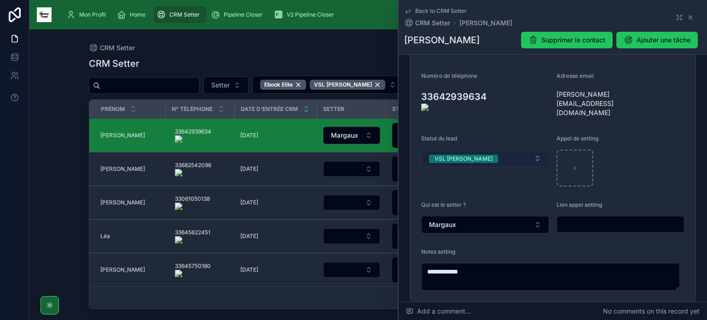
click at [532, 150] on button "VSL [PERSON_NAME]" at bounding box center [485, 158] width 128 height 17
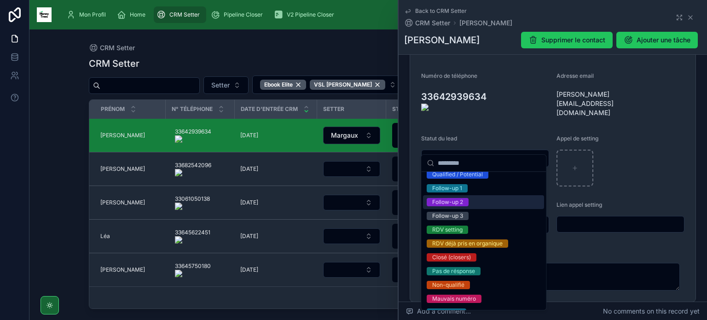
scroll to position [48, 0]
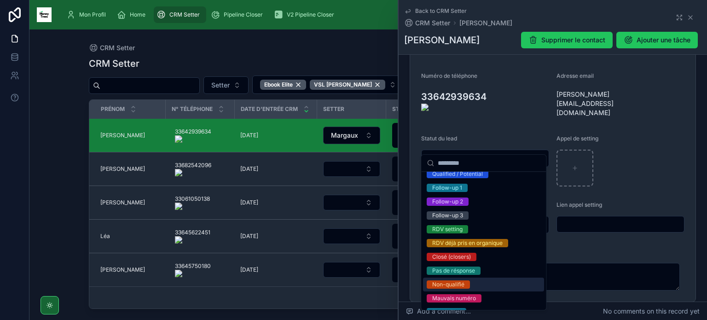
click at [473, 279] on div "Non-qualifié" at bounding box center [483, 285] width 121 height 14
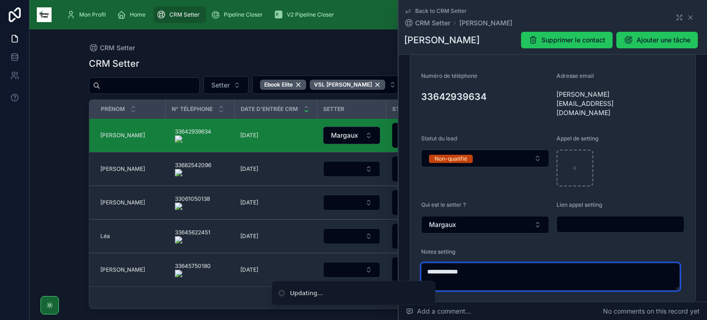
click at [501, 263] on textarea "**********" at bounding box center [550, 277] width 259 height 28
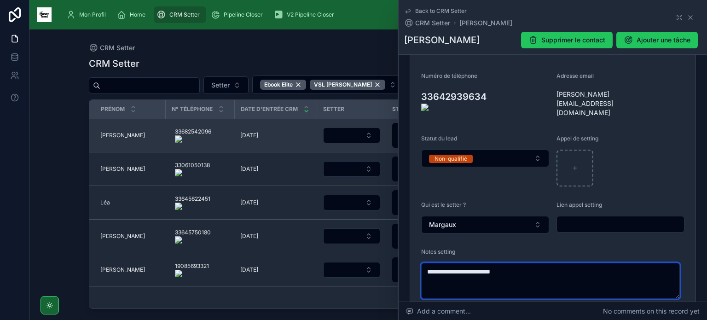
type textarea "**********"
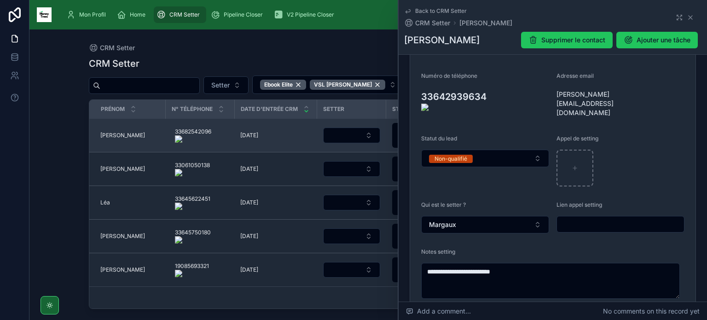
click at [100, 134] on span "[PERSON_NAME]" at bounding box center [122, 135] width 45 height 7
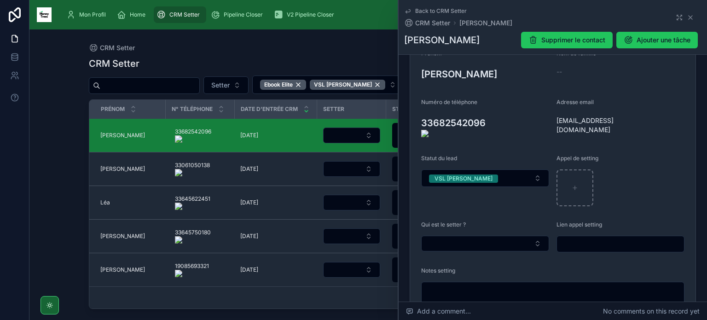
scroll to position [125, 0]
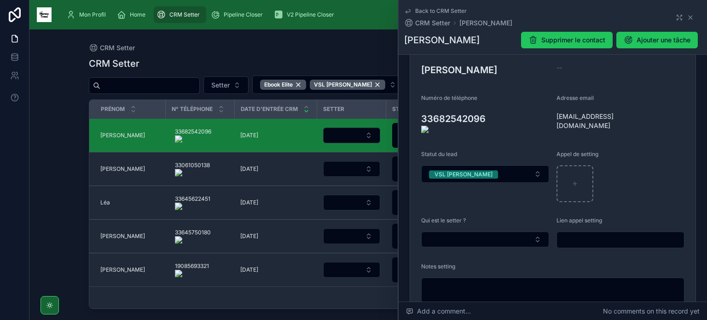
click at [491, 106] on onoff-telecom-ce-actions-button at bounding box center [491, 106] width 0 height 0
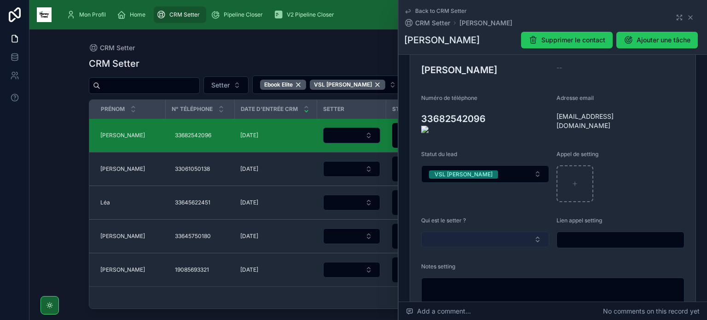
click at [481, 232] on button "Select Button" at bounding box center [485, 240] width 128 height 16
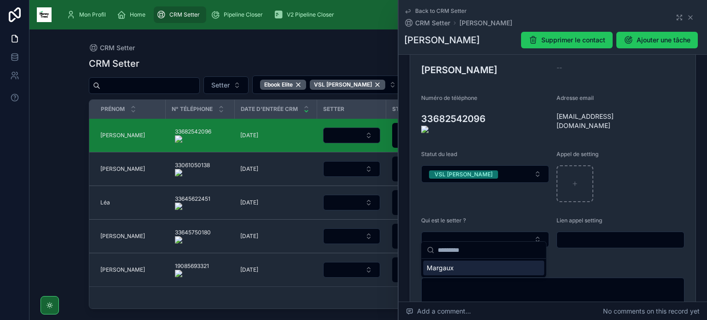
click at [464, 268] on div "Margaux" at bounding box center [483, 268] width 121 height 15
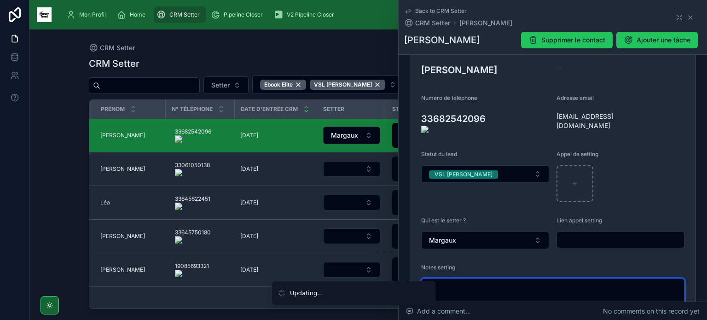
click at [462, 279] on textarea at bounding box center [552, 293] width 263 height 28
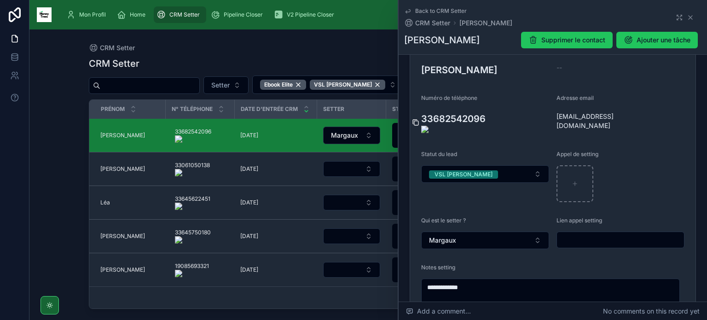
click at [416, 119] on icon at bounding box center [415, 122] width 7 height 7
click at [545, 113] on h3 "33682542096" at bounding box center [485, 122] width 128 height 21
click at [551, 117] on icon at bounding box center [551, 120] width 7 height 7
click at [513, 167] on button "VSL [PERSON_NAME]" at bounding box center [485, 173] width 128 height 17
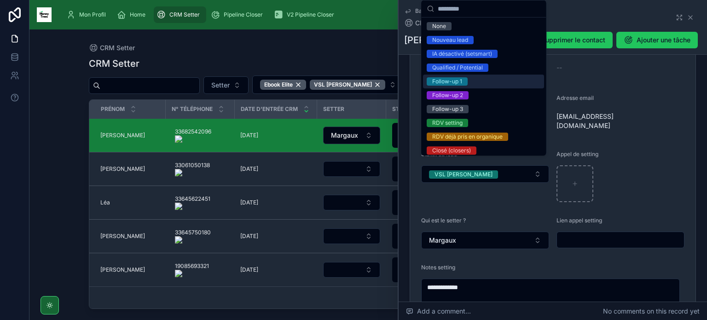
click at [479, 77] on div "Follow-up 1" at bounding box center [483, 82] width 121 height 14
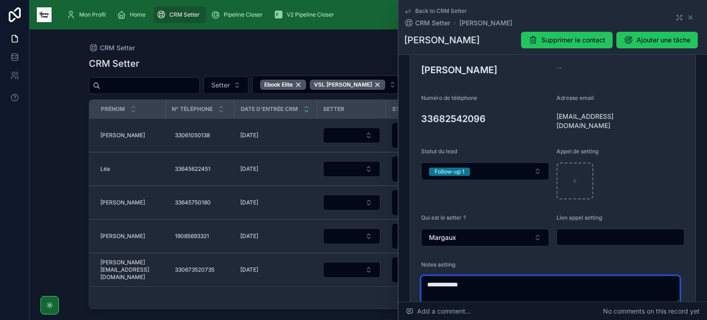
click at [503, 285] on textarea "**********" at bounding box center [550, 290] width 259 height 28
type textarea "**********"
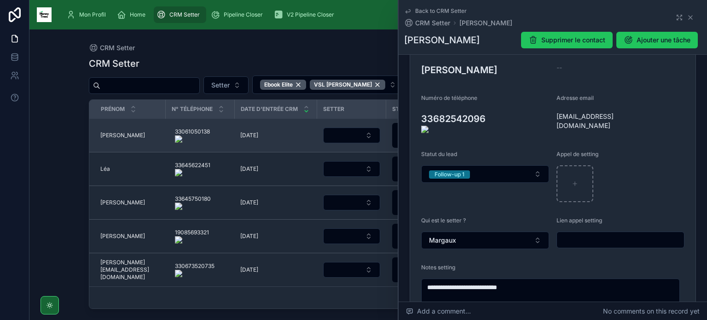
click at [111, 136] on span "[PERSON_NAME]" at bounding box center [122, 135] width 45 height 7
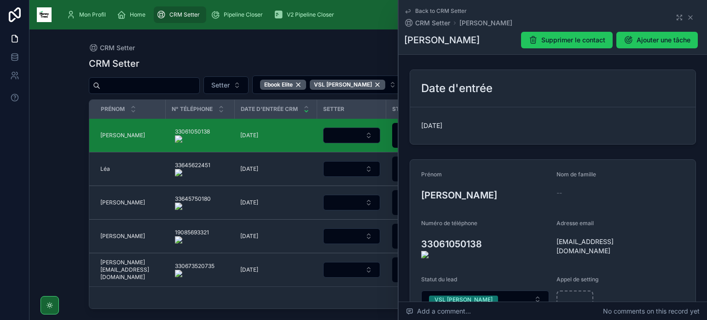
click at [487, 231] on onoff-telecom-ce-actions-button at bounding box center [487, 231] width 0 height 0
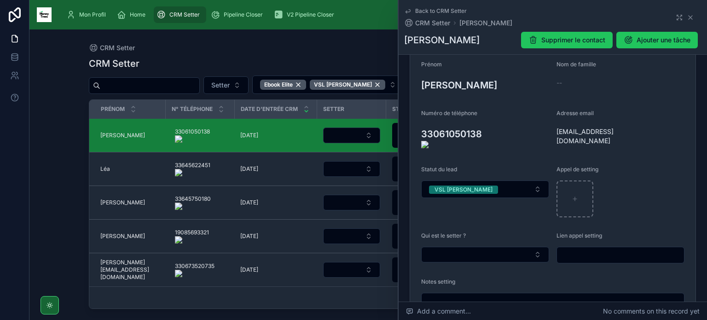
scroll to position [138, 0]
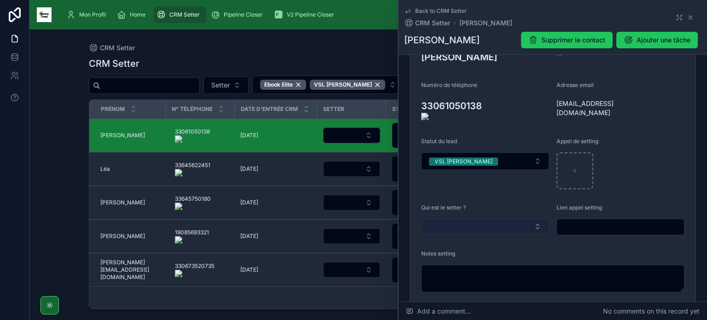
click at [517, 219] on button "Select Button" at bounding box center [485, 227] width 128 height 16
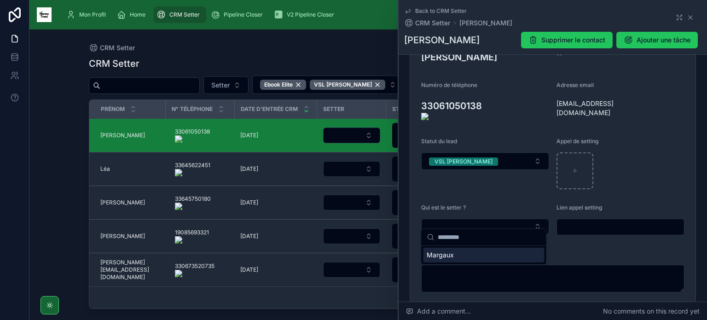
click at [483, 255] on div "Margaux" at bounding box center [483, 255] width 121 height 15
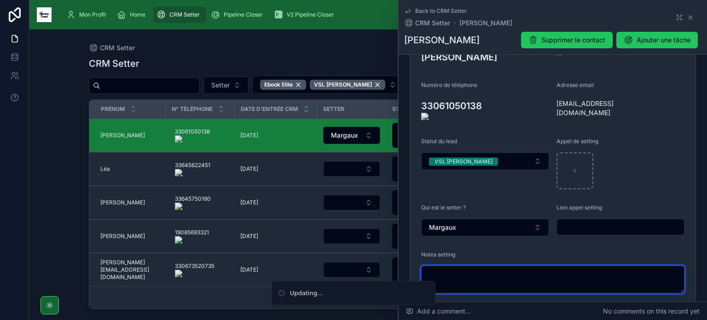
click at [479, 272] on textarea at bounding box center [552, 280] width 263 height 28
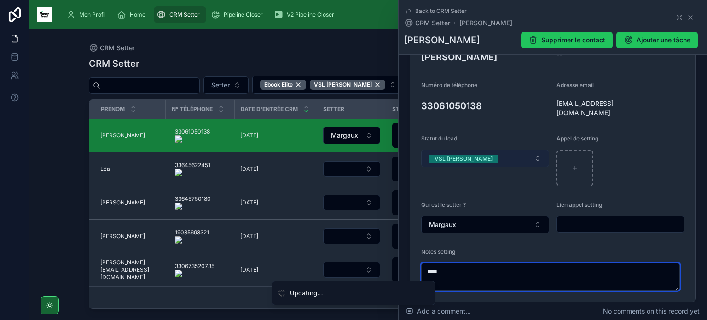
type textarea "****"
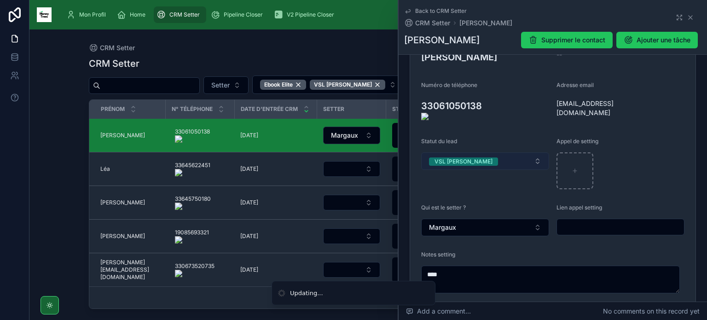
click at [473, 152] on button "VSL [PERSON_NAME]" at bounding box center [485, 160] width 128 height 17
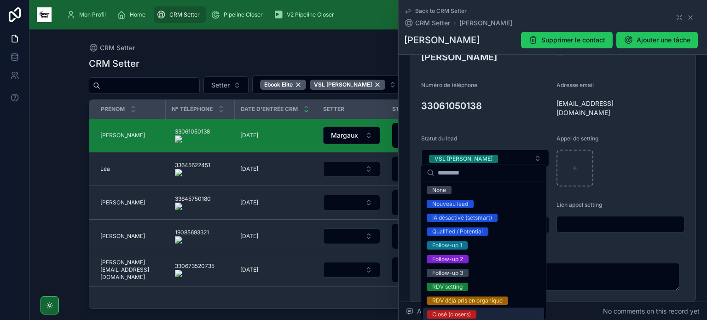
scroll to position [114, 0]
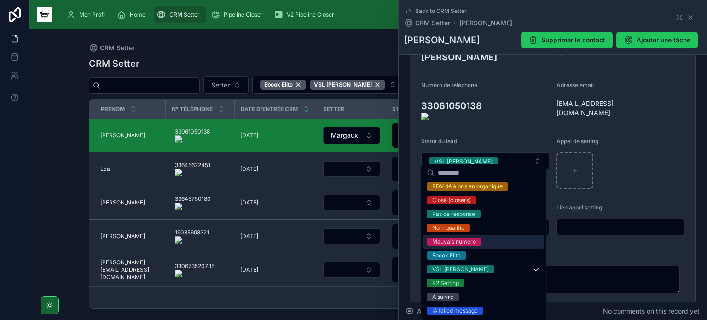
click at [471, 239] on div "Mauvais numéro" at bounding box center [454, 242] width 44 height 8
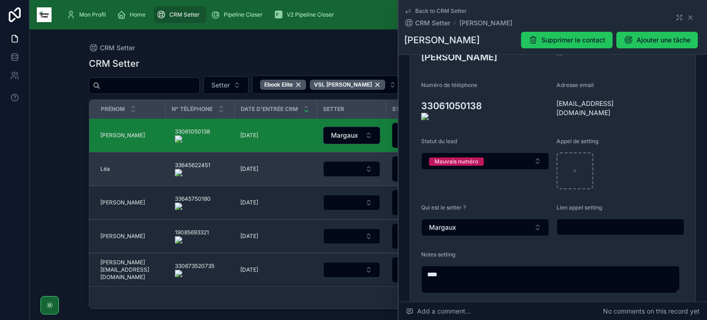
click at [108, 165] on span "Léa" at bounding box center [105, 168] width 10 height 7
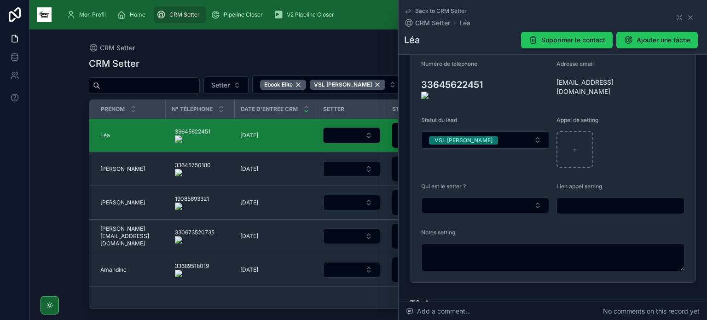
scroll to position [160, 0]
click at [489, 71] on onoff-telecom-ce-actions-button at bounding box center [489, 71] width 0 height 0
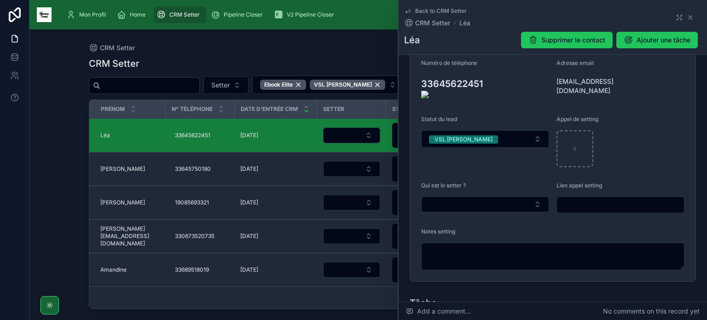
click at [410, 81] on form "Prénom Léa Nom de famille -- Numéro de téléphone 33645622451 Adresse email leav…" at bounding box center [552, 141] width 285 height 282
click at [417, 84] on icon at bounding box center [415, 87] width 7 height 7
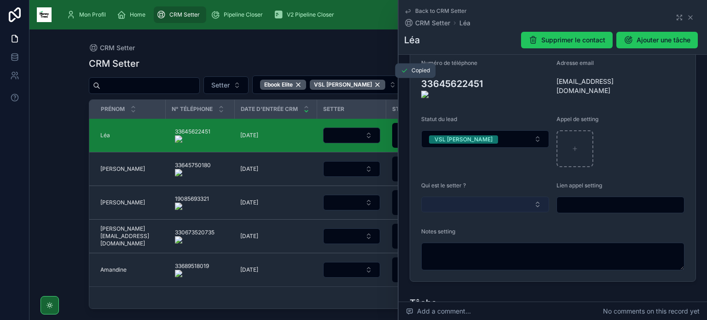
click at [481, 200] on button "Select Button" at bounding box center [485, 205] width 128 height 16
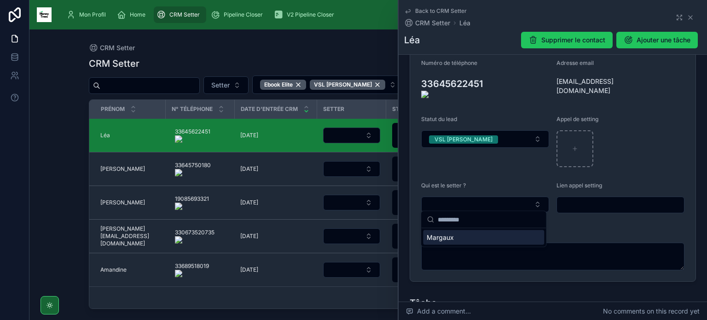
click at [473, 240] on div "Margaux" at bounding box center [483, 237] width 121 height 15
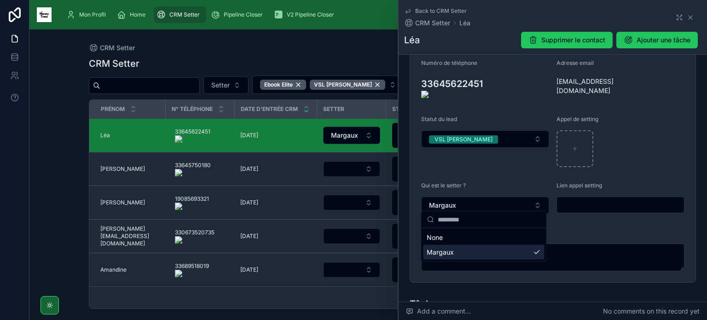
click at [468, 262] on div "None Margaux" at bounding box center [484, 236] width 126 height 51
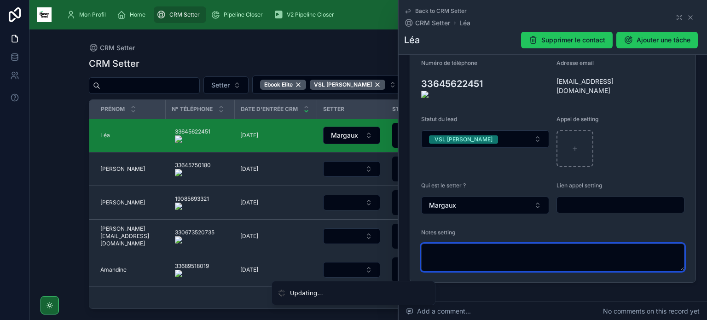
click at [468, 262] on textarea at bounding box center [552, 258] width 263 height 28
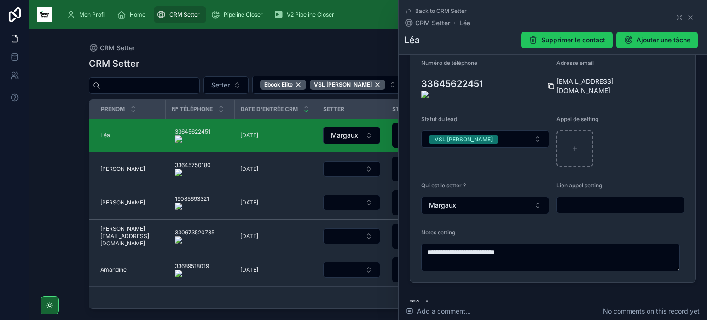
click at [550, 88] on icon at bounding box center [552, 87] width 4 height 4
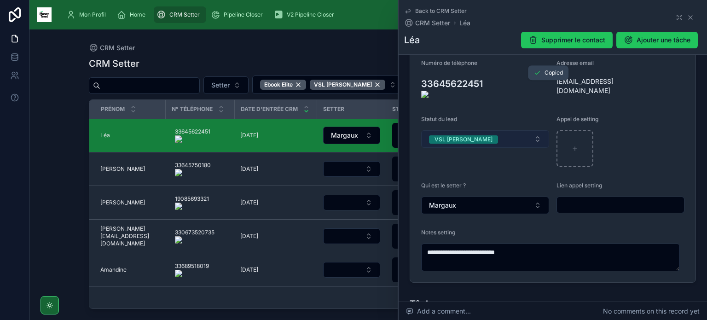
click at [515, 132] on button "VSL [PERSON_NAME]" at bounding box center [485, 138] width 128 height 17
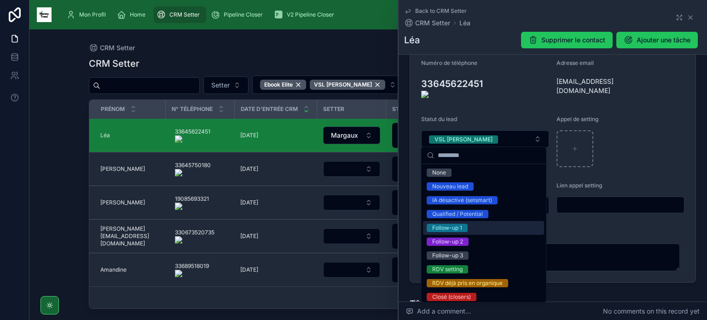
click at [461, 227] on div "Follow-up 1" at bounding box center [447, 228] width 30 height 8
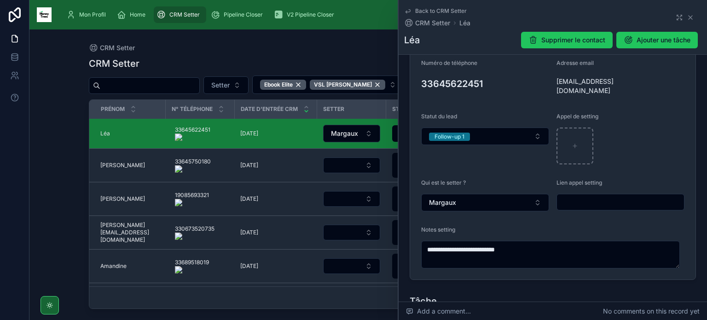
type textarea "**********"
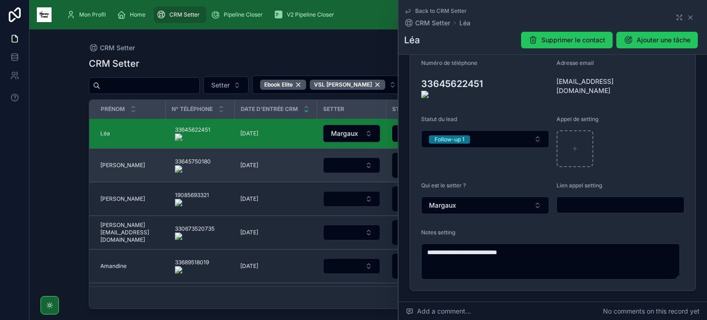
click at [107, 169] on span "[PERSON_NAME]" at bounding box center [122, 165] width 45 height 7
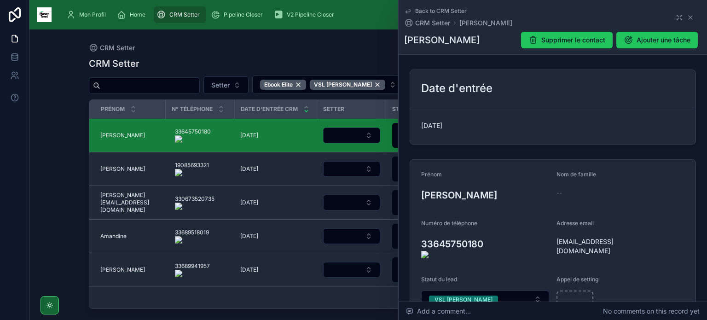
click at [489, 231] on onoff-telecom-ce-actions-button at bounding box center [489, 231] width 0 height 0
click at [414, 245] on icon at bounding box center [415, 247] width 4 height 4
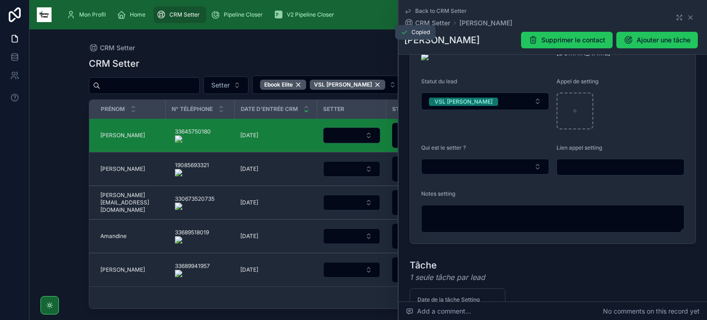
scroll to position [199, 0]
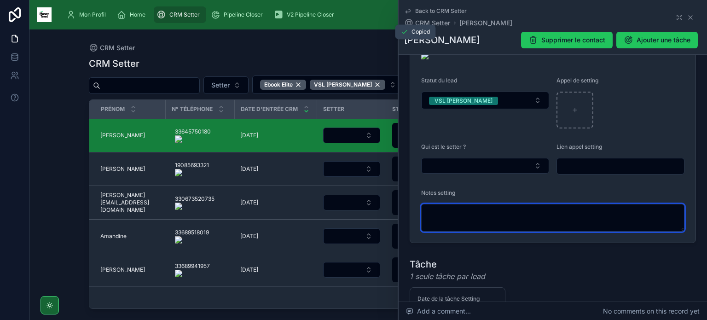
click at [451, 211] on textarea at bounding box center [552, 218] width 263 height 28
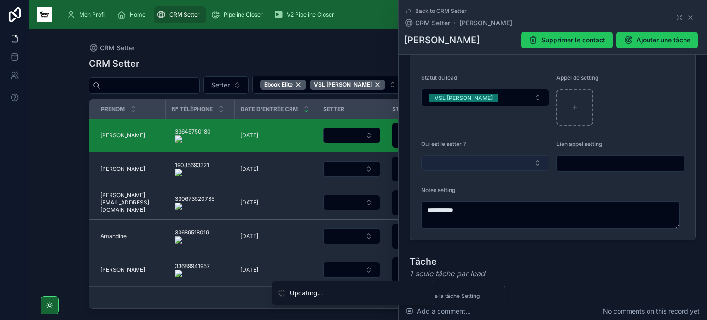
click at [456, 162] on button "Select Button" at bounding box center [485, 163] width 128 height 16
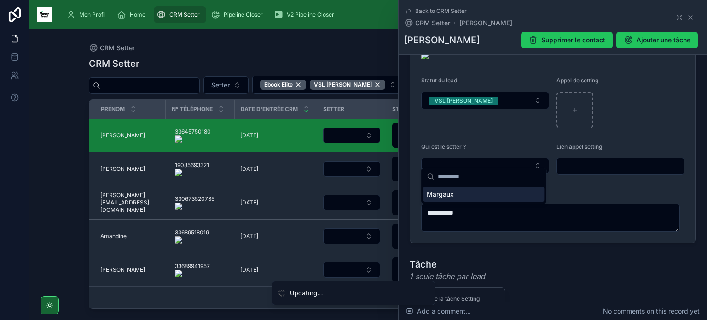
click at [451, 198] on div "Margaux" at bounding box center [483, 194] width 121 height 15
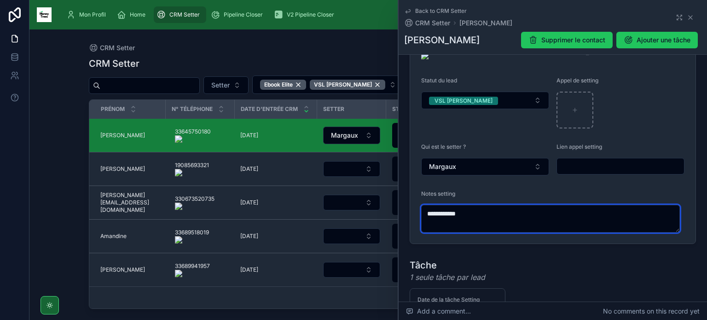
click at [504, 205] on textarea "**********" at bounding box center [550, 219] width 259 height 28
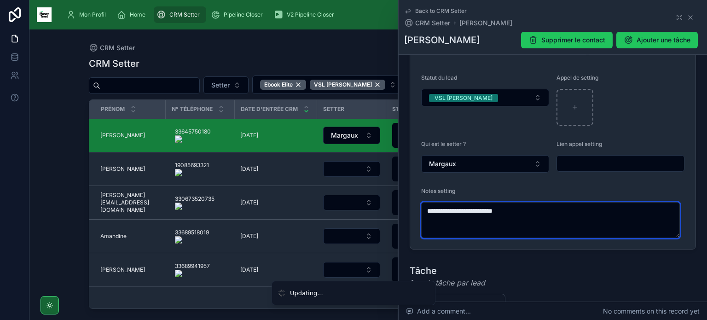
scroll to position [115, 0]
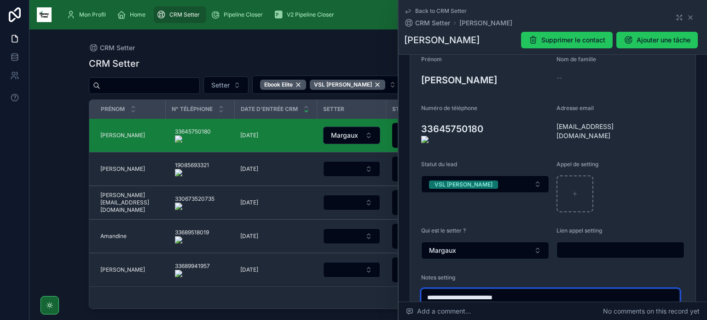
type textarea "**********"
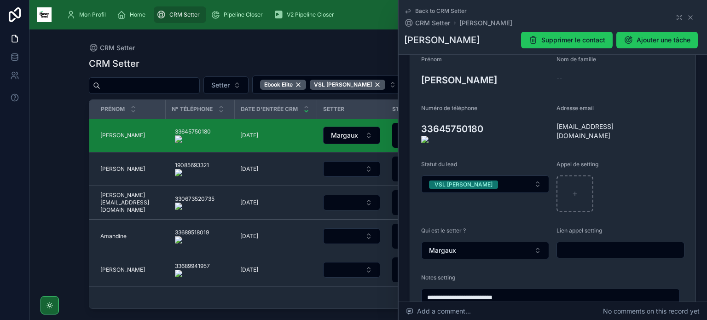
click at [489, 116] on onoff-telecom-ce-actions-button at bounding box center [489, 116] width 0 height 0
click at [468, 181] on span "VSL [PERSON_NAME]" at bounding box center [463, 185] width 69 height 8
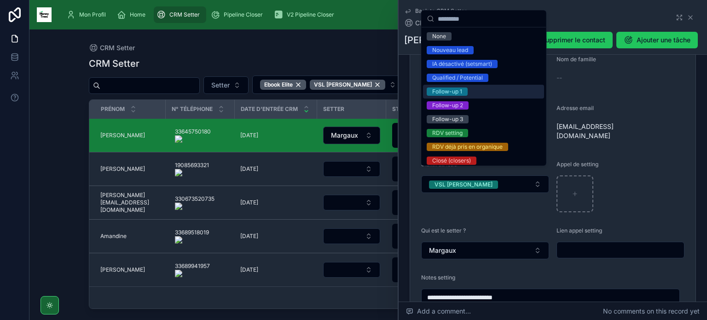
click at [462, 89] on span "Follow-up 1" at bounding box center [447, 91] width 41 height 8
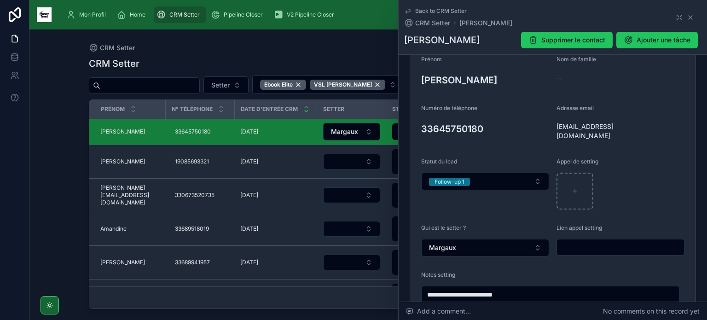
click at [421, 173] on button "Follow-up 1" at bounding box center [485, 181] width 128 height 17
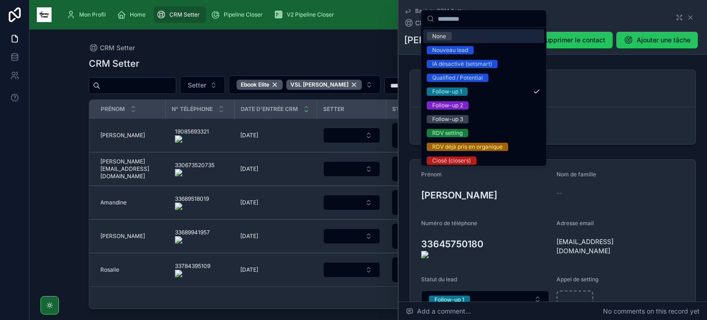
scroll to position [115, 0]
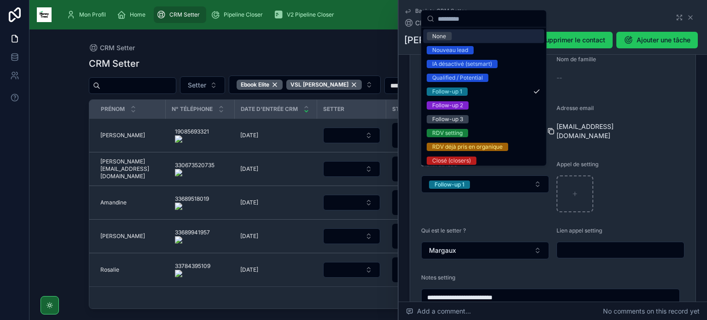
click at [552, 128] on icon at bounding box center [551, 131] width 7 height 7
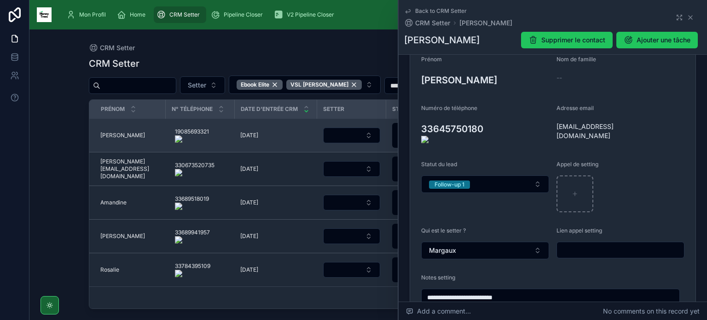
click at [105, 135] on span "[PERSON_NAME]" at bounding box center [122, 135] width 45 height 7
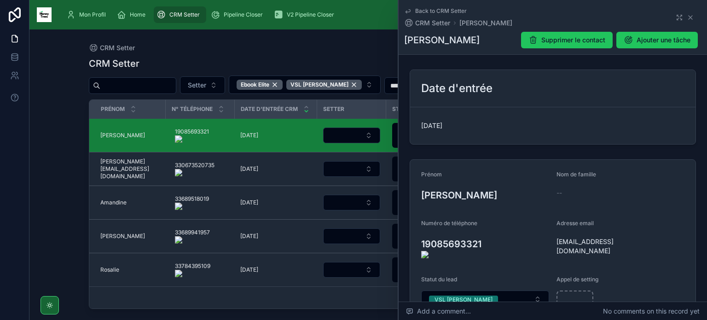
click at [487, 231] on onoff-telecom-ce-actions-button at bounding box center [487, 231] width 0 height 0
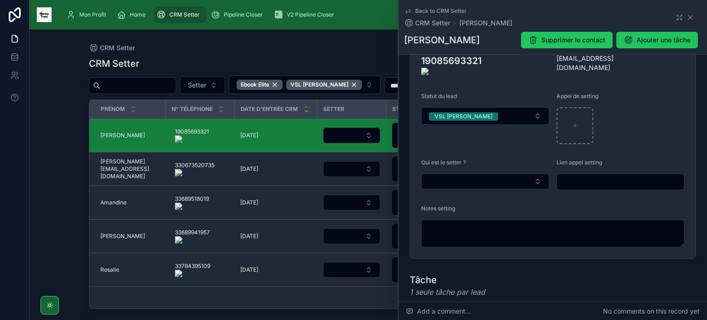
scroll to position [184, 0]
click at [494, 107] on button "VSL [PERSON_NAME]" at bounding box center [485, 115] width 128 height 17
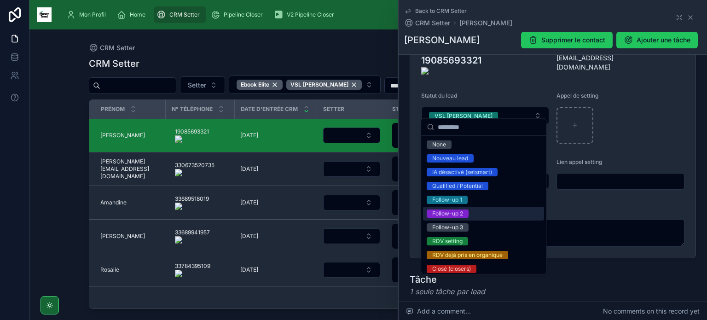
click at [483, 210] on div "Follow-up 2" at bounding box center [483, 214] width 121 height 14
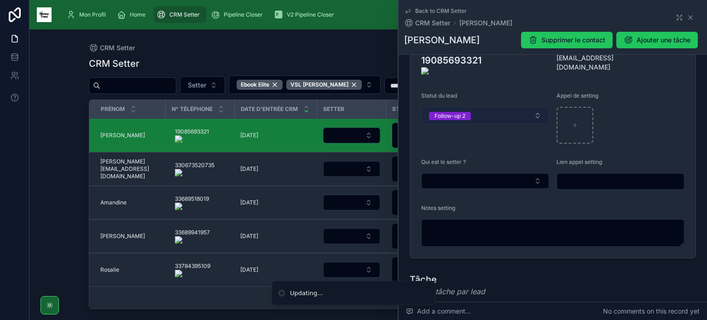
click at [474, 110] on button "Follow-up 2" at bounding box center [485, 115] width 128 height 17
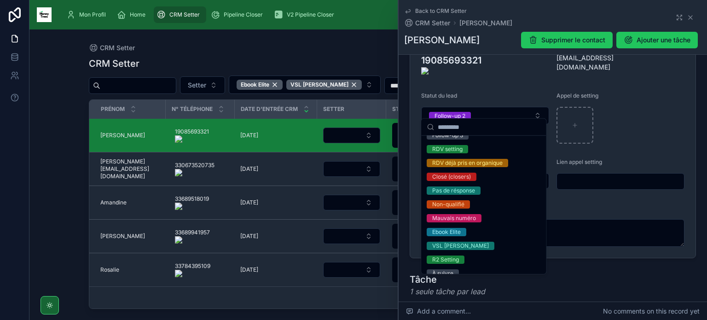
scroll to position [96, 0]
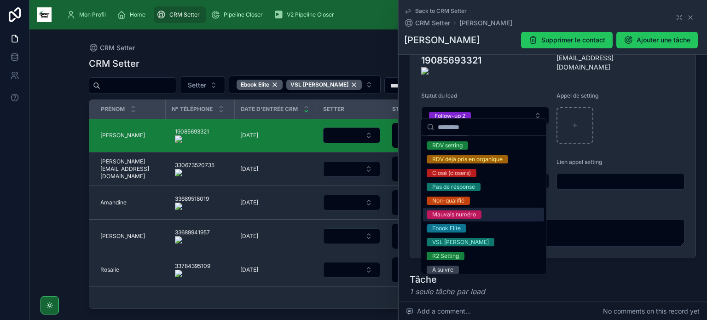
click at [477, 214] on span "Mauvais numéro" at bounding box center [454, 214] width 55 height 8
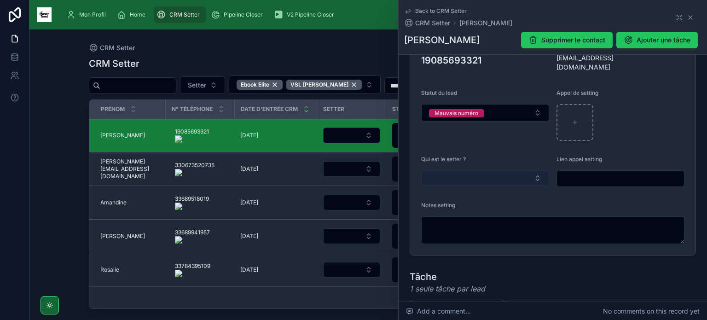
click at [483, 175] on button "Select Button" at bounding box center [485, 178] width 128 height 16
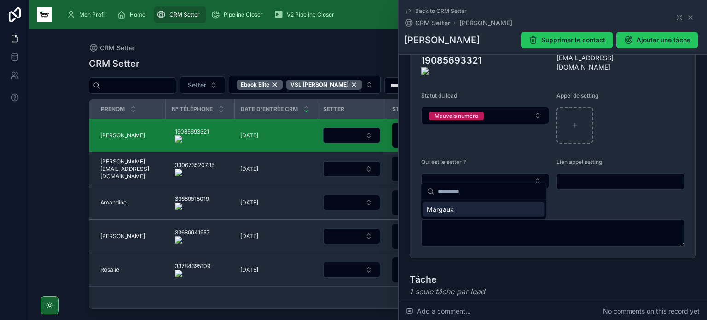
click at [460, 207] on div "Margaux" at bounding box center [483, 209] width 121 height 15
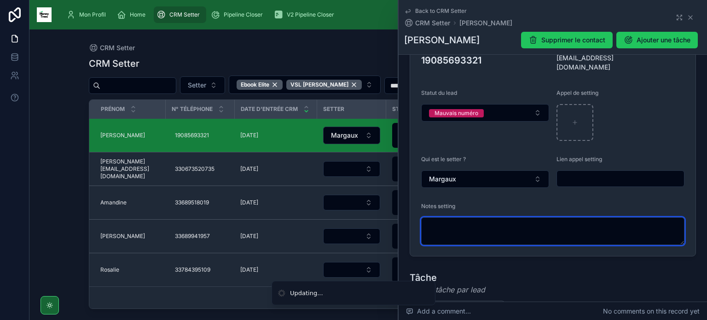
click at [460, 224] on textarea at bounding box center [552, 231] width 263 height 28
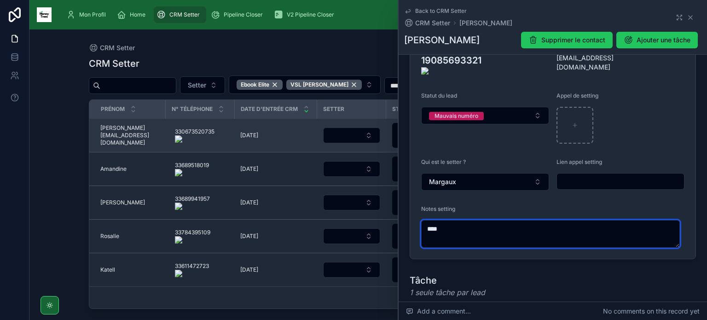
type textarea "****"
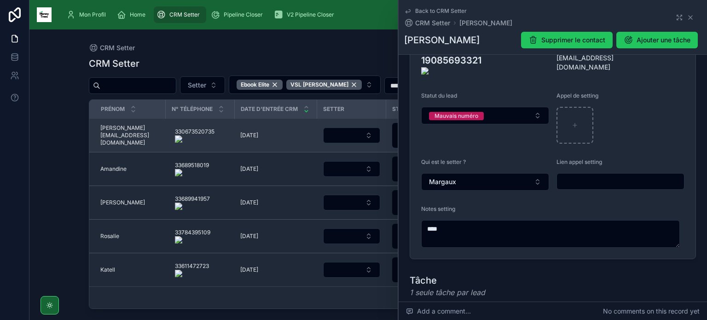
click at [120, 138] on span "[PERSON_NAME][EMAIL_ADDRESS][DOMAIN_NAME]" at bounding box center [130, 135] width 60 height 22
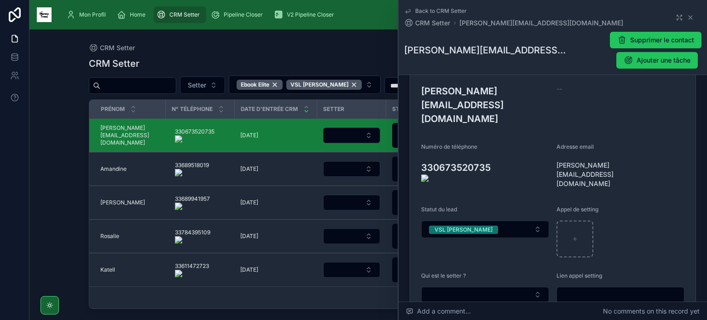
scroll to position [146, 0]
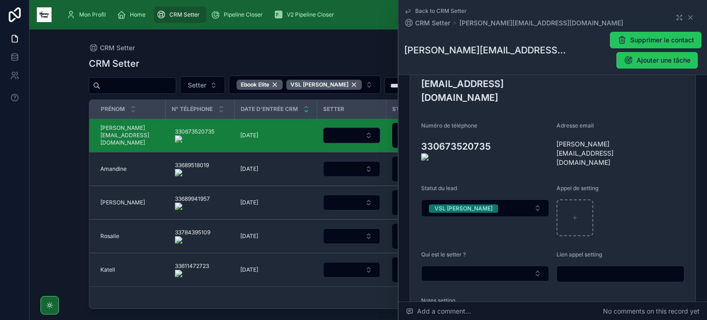
click at [495, 105] on onoff-telecom-ce-actions-button at bounding box center [495, 105] width 0 height 0
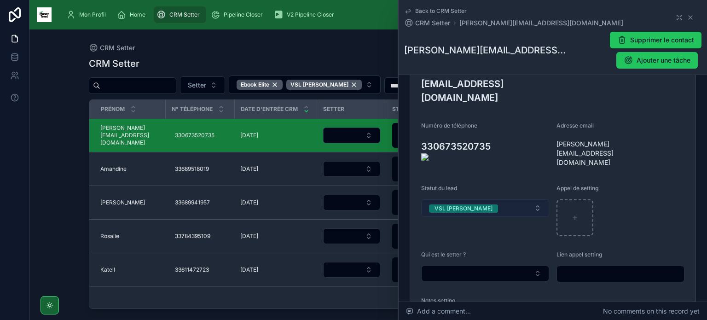
scroll to position [255, 0]
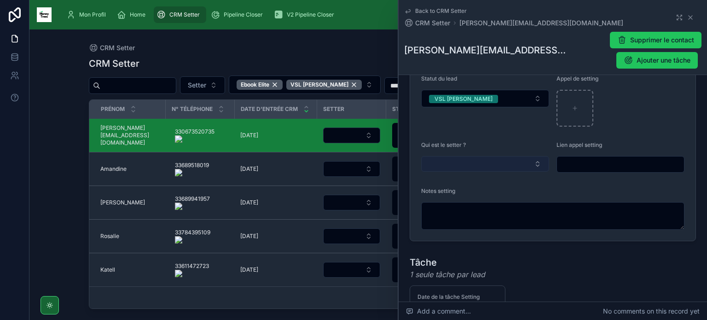
click at [492, 156] on button "Select Button" at bounding box center [485, 164] width 128 height 16
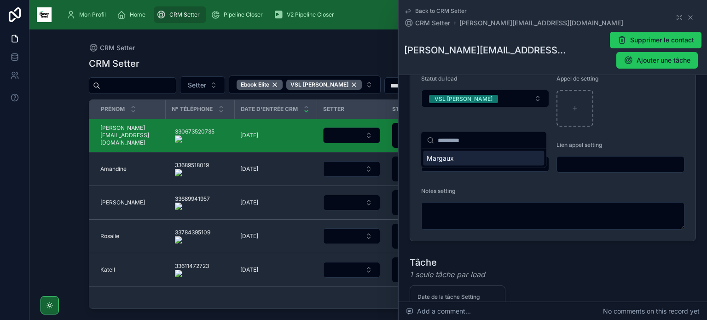
click at [459, 156] on div "Margaux" at bounding box center [483, 158] width 121 height 15
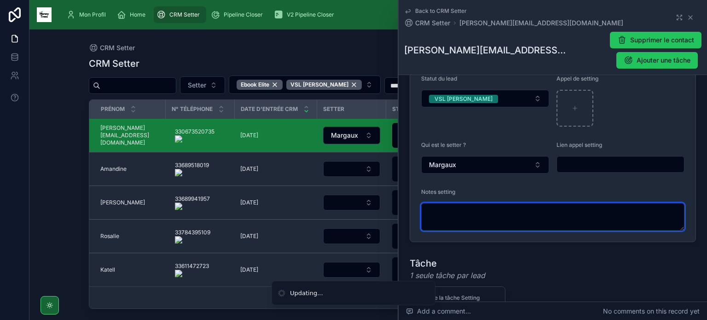
click at [458, 203] on textarea at bounding box center [552, 217] width 263 height 28
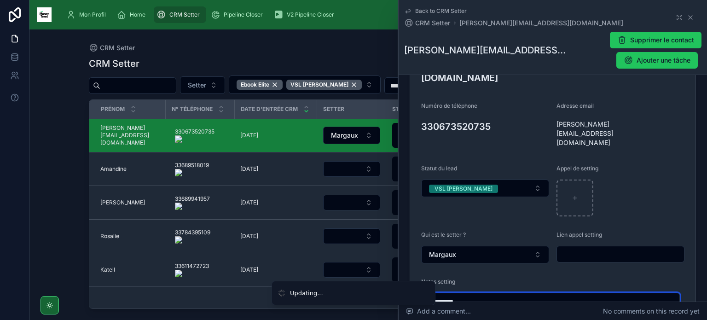
scroll to position [165, 0]
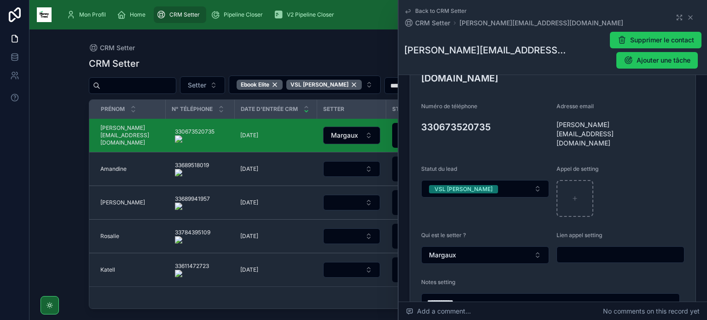
click at [417, 98] on form "**********" at bounding box center [552, 173] width 285 height 317
click at [419, 127] on div at bounding box center [419, 130] width 15 height 7
click at [415, 127] on icon at bounding box center [415, 130] width 7 height 7
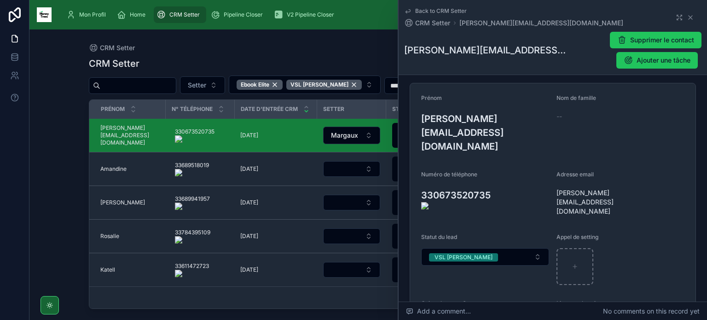
scroll to position [108, 0]
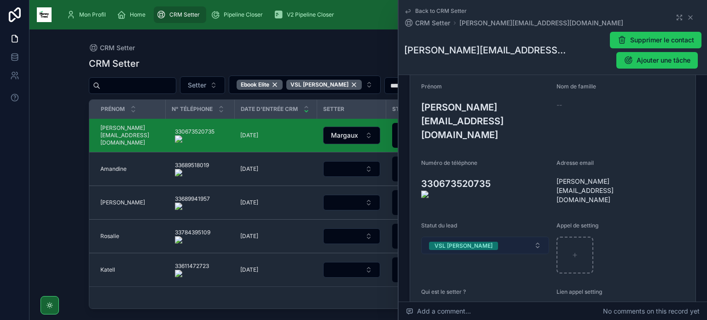
click at [502, 237] on button "VSL [PERSON_NAME]" at bounding box center [485, 245] width 128 height 17
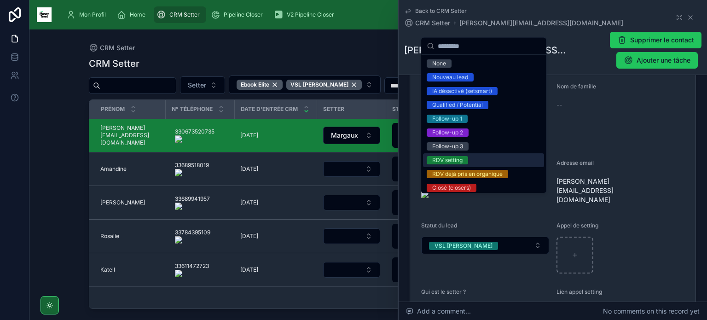
scroll to position [63, 0]
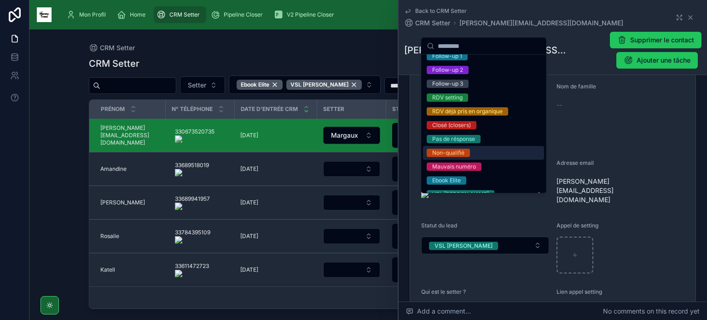
click at [479, 152] on div "Non-qualifié" at bounding box center [483, 153] width 121 height 14
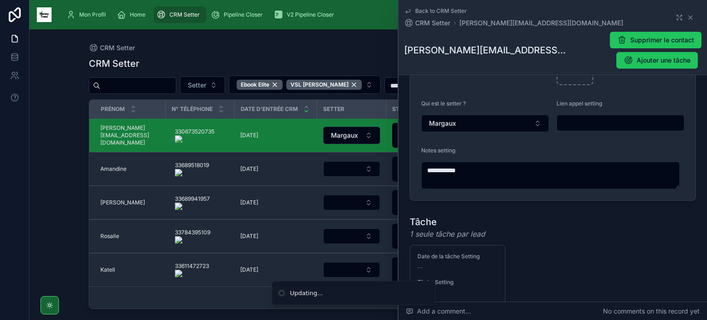
scroll to position [298, 0]
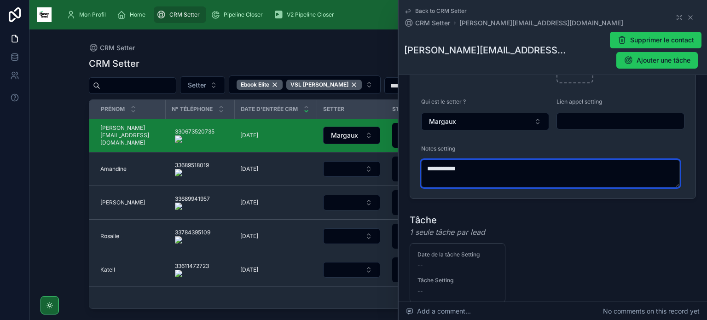
click at [500, 160] on textarea "**********" at bounding box center [550, 174] width 259 height 28
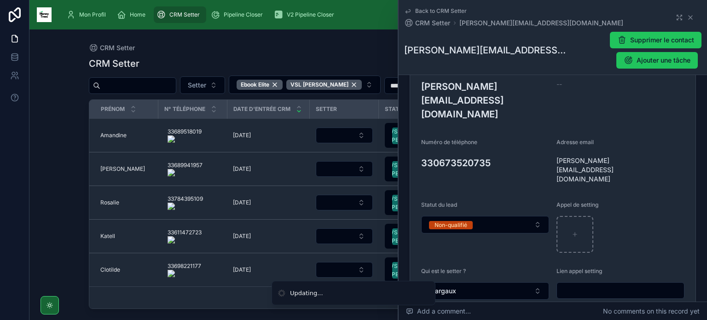
scroll to position [123, 0]
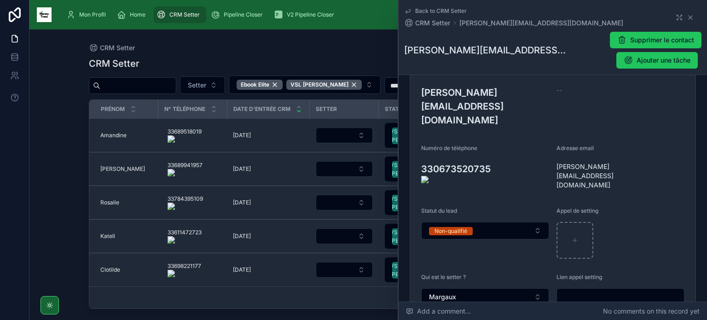
type textarea "**********"
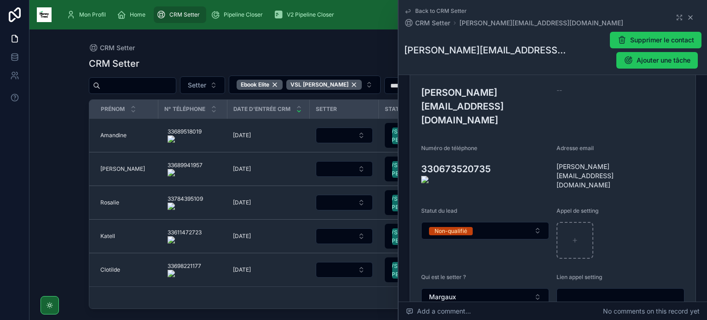
click at [687, 17] on icon at bounding box center [690, 17] width 7 height 7
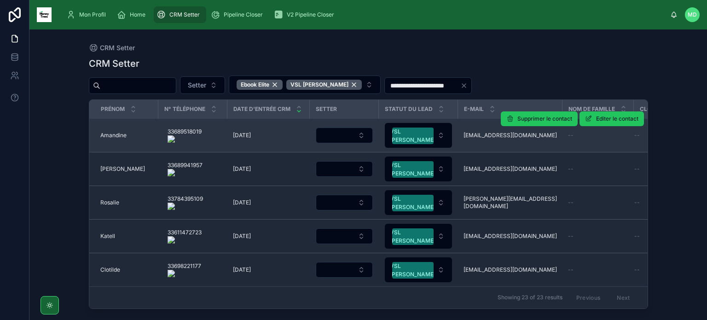
click at [114, 135] on span "Amandine" at bounding box center [113, 135] width 26 height 7
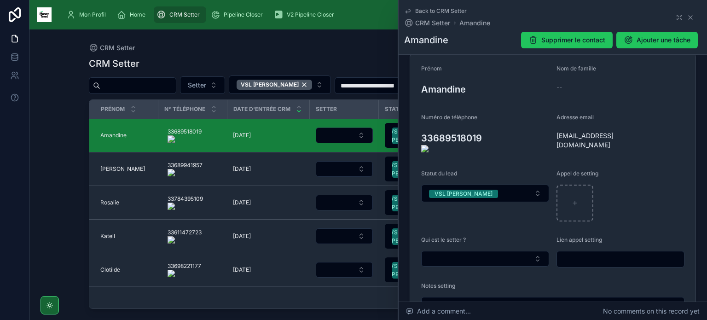
scroll to position [105, 0]
click at [487, 126] on onoff-telecom-ce-actions-button at bounding box center [487, 126] width 0 height 0
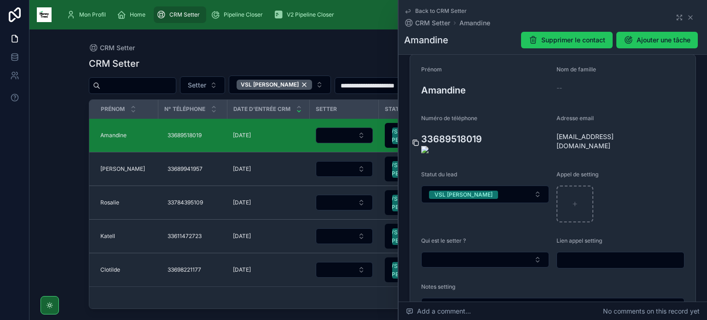
click at [416, 140] on icon at bounding box center [415, 142] width 7 height 7
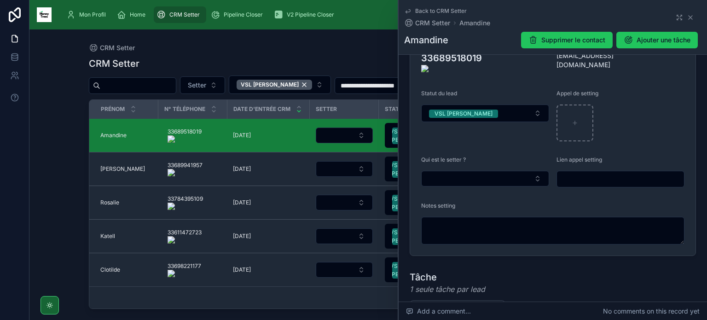
click at [495, 179] on div "Qui est le setter ?" at bounding box center [485, 171] width 128 height 31
click at [501, 171] on button "Select Button" at bounding box center [485, 179] width 128 height 16
click at [477, 206] on div "Margaux" at bounding box center [483, 206] width 121 height 15
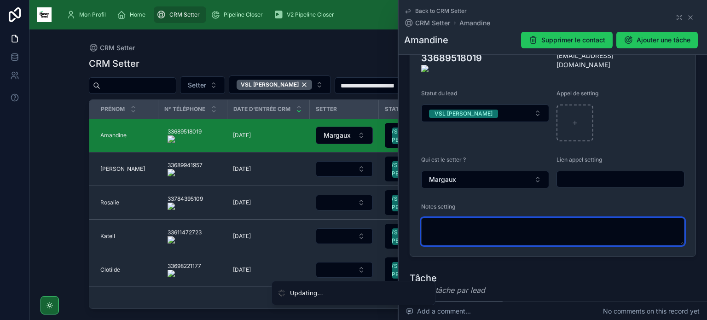
click at [469, 223] on textarea at bounding box center [552, 232] width 263 height 28
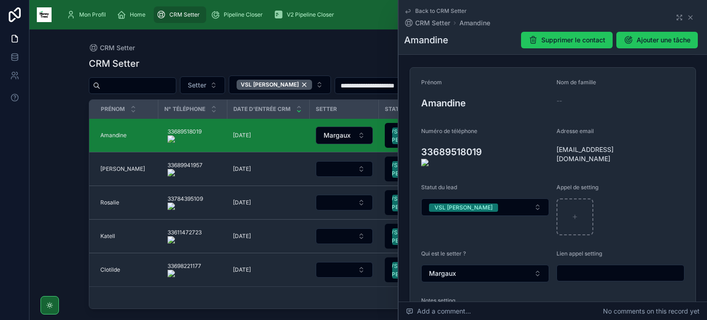
scroll to position [81, 0]
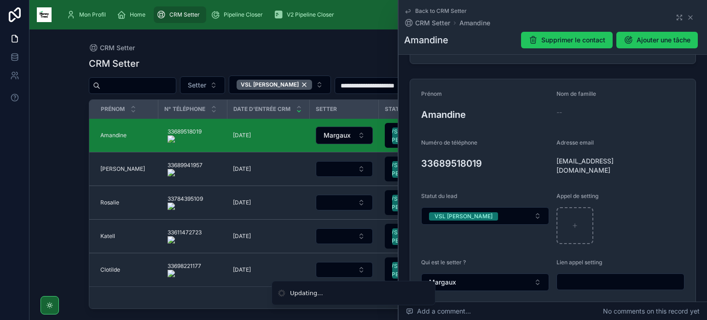
click at [480, 217] on button "VSL [PERSON_NAME]" at bounding box center [485, 215] width 128 height 17
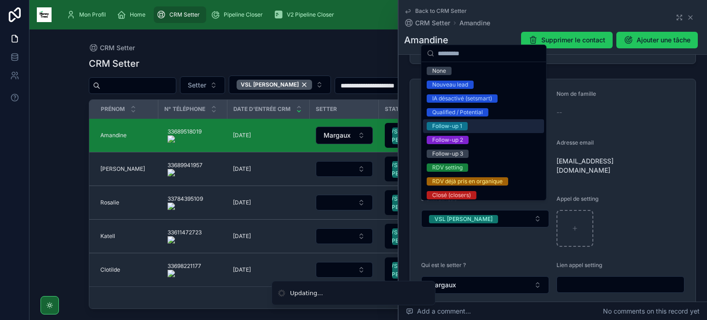
click at [469, 126] on div "Follow-up 1" at bounding box center [483, 126] width 121 height 14
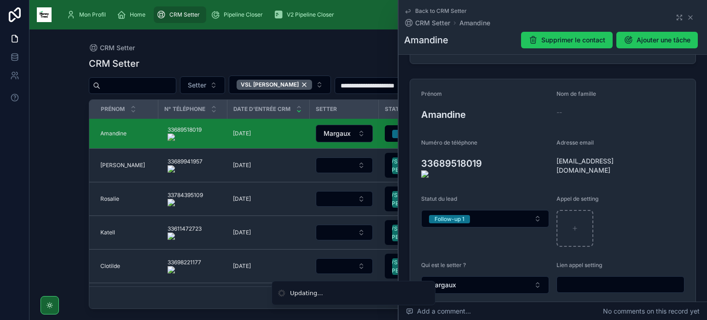
click at [549, 161] on form "**********" at bounding box center [552, 220] width 285 height 283
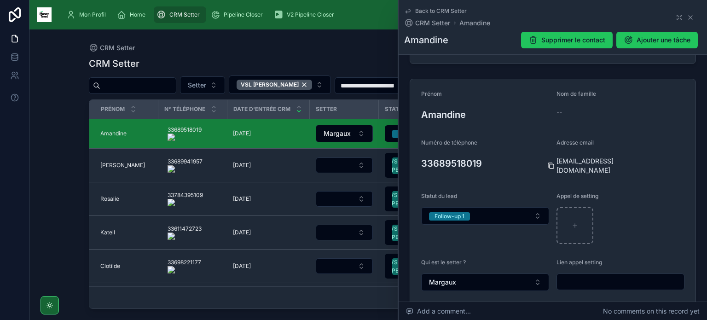
click at [548, 162] on icon at bounding box center [551, 165] width 7 height 7
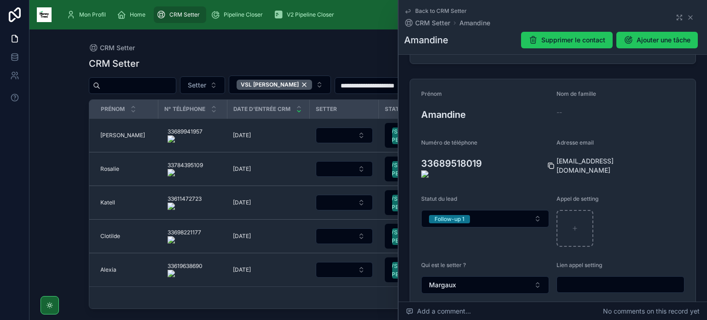
click at [549, 162] on icon at bounding box center [551, 165] width 7 height 7
type textarea "**********"
click at [687, 18] on icon at bounding box center [690, 17] width 7 height 7
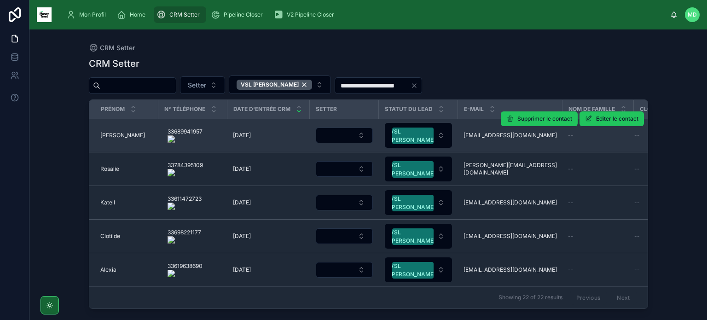
click at [110, 136] on span "[PERSON_NAME]" at bounding box center [122, 135] width 45 height 7
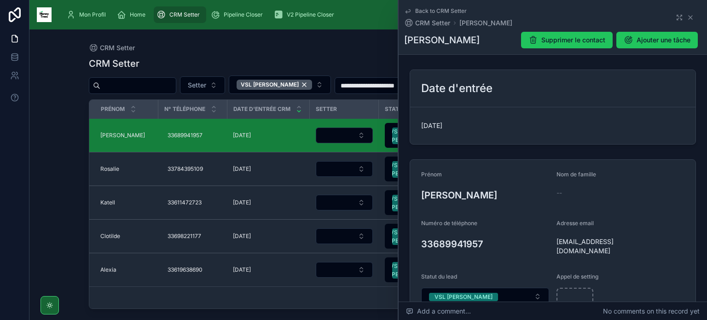
scroll to position [153, 0]
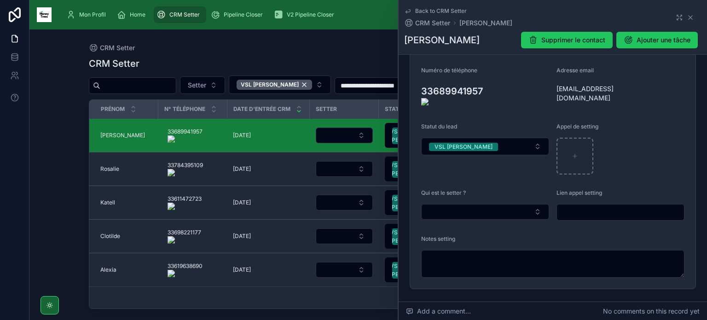
click at [488, 78] on onoff-telecom-ce-actions-button at bounding box center [488, 78] width 0 height 0
click at [495, 207] on button "Select Button" at bounding box center [485, 212] width 128 height 16
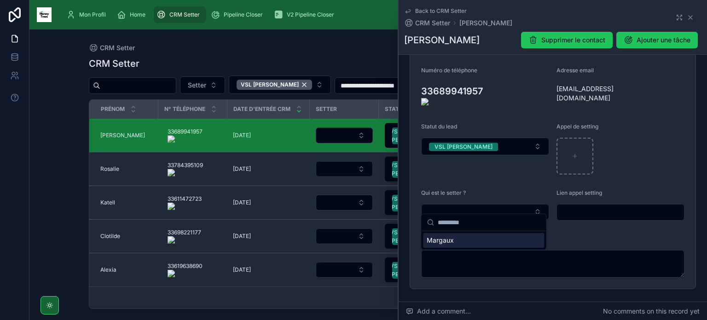
click at [461, 242] on div "Margaux" at bounding box center [483, 240] width 121 height 15
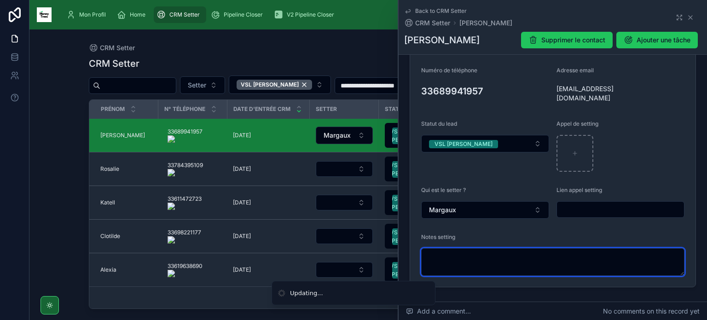
click at [465, 260] on textarea at bounding box center [552, 262] width 263 height 28
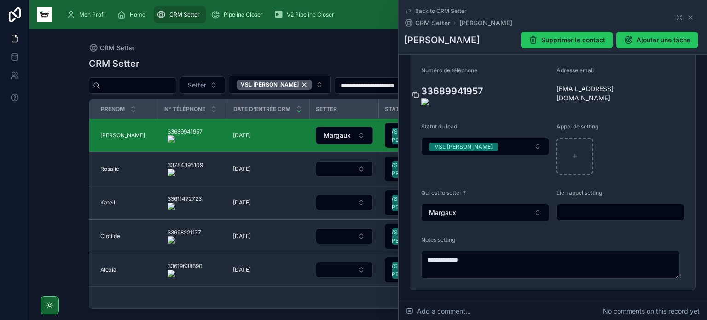
click at [414, 93] on icon at bounding box center [416, 95] width 4 height 4
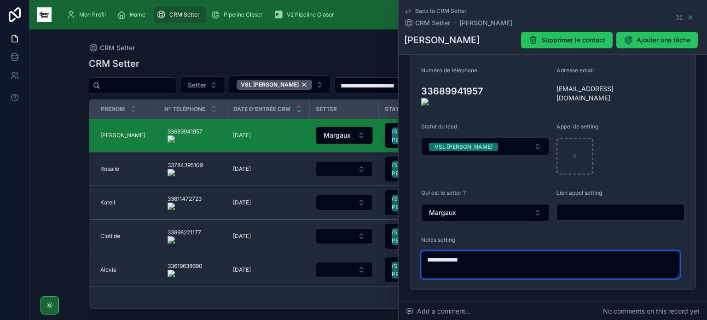
click at [475, 251] on textarea "**********" at bounding box center [550, 265] width 259 height 28
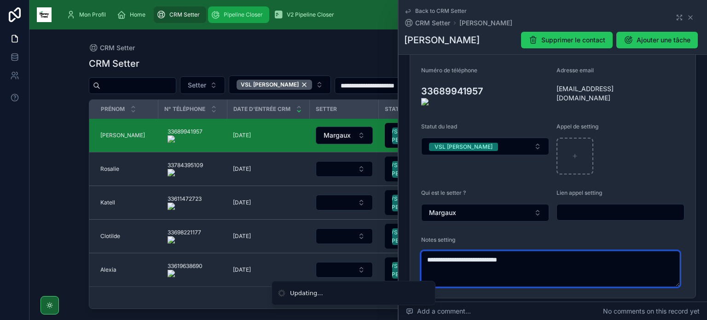
type textarea "**********"
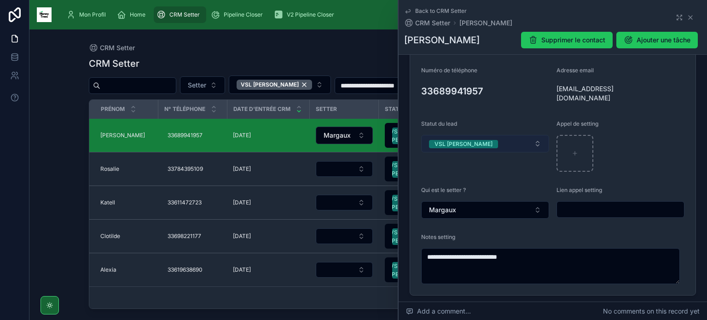
click at [496, 135] on button "VSL [PERSON_NAME]" at bounding box center [485, 143] width 128 height 17
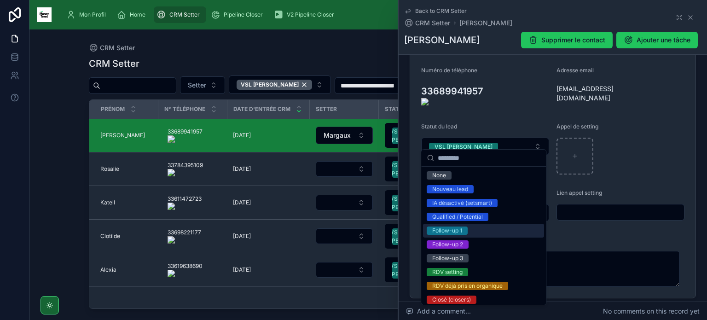
click at [495, 233] on div "Follow-up 1" at bounding box center [483, 231] width 121 height 14
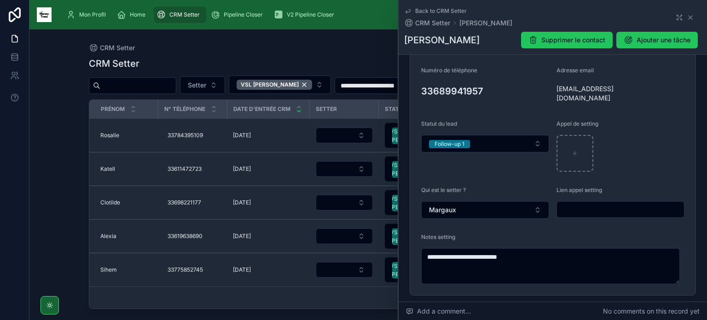
click at [548, 88] on form "**********" at bounding box center [552, 151] width 285 height 288
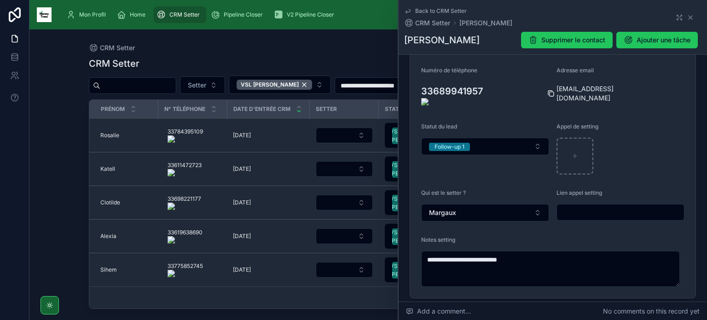
click at [549, 90] on icon at bounding box center [551, 93] width 7 height 7
drag, startPoint x: 112, startPoint y: 135, endPoint x: 363, endPoint y: 101, distance: 252.9
click at [112, 135] on span "Rosalie" at bounding box center [109, 135] width 19 height 7
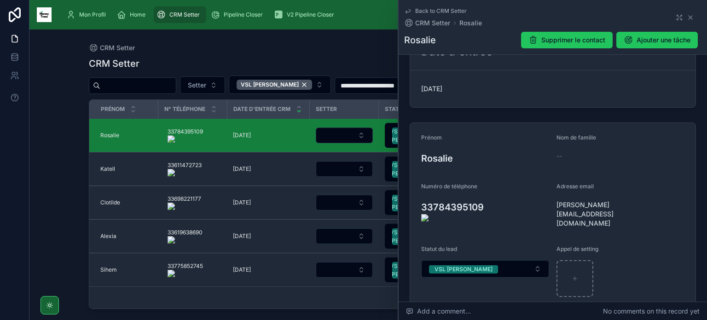
scroll to position [64, 0]
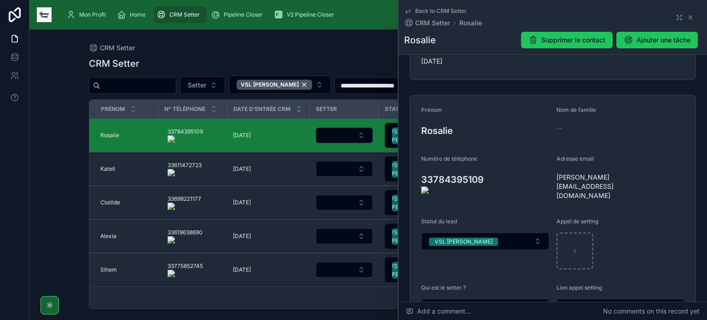
click at [489, 166] on onoff-telecom-ce-actions-button at bounding box center [489, 166] width 0 height 0
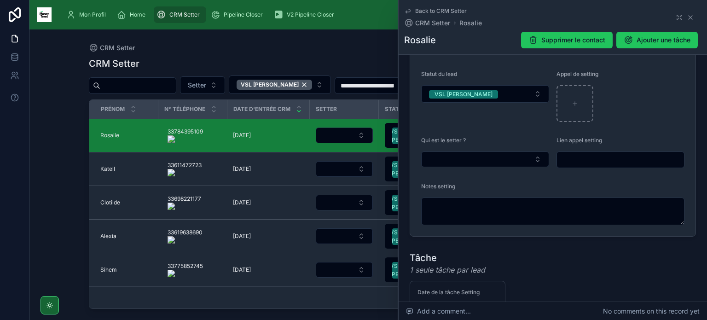
scroll to position [215, 0]
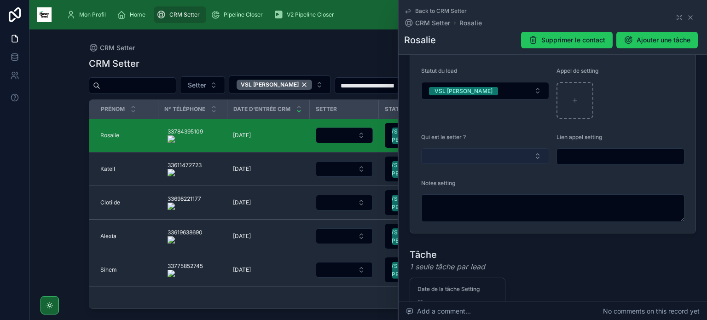
click at [468, 148] on button "Select Button" at bounding box center [485, 156] width 128 height 16
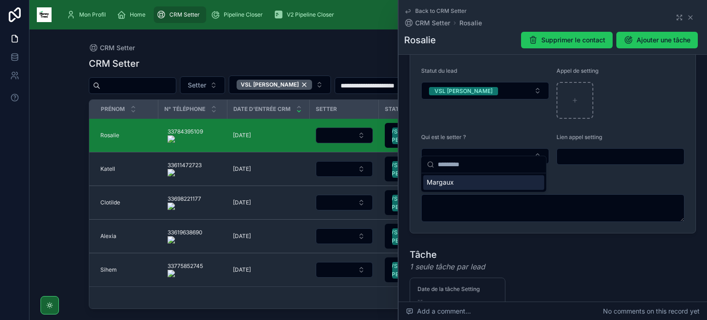
click at [454, 180] on div "Margaux" at bounding box center [483, 182] width 121 height 15
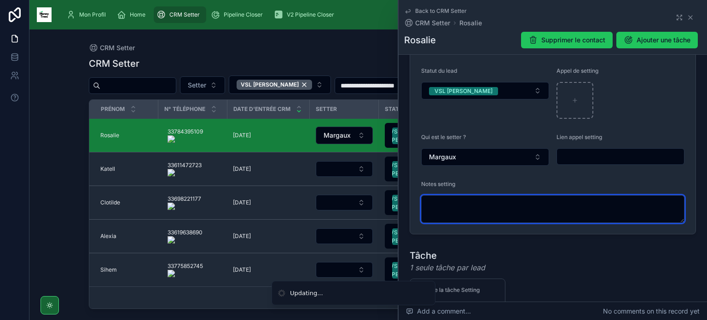
click at [456, 198] on textarea at bounding box center [552, 209] width 263 height 28
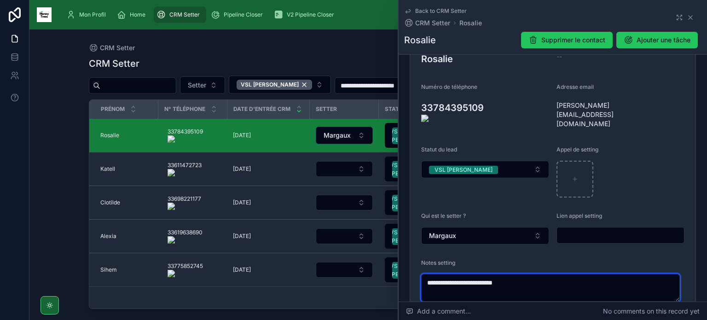
scroll to position [136, 0]
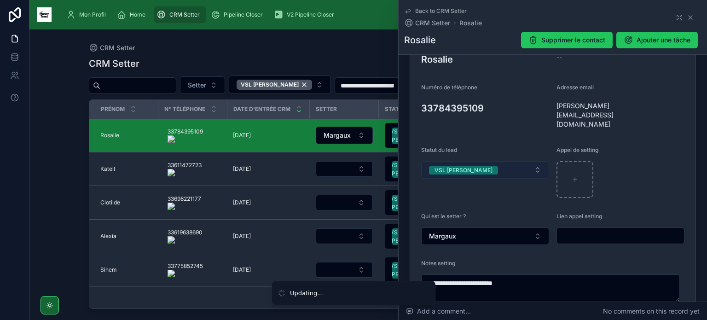
click at [519, 161] on button "VSL [PERSON_NAME]" at bounding box center [485, 169] width 128 height 17
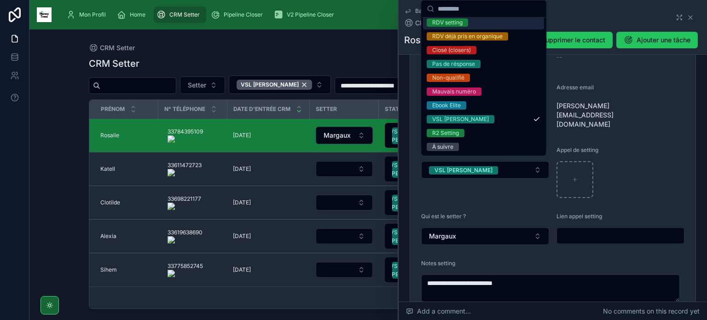
scroll to position [101, 0]
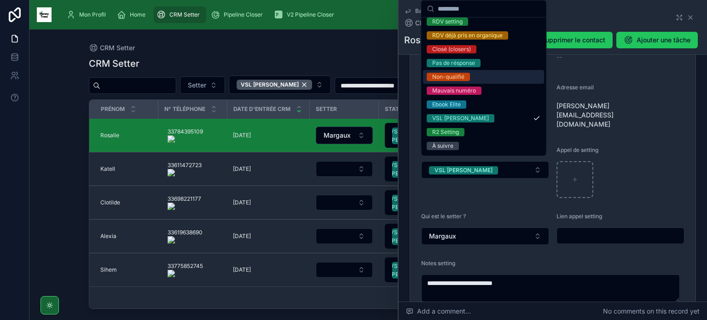
click at [505, 79] on div "Non-qualifié" at bounding box center [483, 77] width 121 height 14
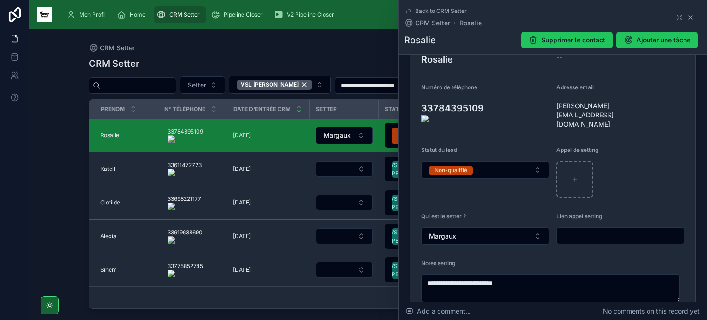
type textarea "**********"
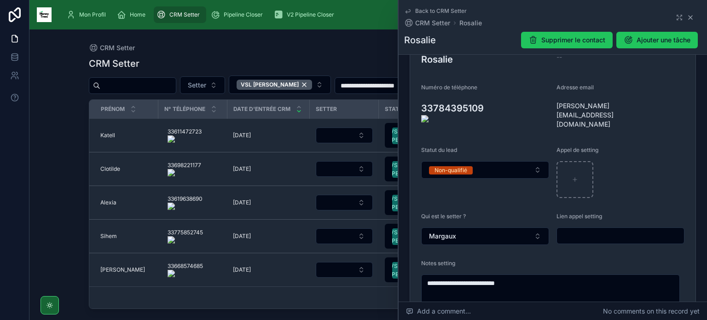
click at [689, 16] on icon at bounding box center [691, 18] width 4 height 4
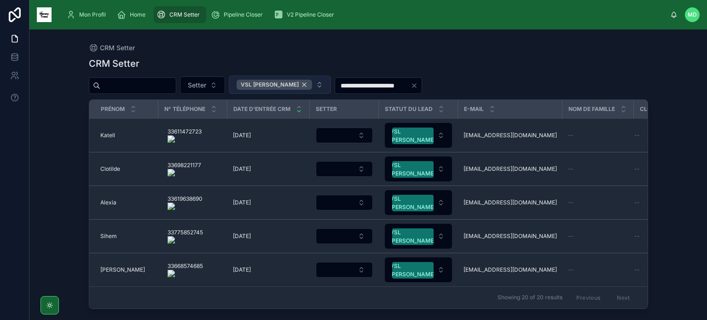
click at [301, 84] on div "VSL [PERSON_NAME]" at bounding box center [275, 85] width 76 height 10
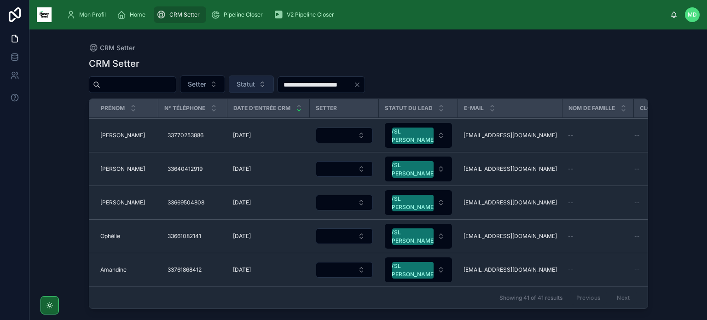
scroll to position [1214, 0]
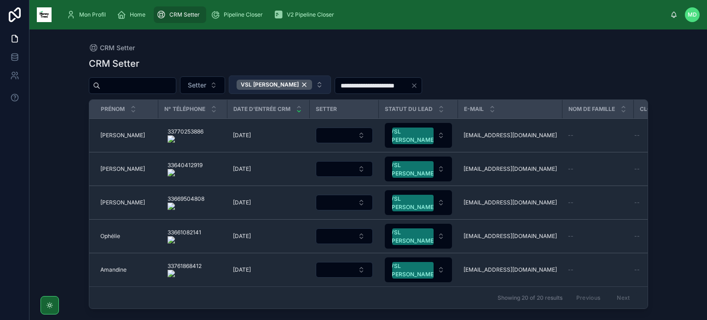
scroll to position [509, 0]
click at [303, 86] on div "VSL [PERSON_NAME]" at bounding box center [275, 85] width 76 height 10
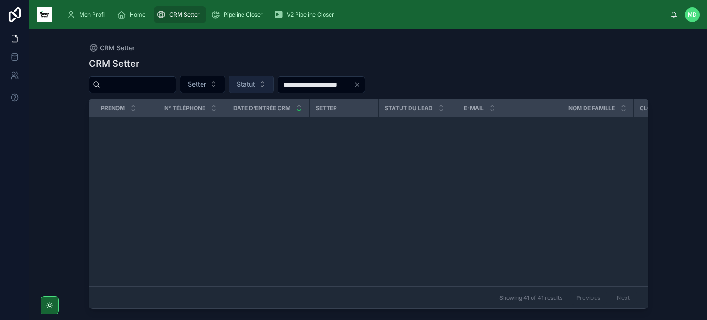
scroll to position [1214, 0]
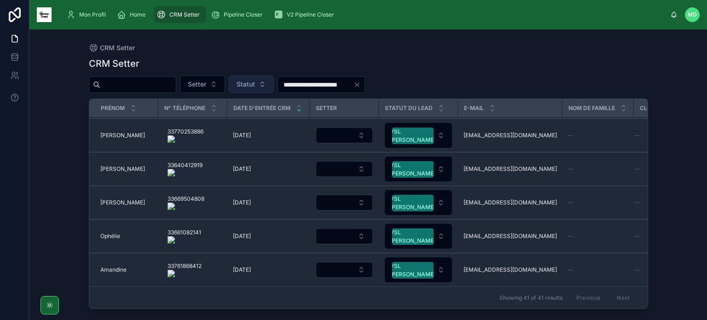
click at [359, 84] on icon "Clear" at bounding box center [357, 85] width 4 height 4
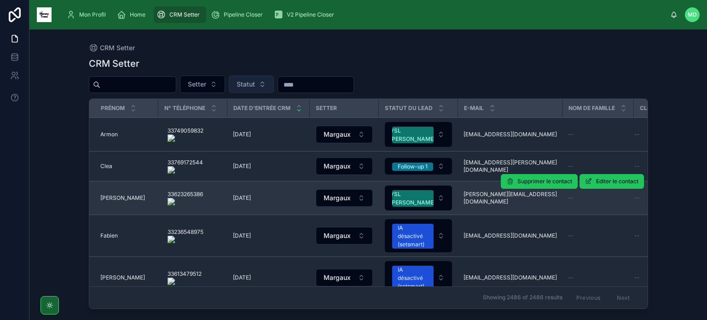
scroll to position [1210, 0]
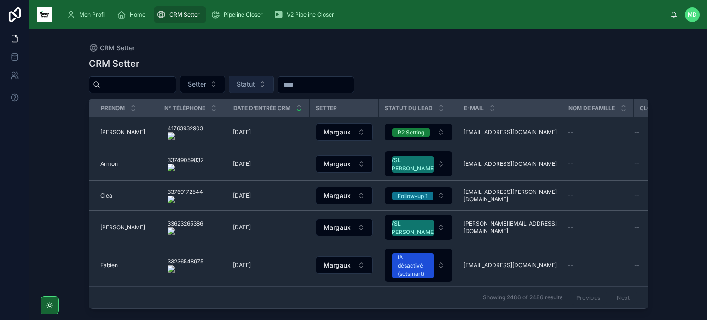
click at [151, 80] on input "text" at bounding box center [138, 84] width 76 height 13
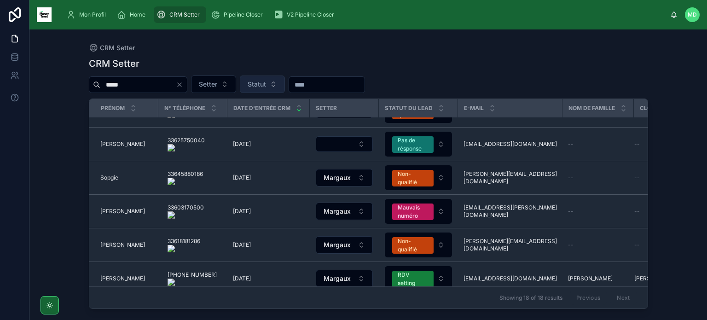
scroll to position [238, 0]
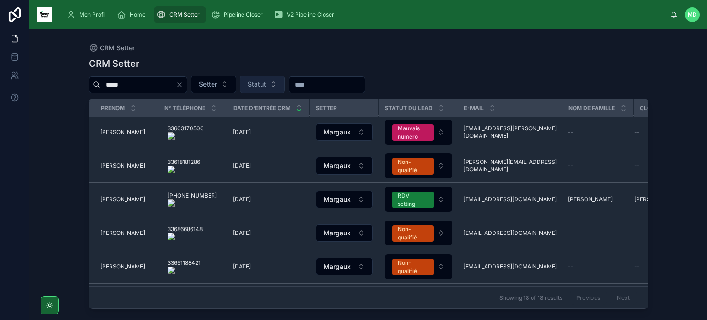
type input "*****"
click at [211, 187] on onoff-telecom-ce-actions-button at bounding box center [211, 187] width 0 height 0
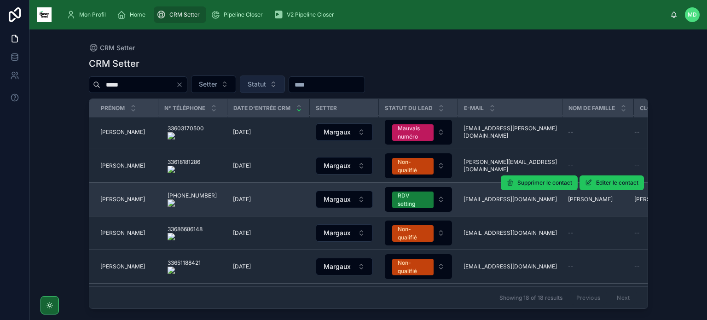
click at [118, 204] on td "[PERSON_NAME] [PERSON_NAME]" at bounding box center [123, 200] width 69 height 34
click at [109, 200] on span "[PERSON_NAME]" at bounding box center [122, 199] width 45 height 7
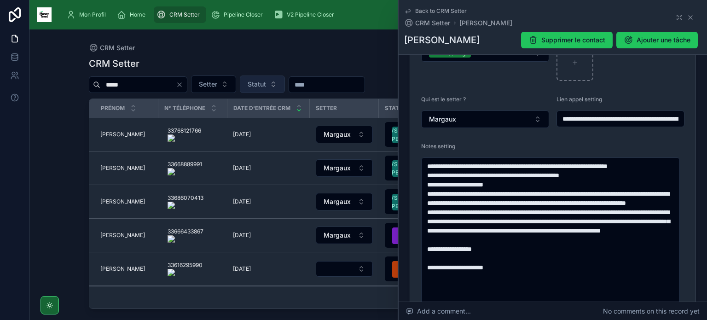
scroll to position [249, 0]
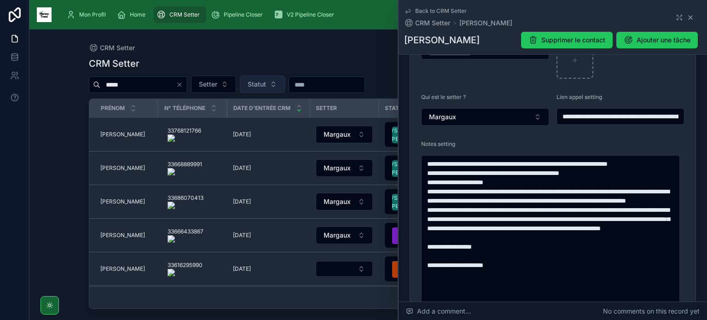
click at [687, 19] on icon at bounding box center [690, 17] width 7 height 7
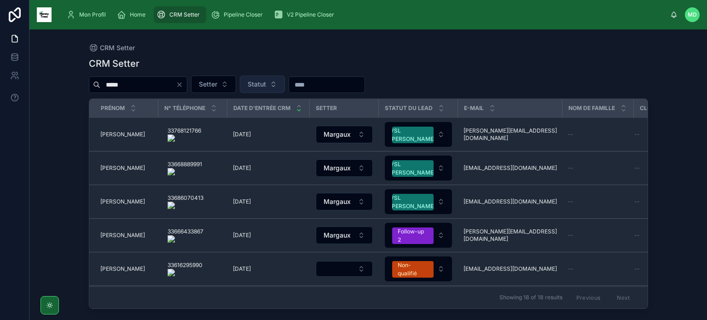
click at [183, 87] on icon "Clear" at bounding box center [179, 84] width 7 height 7
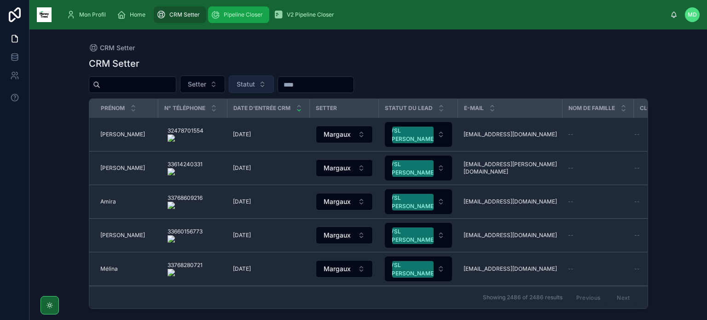
click at [241, 16] on span "Pipeline Closer" at bounding box center [243, 14] width 39 height 7
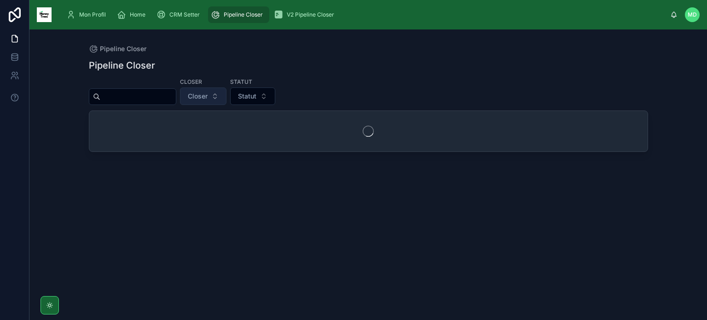
click at [227, 97] on button "Closer" at bounding box center [203, 95] width 47 height 17
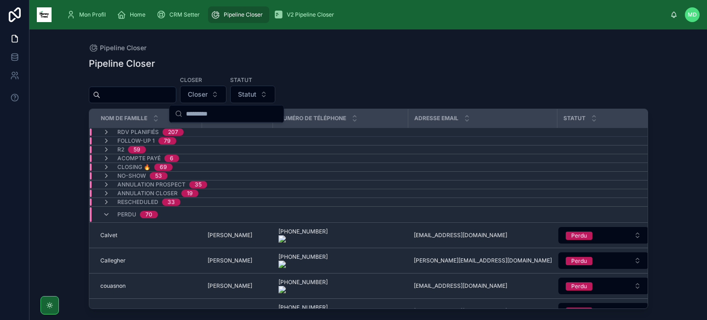
click at [150, 92] on input "text" at bounding box center [138, 94] width 76 height 13
paste input "**********"
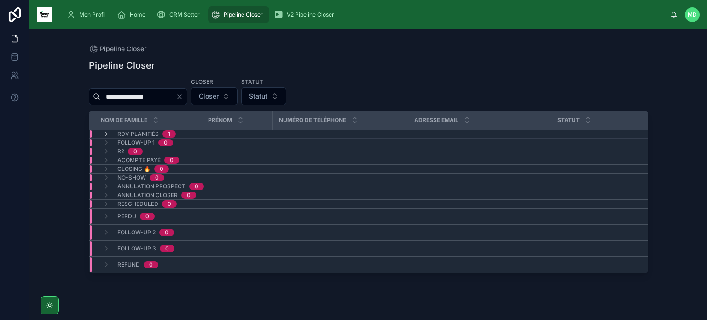
type input "**********"
click at [147, 131] on span "RDV planifiés" at bounding box center [137, 133] width 41 height 7
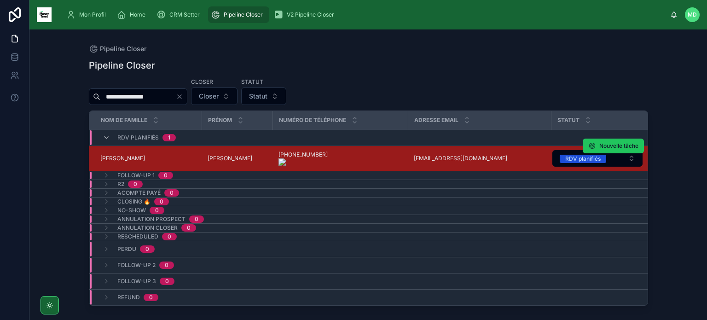
click at [117, 156] on span "[PERSON_NAME]" at bounding box center [122, 158] width 45 height 7
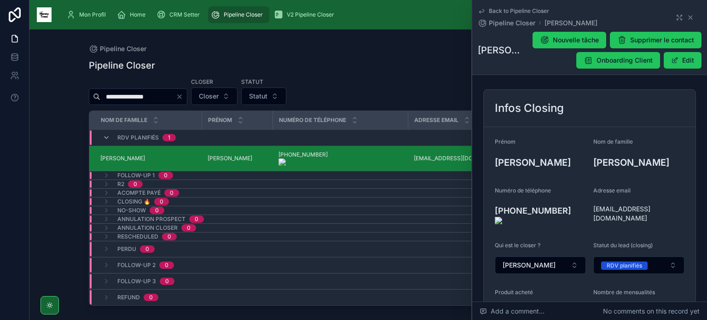
scroll to position [62, 0]
click at [686, 13] on div "Back to Pipeline Closer Pipeline Closer [PERSON_NAME]" at bounding box center [590, 17] width 224 height 20
click at [687, 17] on icon at bounding box center [690, 17] width 7 height 7
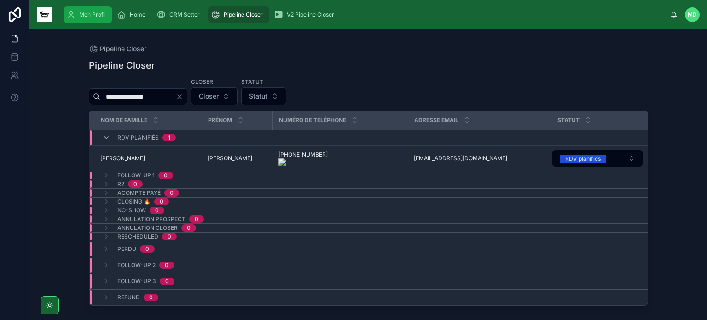
click at [81, 19] on div "Mon Profil" at bounding box center [87, 14] width 43 height 15
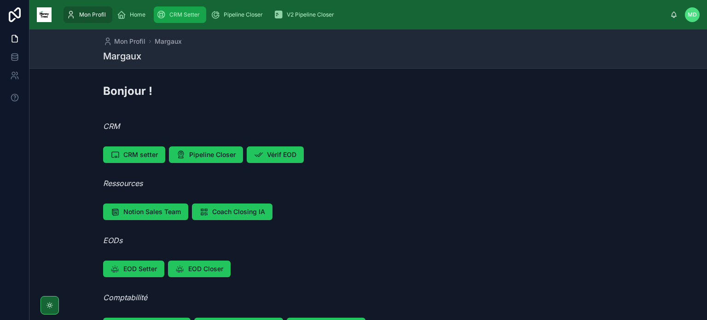
click at [192, 13] on span "CRM Setter" at bounding box center [184, 14] width 30 height 7
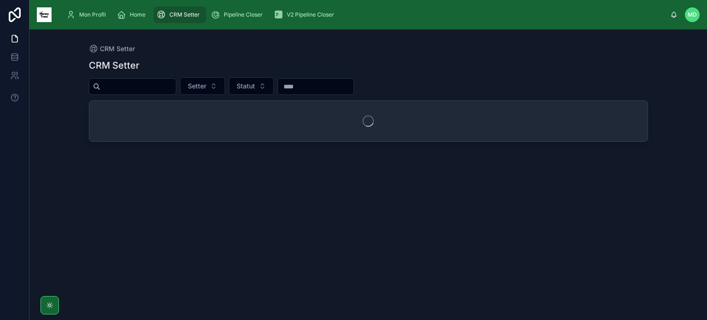
click at [176, 91] on input "text" at bounding box center [138, 86] width 76 height 13
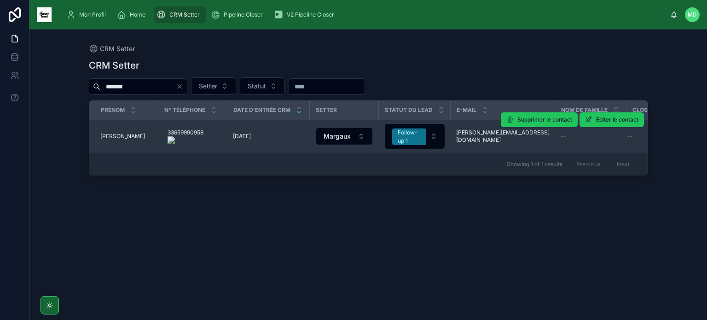
type input "*******"
click at [110, 133] on span "[PERSON_NAME]" at bounding box center [122, 136] width 45 height 7
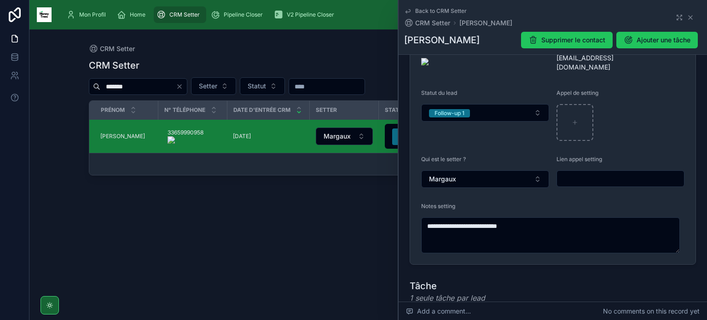
scroll to position [193, 0]
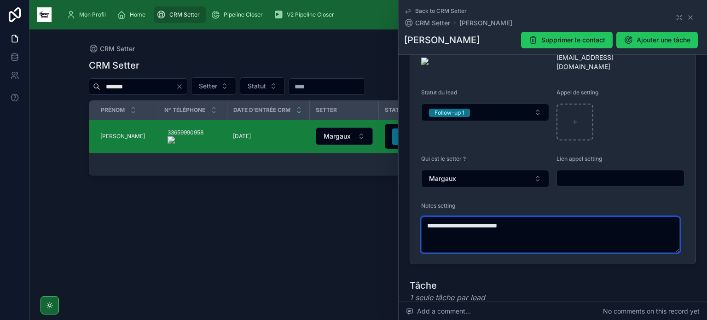
click at [534, 217] on textarea "**********" at bounding box center [550, 235] width 259 height 36
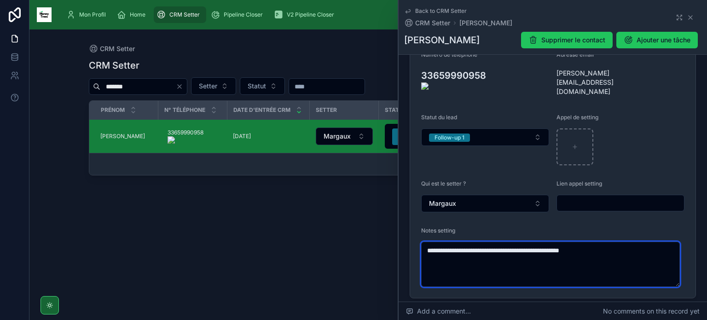
scroll to position [162, 0]
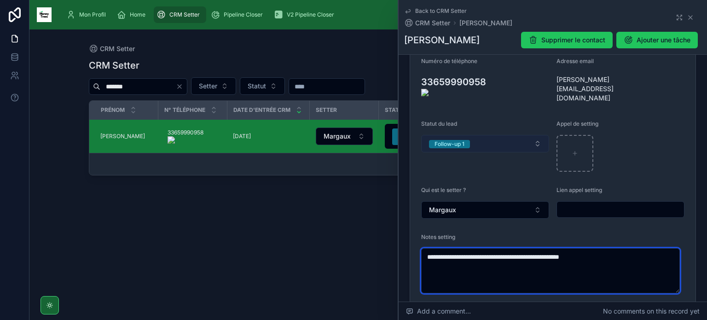
type textarea "**********"
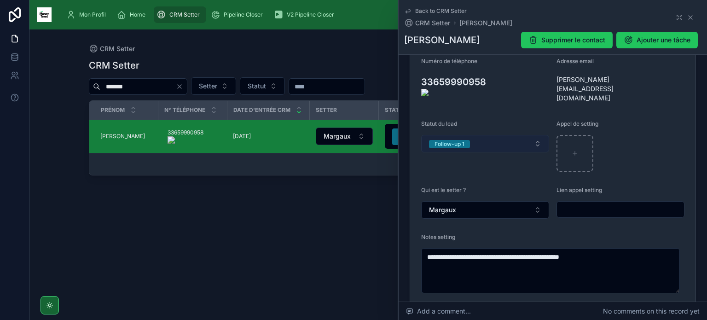
click at [523, 135] on button "Follow-up 1" at bounding box center [485, 143] width 128 height 17
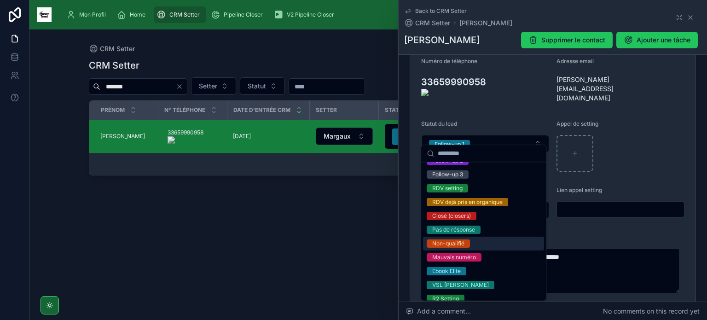
scroll to position [79, 0]
click at [477, 242] on div "Non-qualifié" at bounding box center [483, 244] width 121 height 14
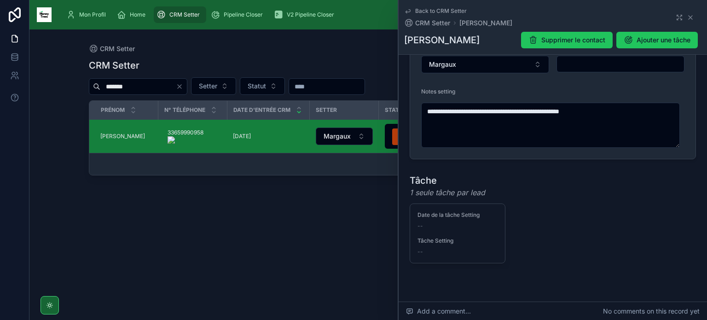
scroll to position [322, 0]
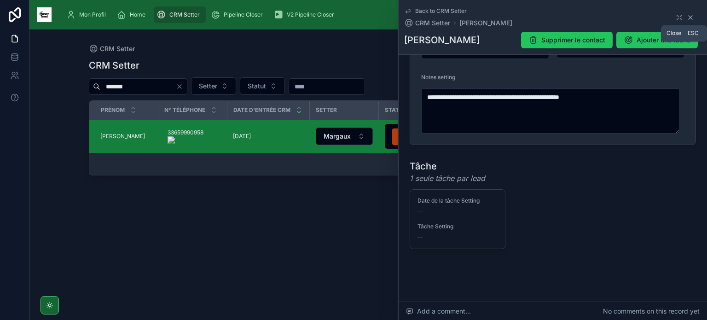
click at [687, 19] on icon at bounding box center [690, 17] width 7 height 7
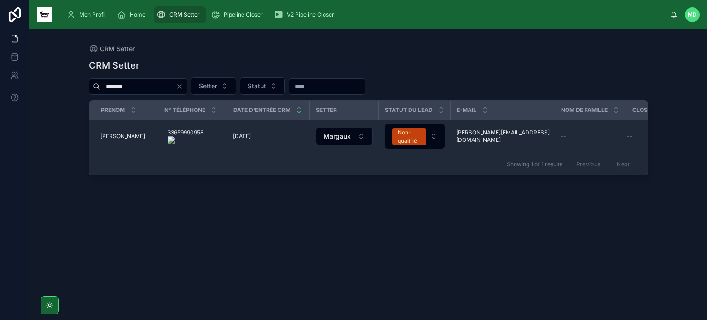
click at [183, 85] on icon "Clear" at bounding box center [179, 86] width 7 height 7
